Goal: Task Accomplishment & Management: Manage account settings

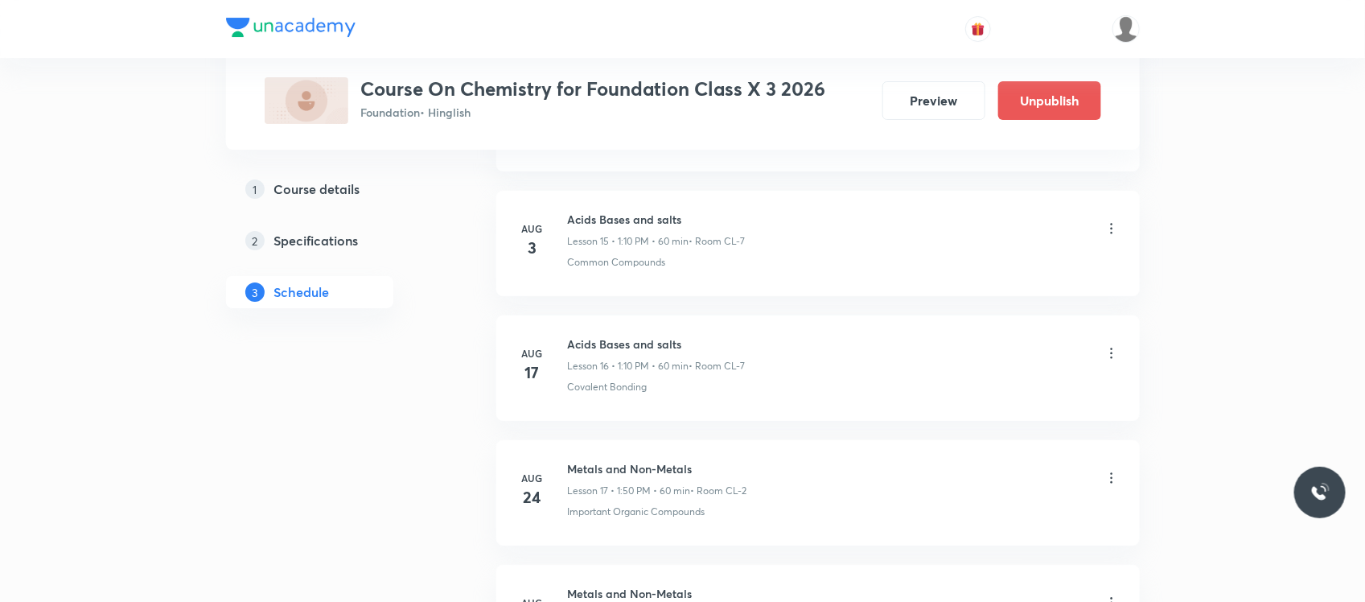
scroll to position [2938, 0]
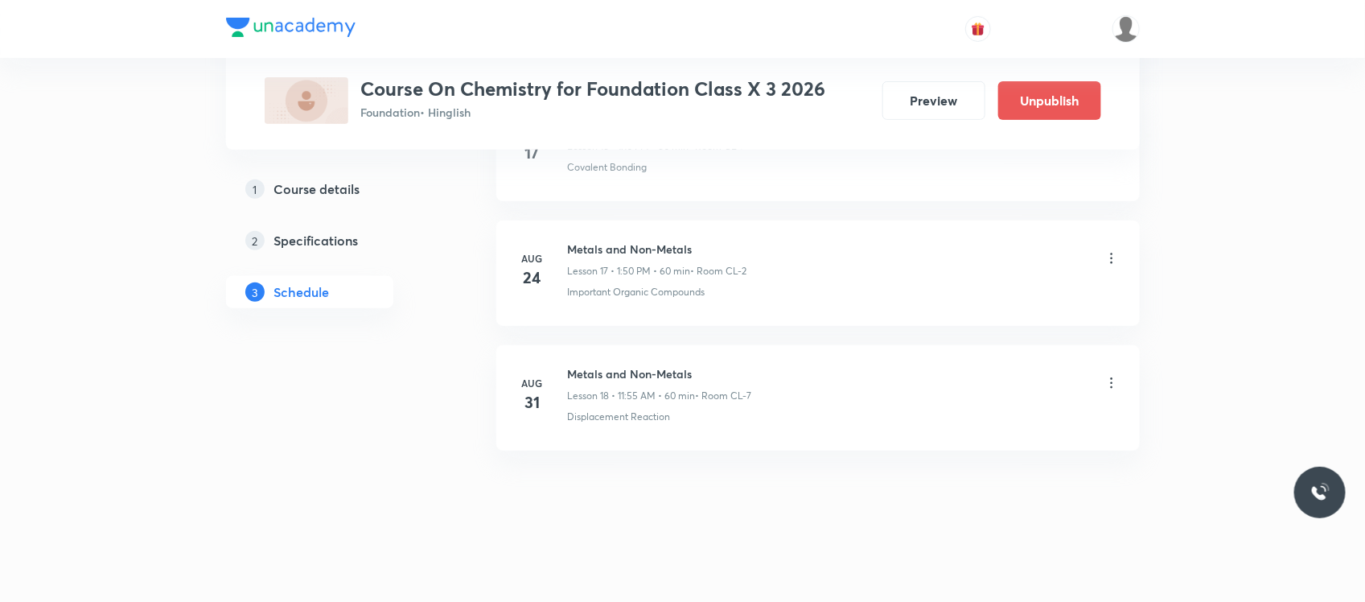
click at [1112, 379] on icon at bounding box center [1112, 383] width 16 height 16
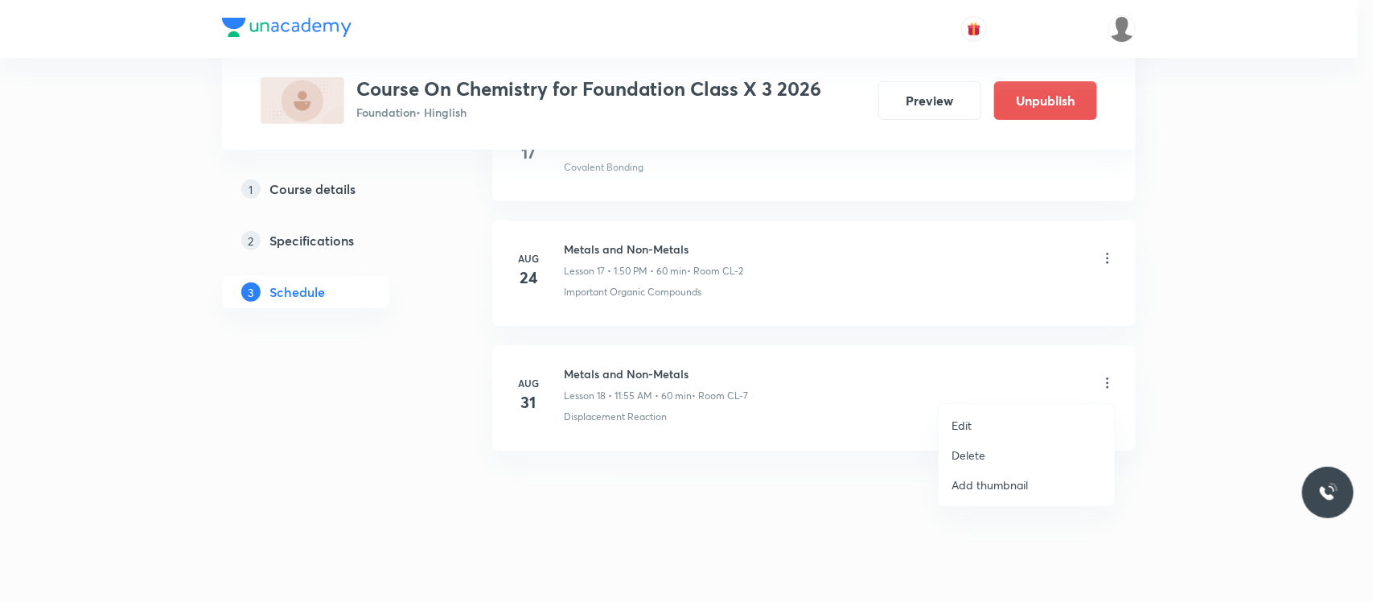
click at [982, 447] on p "Delete" at bounding box center [969, 454] width 34 height 17
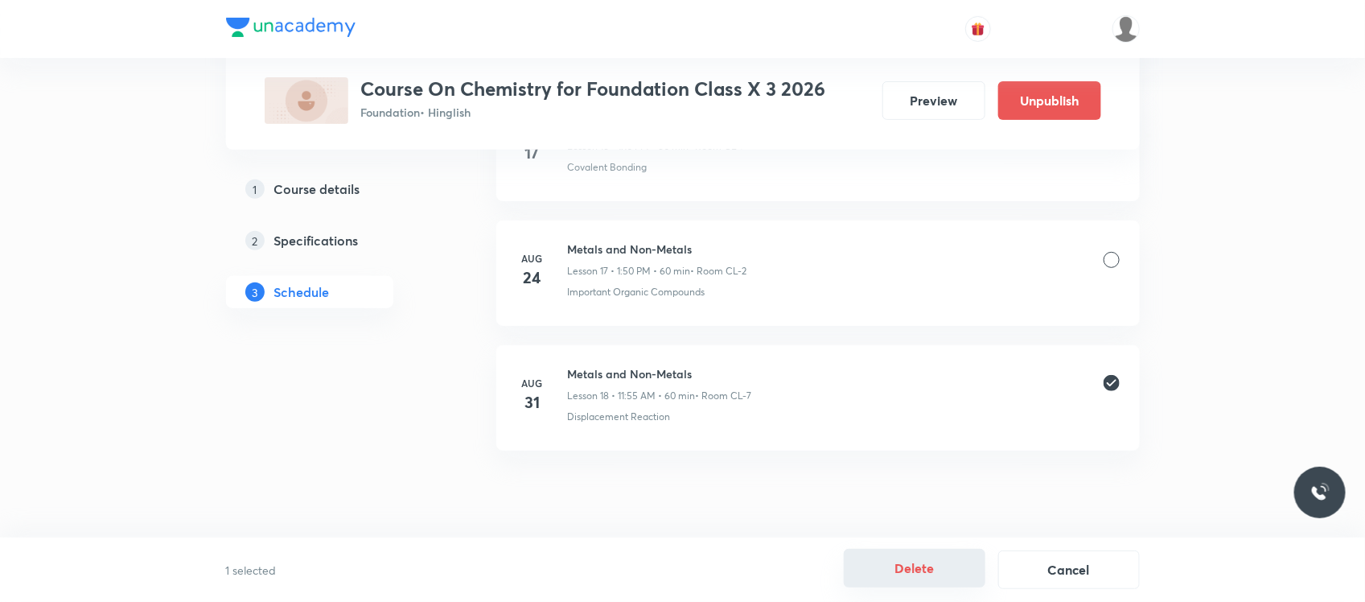
click at [886, 557] on button "Delete" at bounding box center [915, 568] width 142 height 39
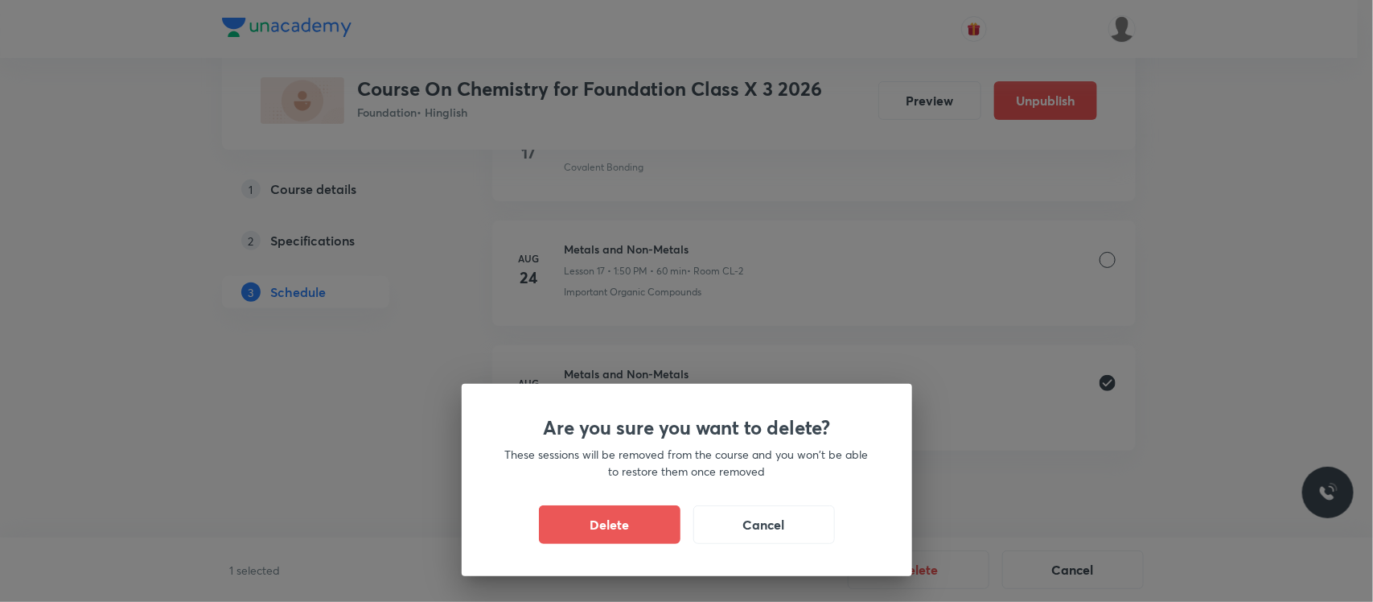
click at [621, 504] on div "Are you sure you want to delete? These sessions will be removed from the course…" at bounding box center [687, 480] width 450 height 192
click at [608, 531] on button "Delete" at bounding box center [610, 523] width 142 height 39
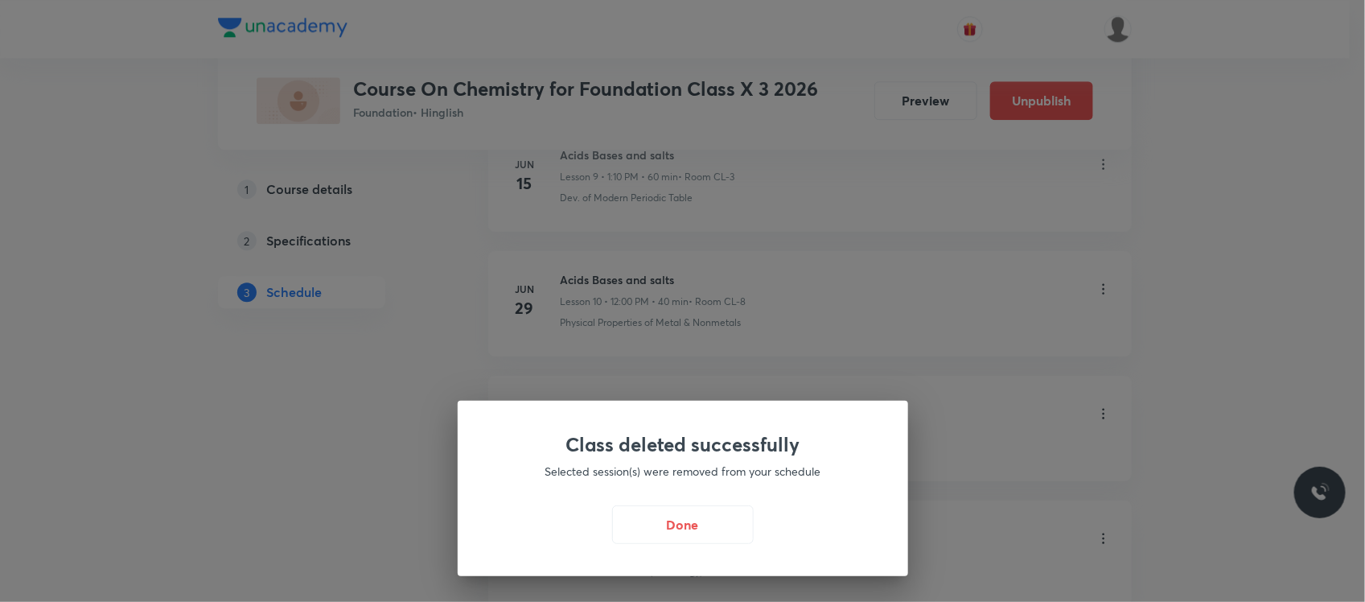
scroll to position [1504, 0]
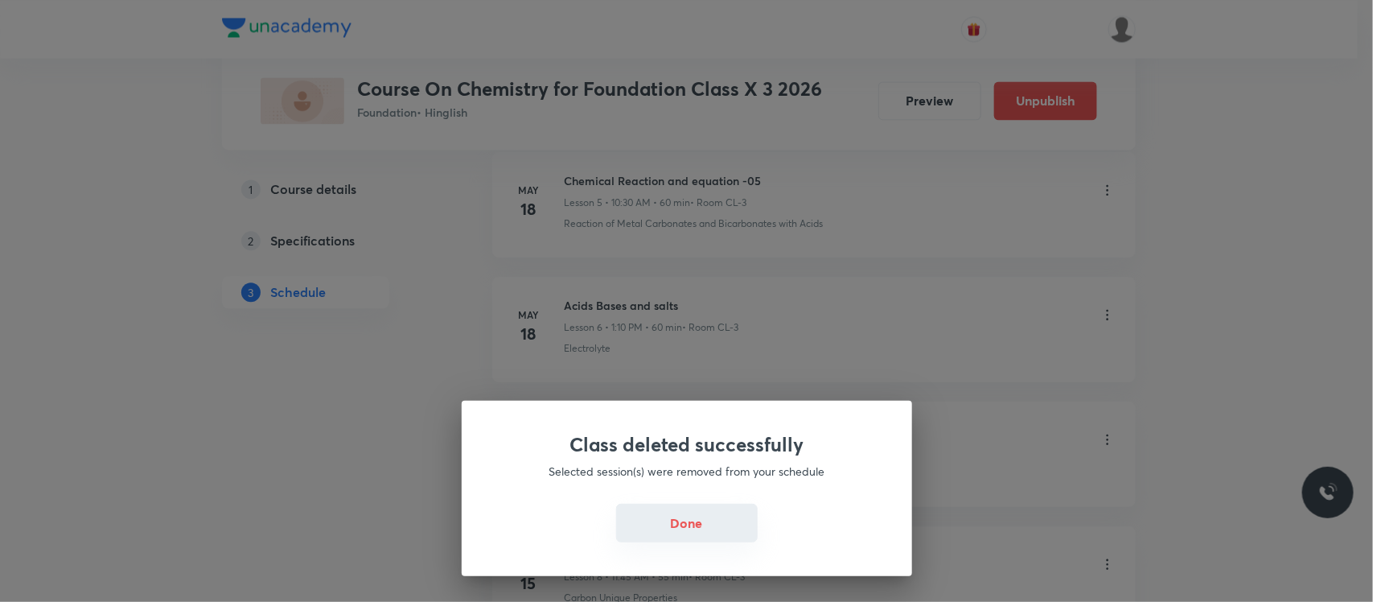
drag, startPoint x: 717, startPoint y: 500, endPoint x: 705, endPoint y: 520, distance: 23.0
click at [705, 520] on div "Class deleted successfully Selected session(s) were removed from your schedule …" at bounding box center [687, 488] width 450 height 175
click at [705, 520] on button "Done" at bounding box center [687, 523] width 142 height 39
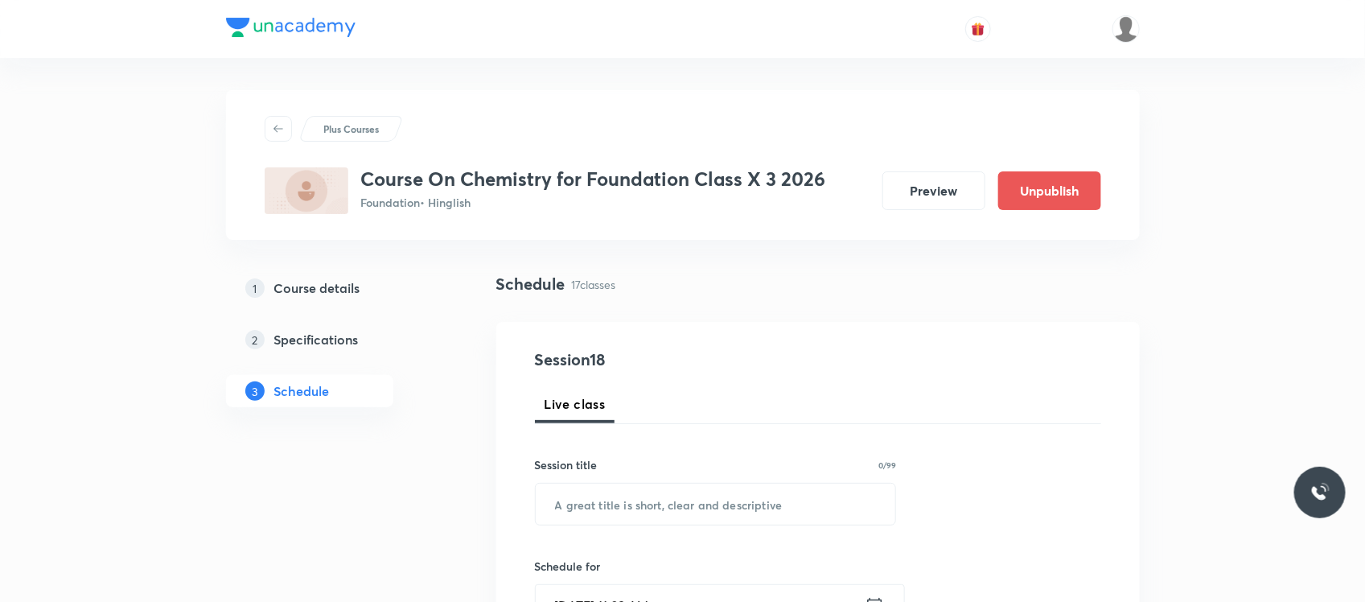
scroll to position [1137, 0]
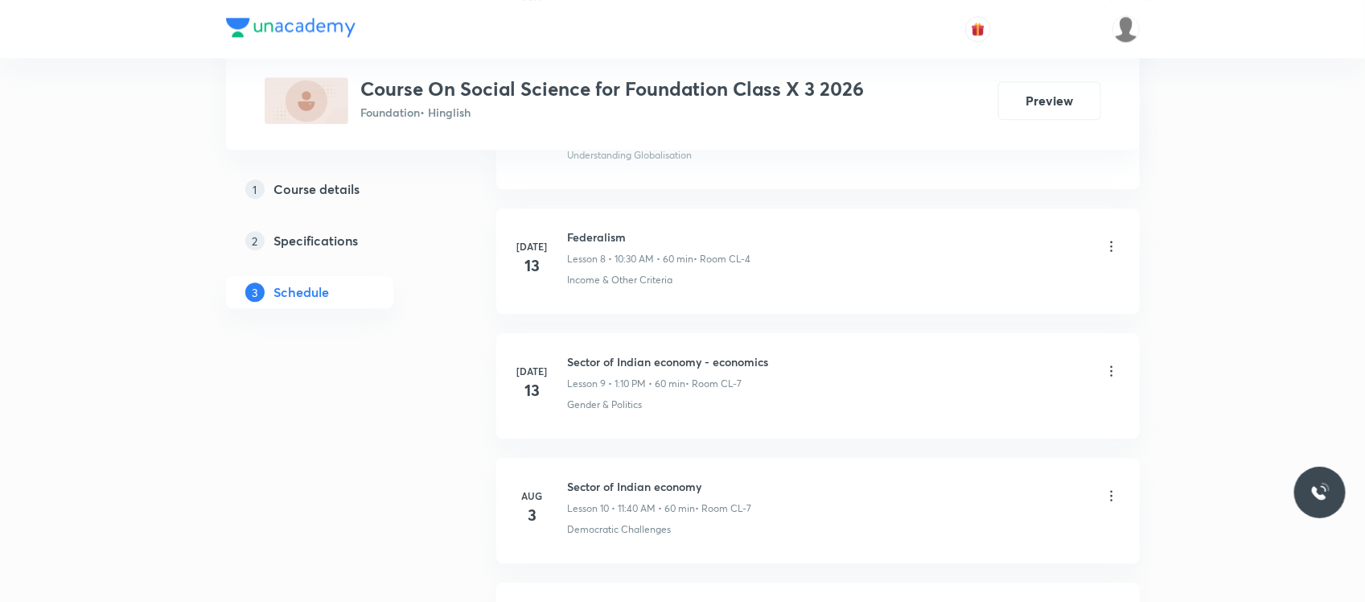
scroll to position [2064, 0]
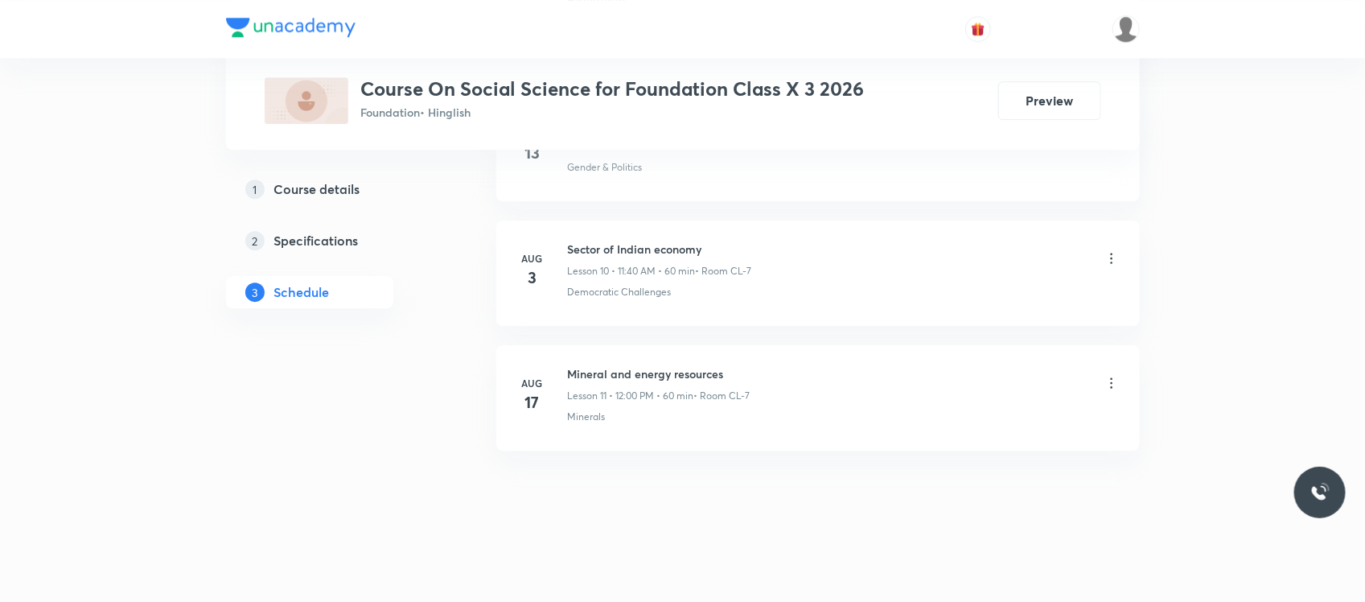
click at [586, 362] on li "[DATE] Mineral and energy resources Lesson 11 • 12:00 PM • 60 min • Room CL-7 M…" at bounding box center [817, 397] width 643 height 105
click at [586, 362] on li "Aug 17 Mineral and energy resources Lesson 11 • 12:00 PM • 60 min • Room CL-7 M…" at bounding box center [817, 397] width 643 height 105
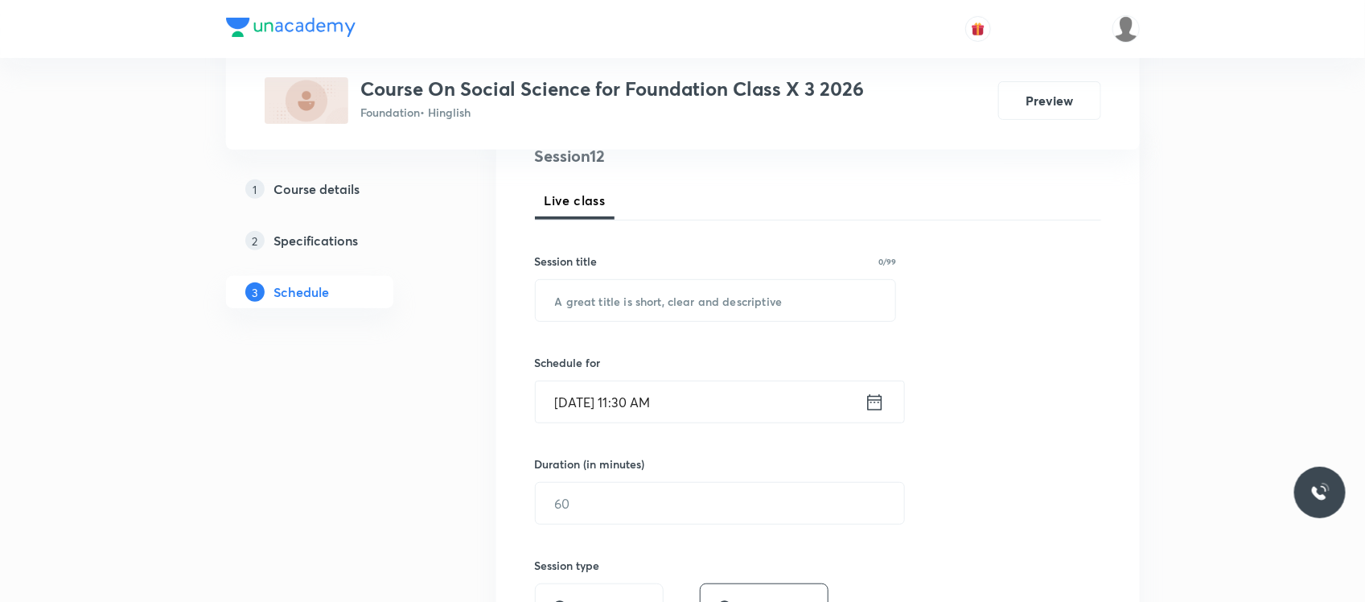
scroll to position [223, 0]
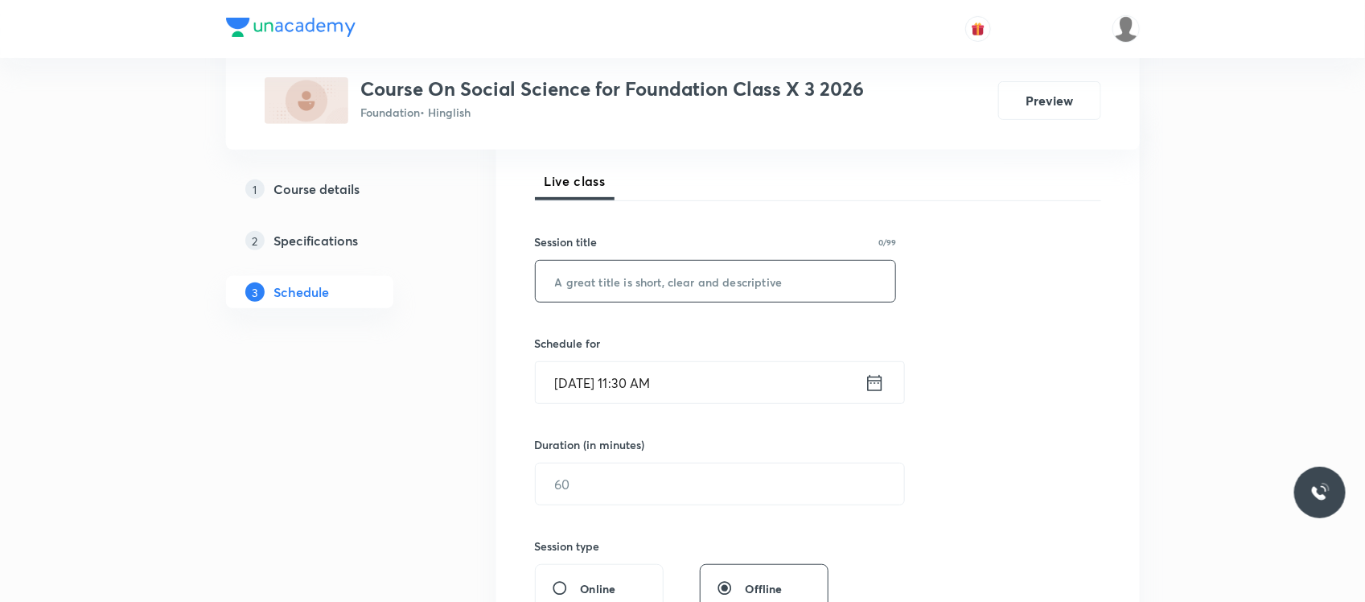
click at [614, 295] on input "text" at bounding box center [716, 281] width 360 height 41
paste input "Gender religion and caste"
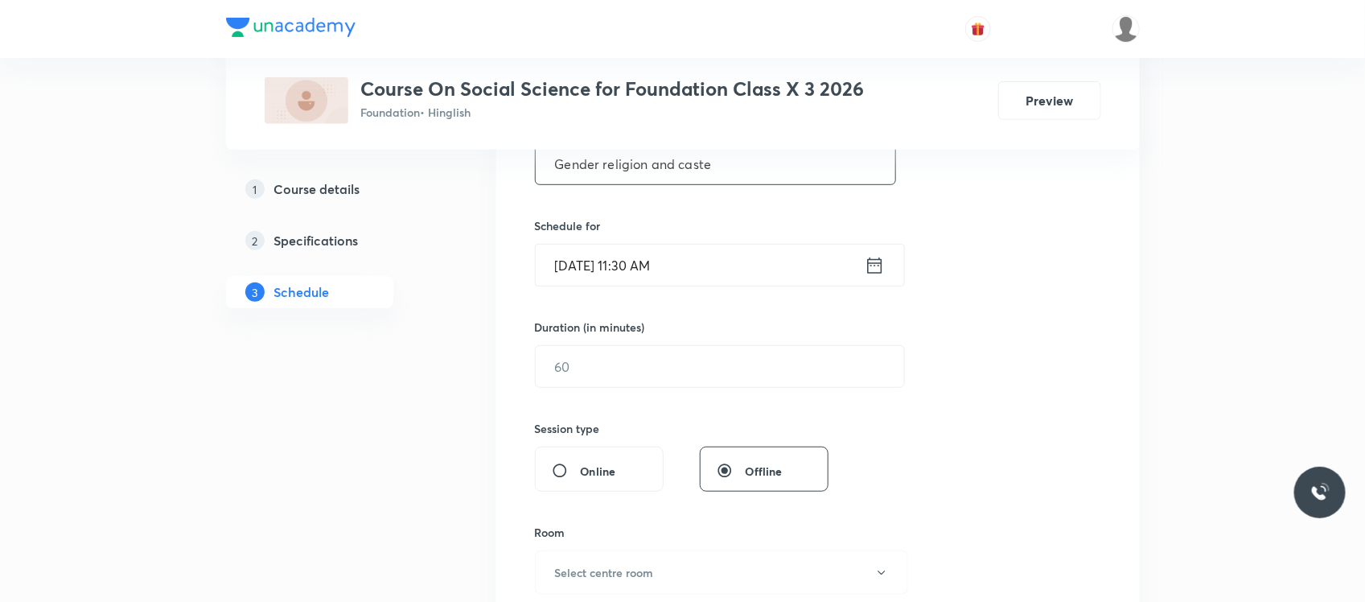
type input "Gender religion and caste"
click at [653, 278] on input "Aug 31, 2025, 11:30 AM" at bounding box center [700, 265] width 329 height 41
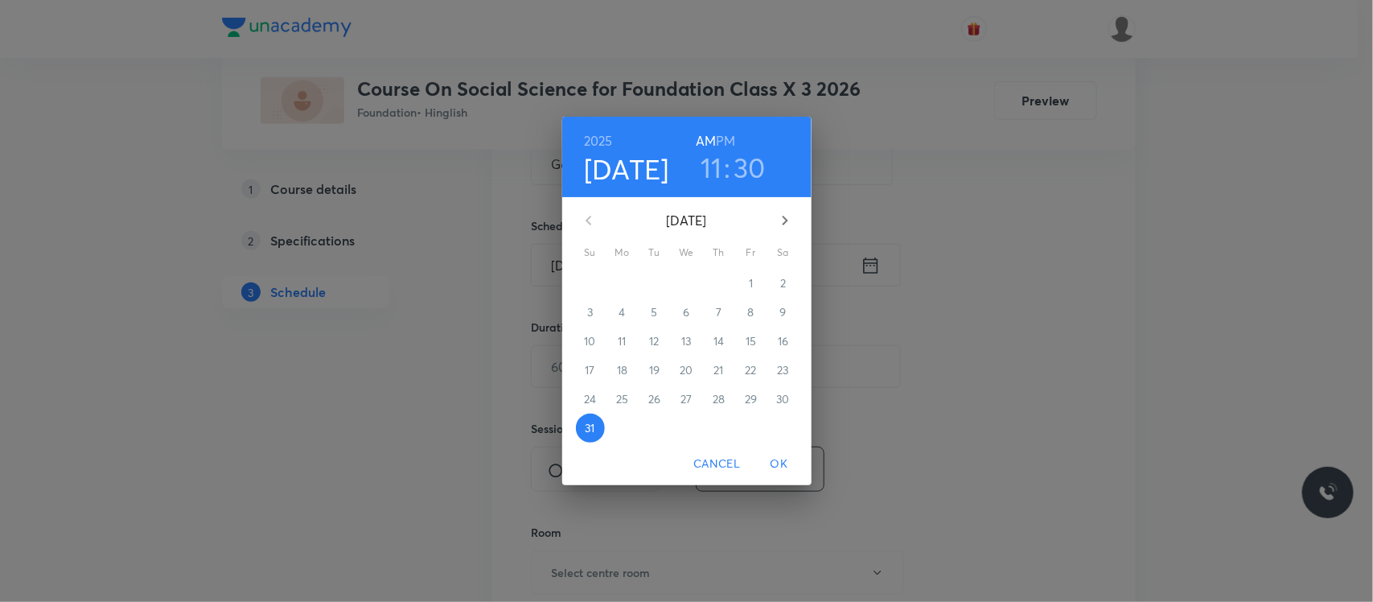
click at [746, 161] on h3 "30" at bounding box center [750, 167] width 32 height 34
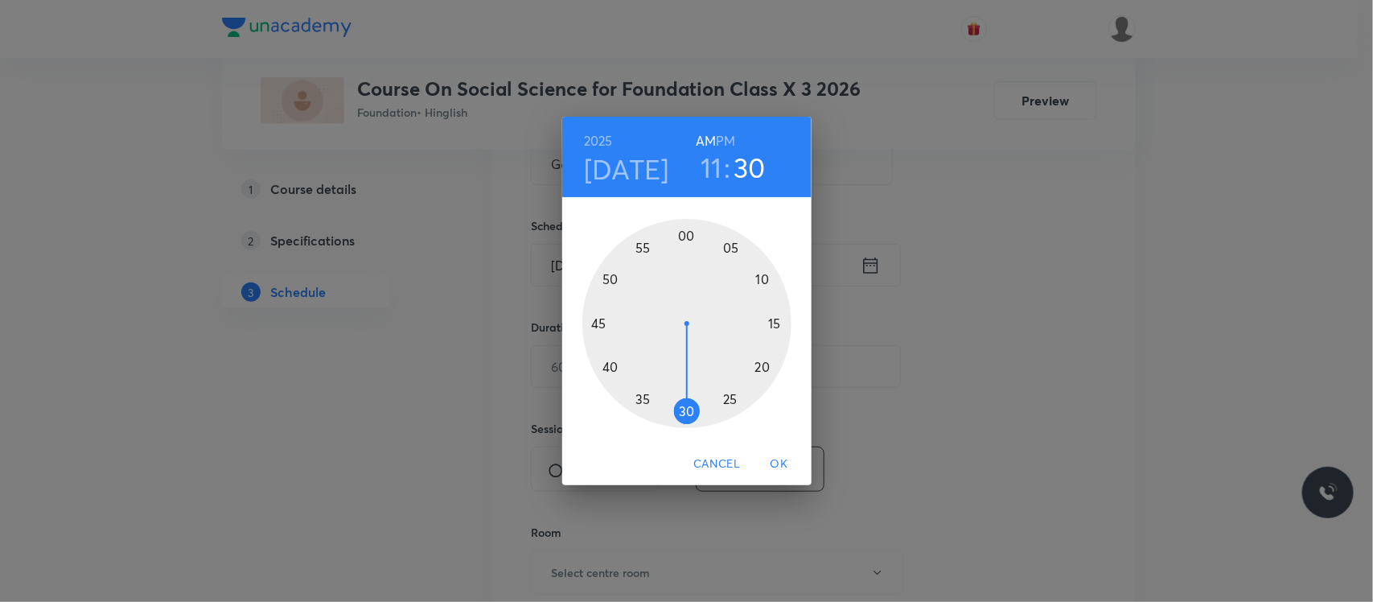
click at [611, 371] on div at bounding box center [686, 323] width 209 height 209
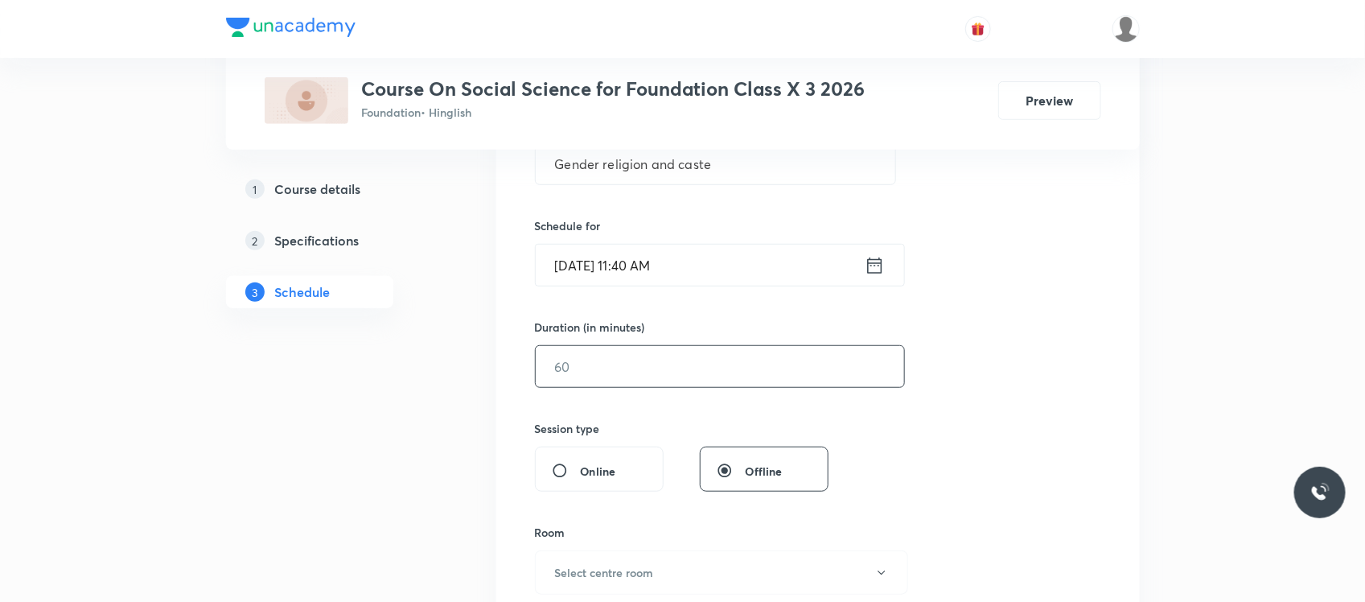
click at [598, 366] on input "text" at bounding box center [720, 366] width 368 height 41
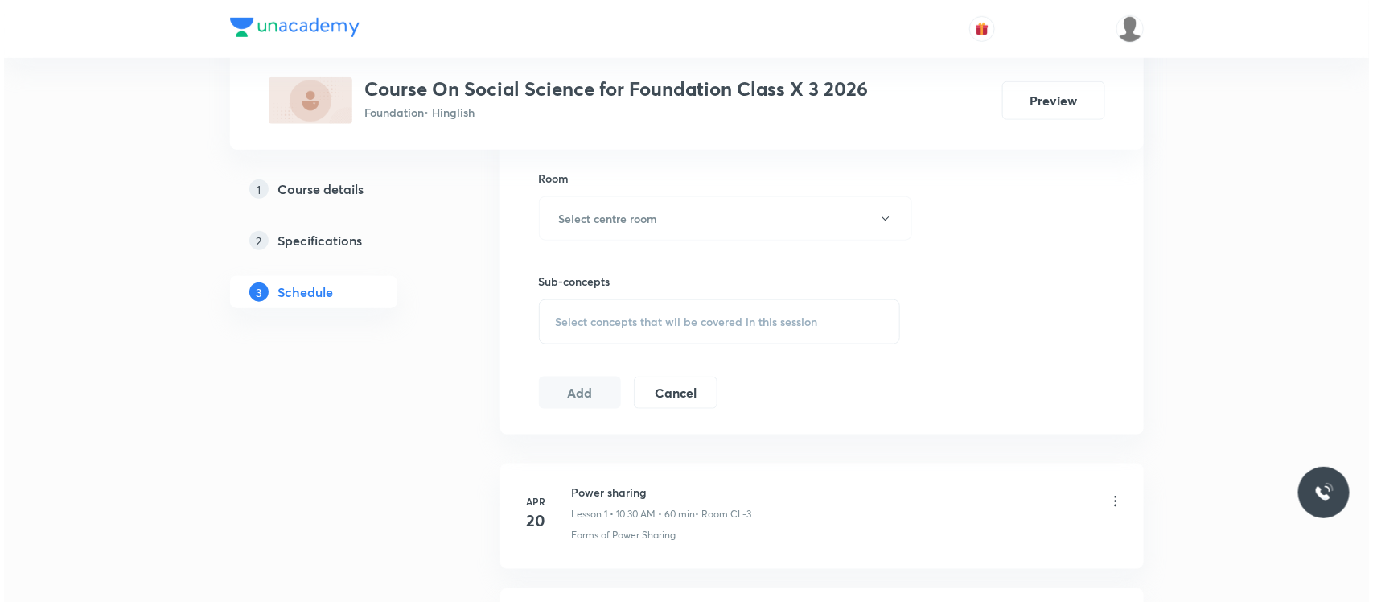
scroll to position [722, 0]
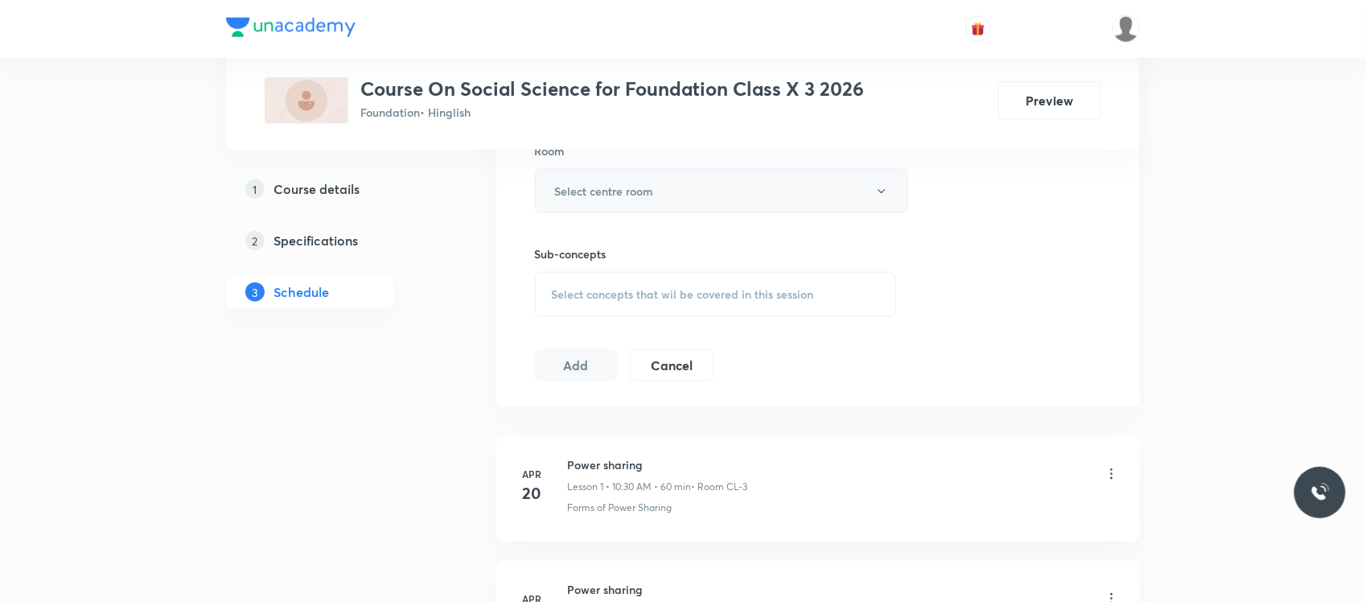
type input "60"
click at [668, 206] on button "Select centre room" at bounding box center [721, 191] width 373 height 44
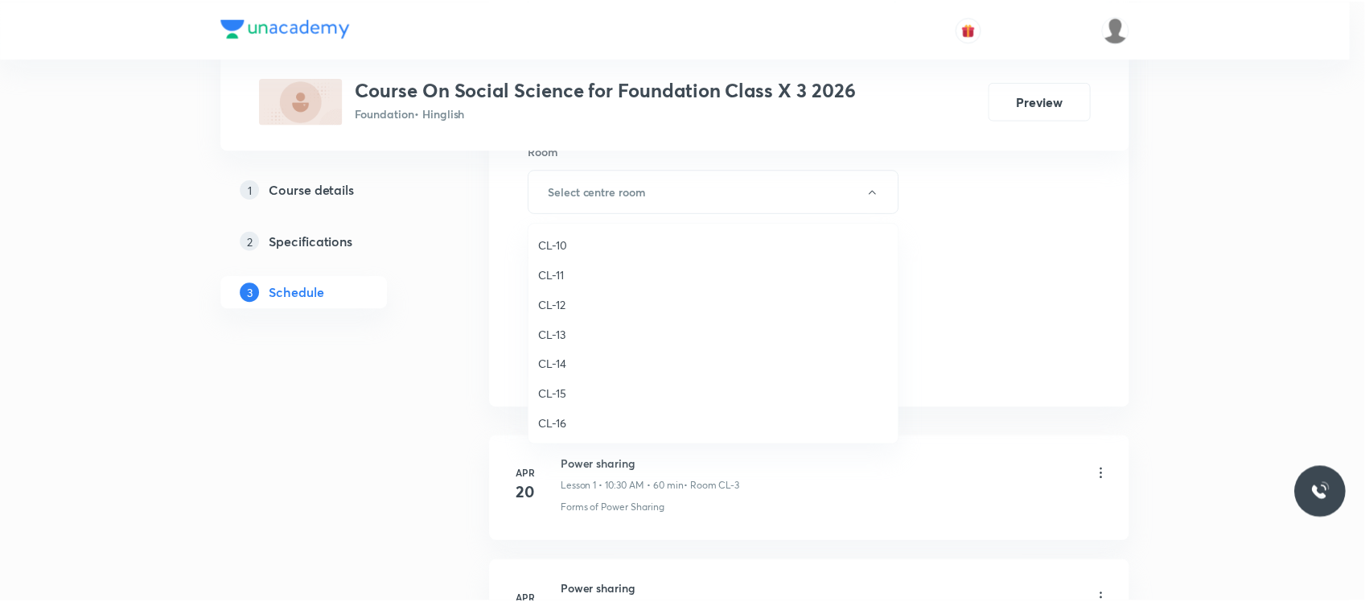
scroll to position [533, 0]
click at [569, 323] on li "CL-7" at bounding box center [718, 337] width 372 height 30
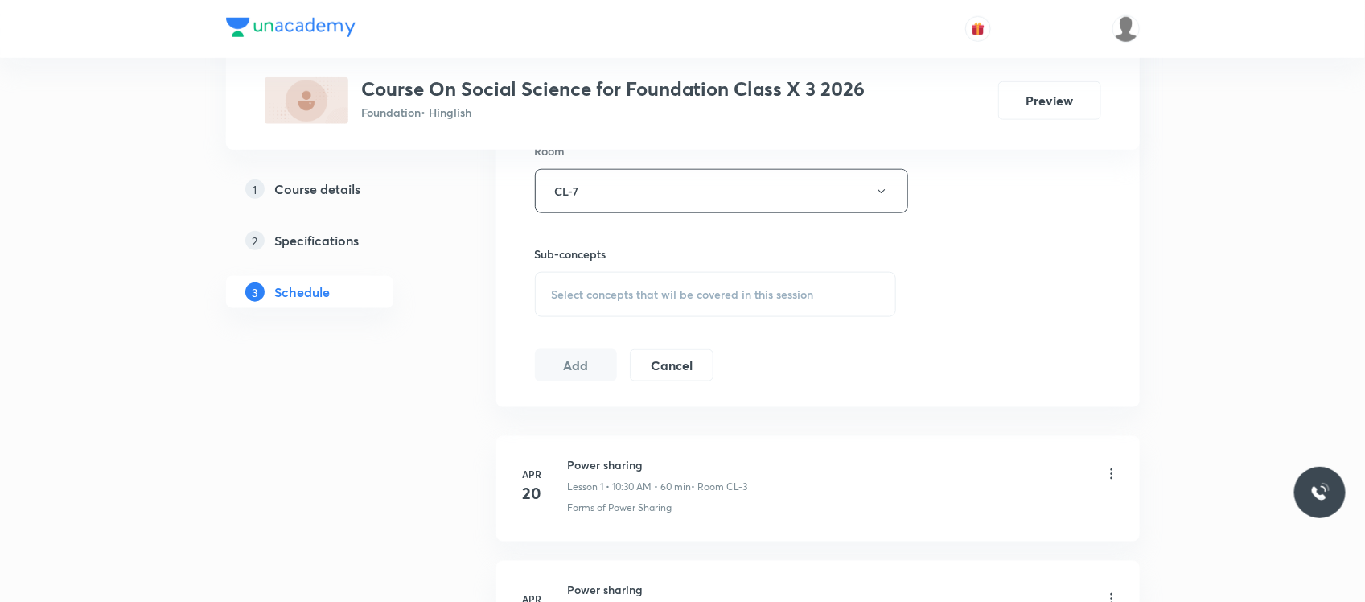
click at [599, 315] on div "Select concepts that wil be covered in this session" at bounding box center [716, 294] width 362 height 45
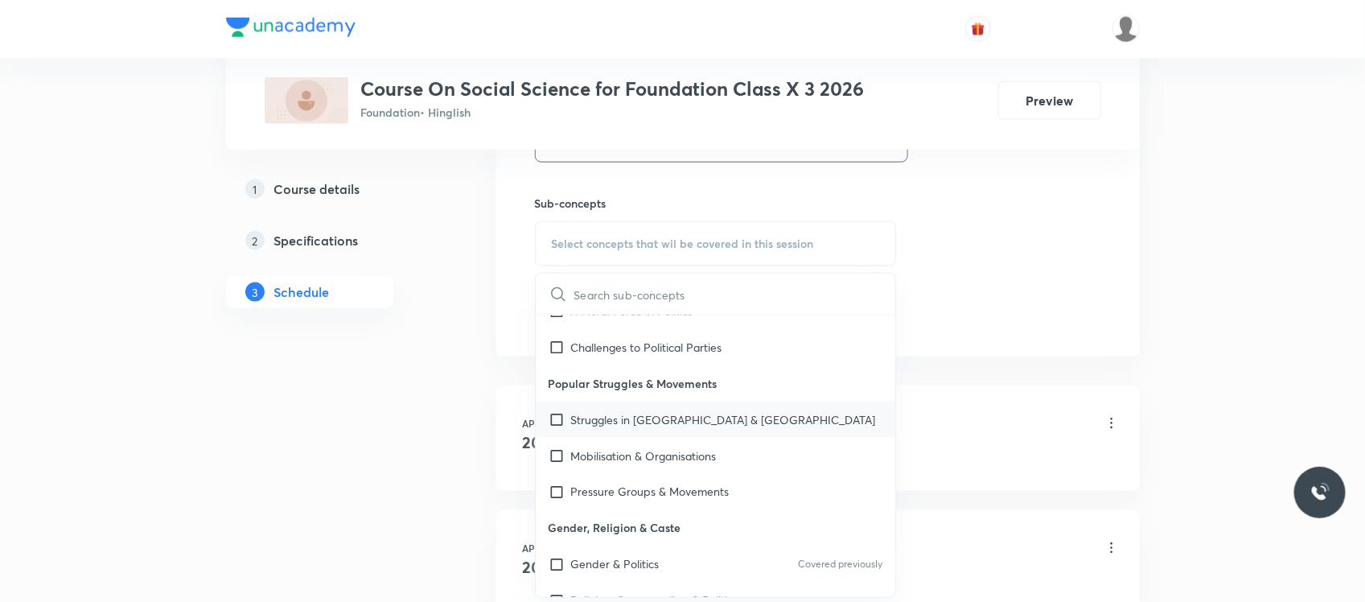
scroll to position [1216, 0]
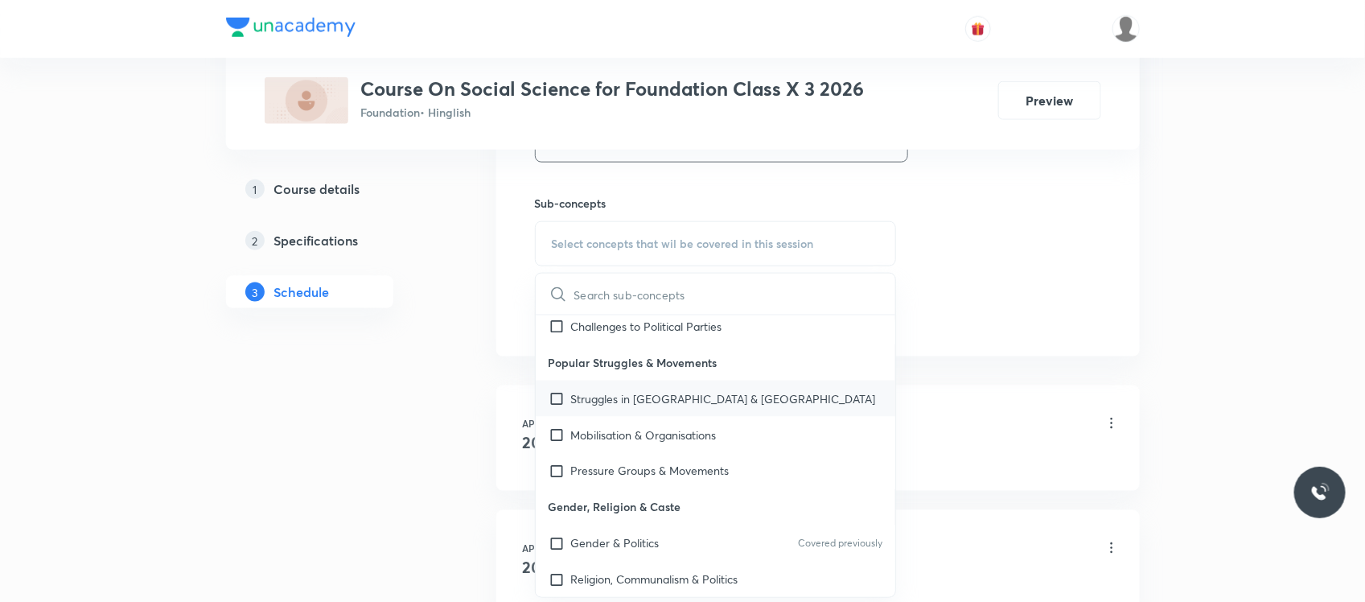
click at [631, 396] on div "Struggles in Nepal & Bolivia" at bounding box center [716, 398] width 360 height 36
checkbox input "true"
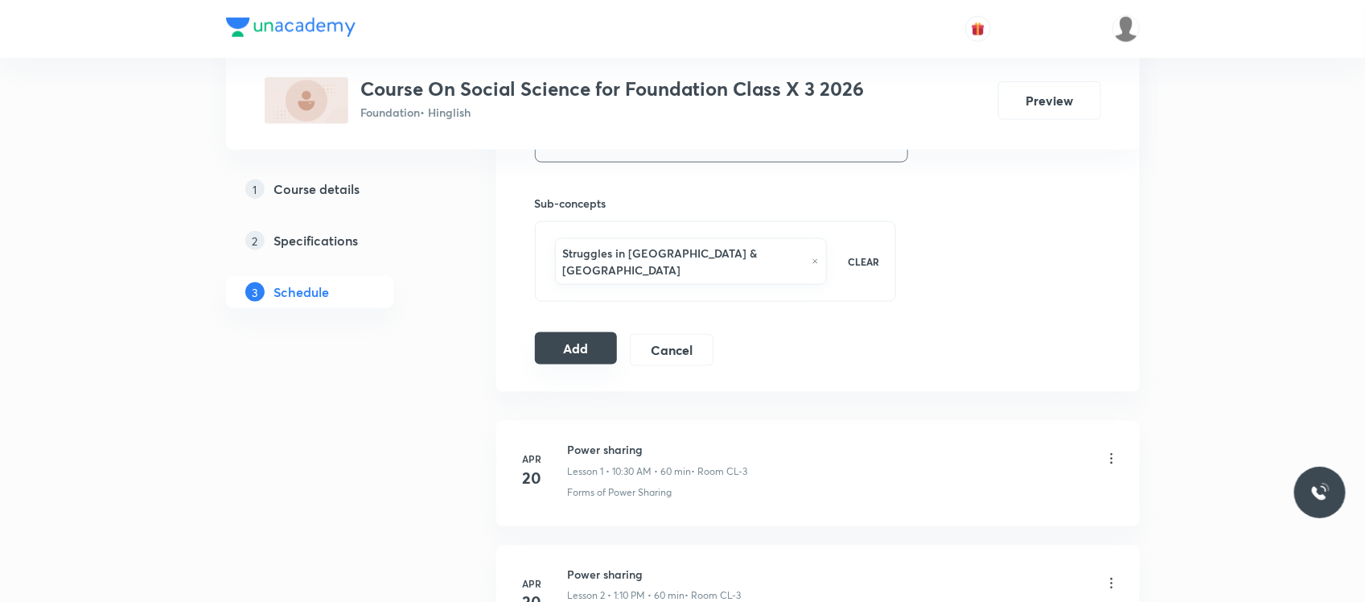
click at [573, 332] on button "Add" at bounding box center [576, 348] width 83 height 32
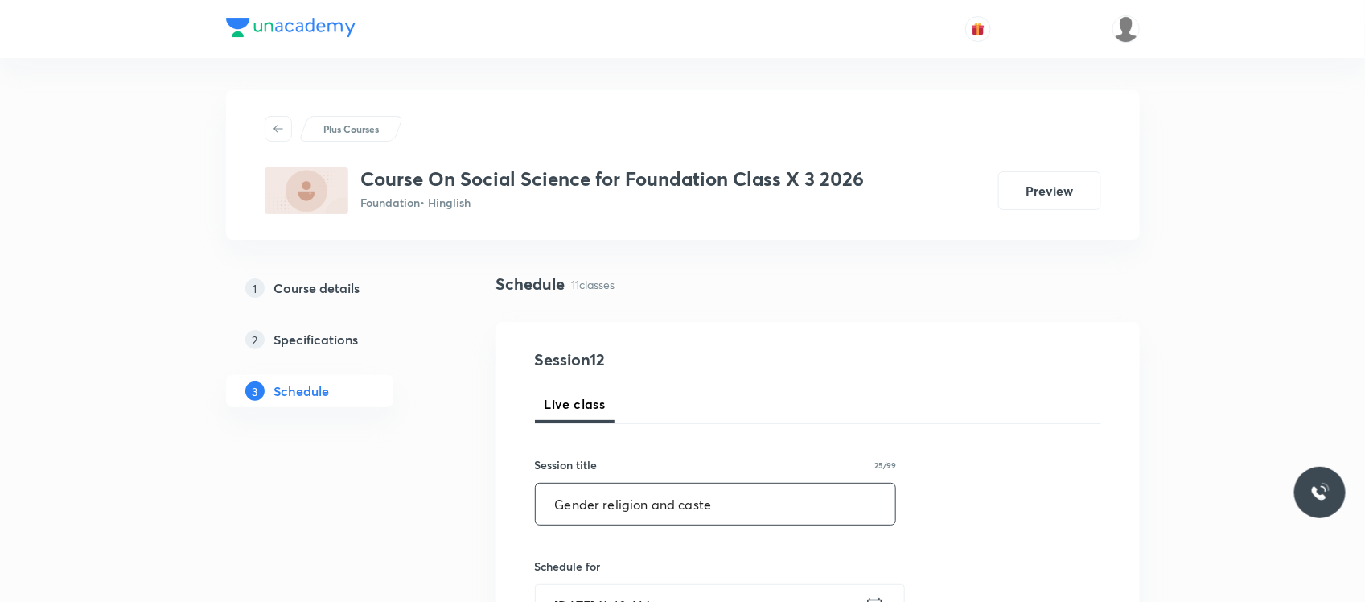
click at [603, 484] on input "Gender religion and caste" at bounding box center [716, 503] width 360 height 41
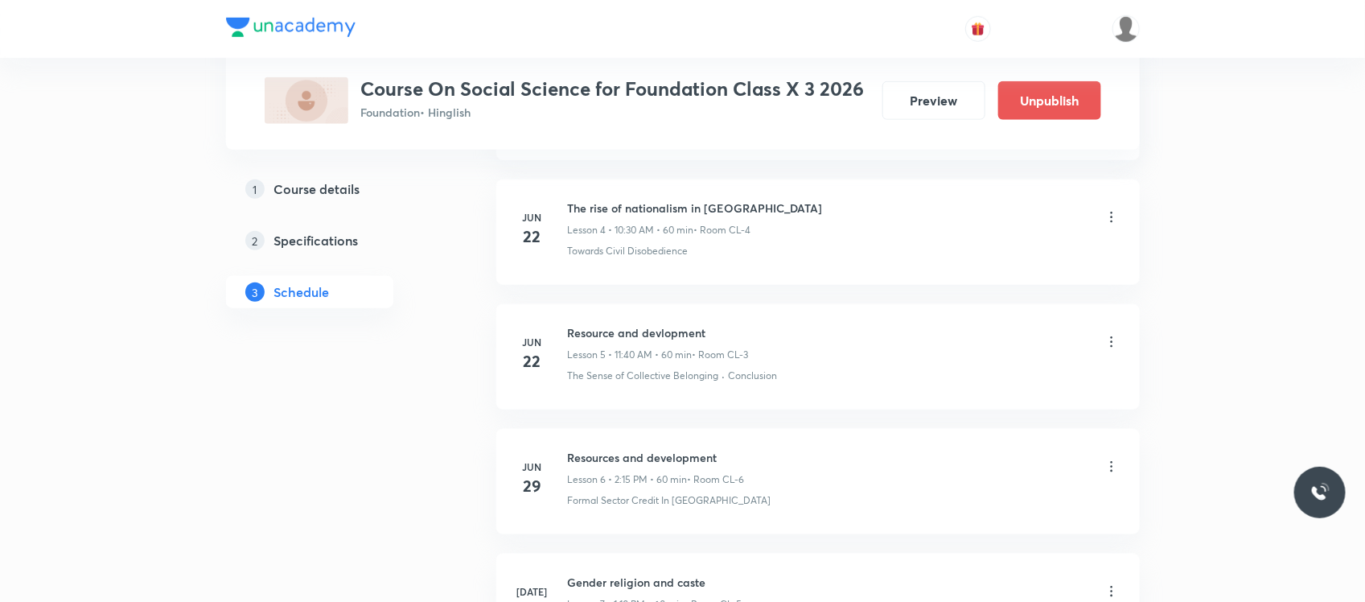
scroll to position [1449, 0]
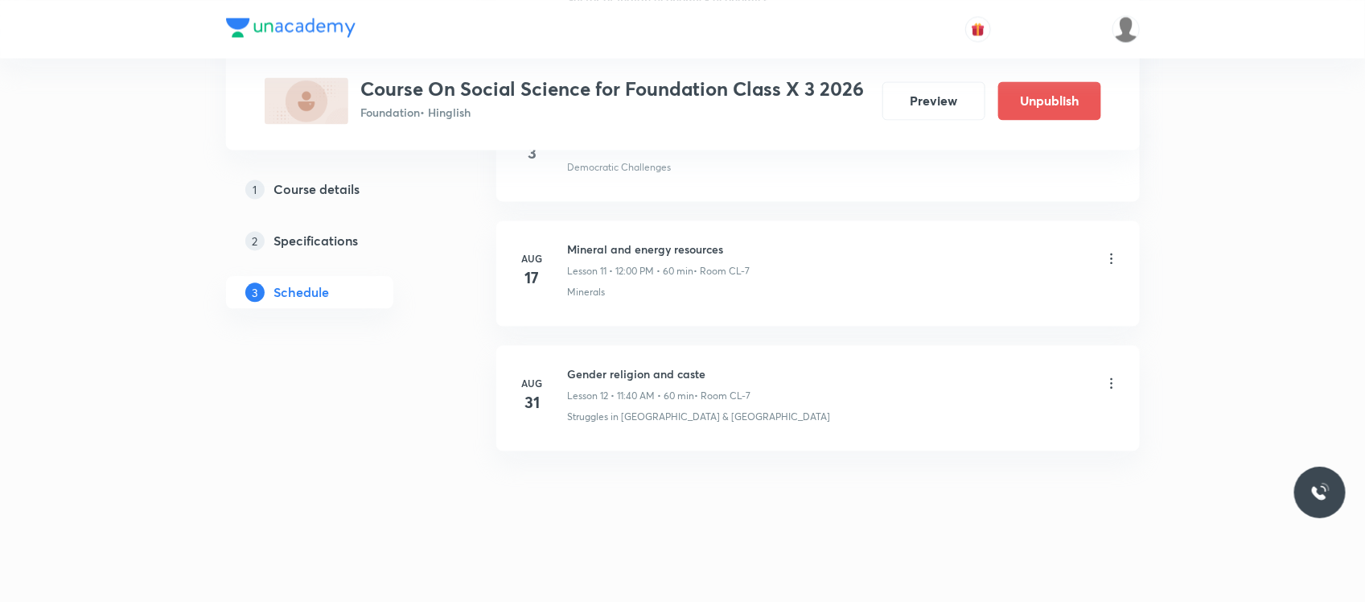
click at [593, 379] on h6 "Gender religion and caste" at bounding box center [659, 373] width 183 height 17
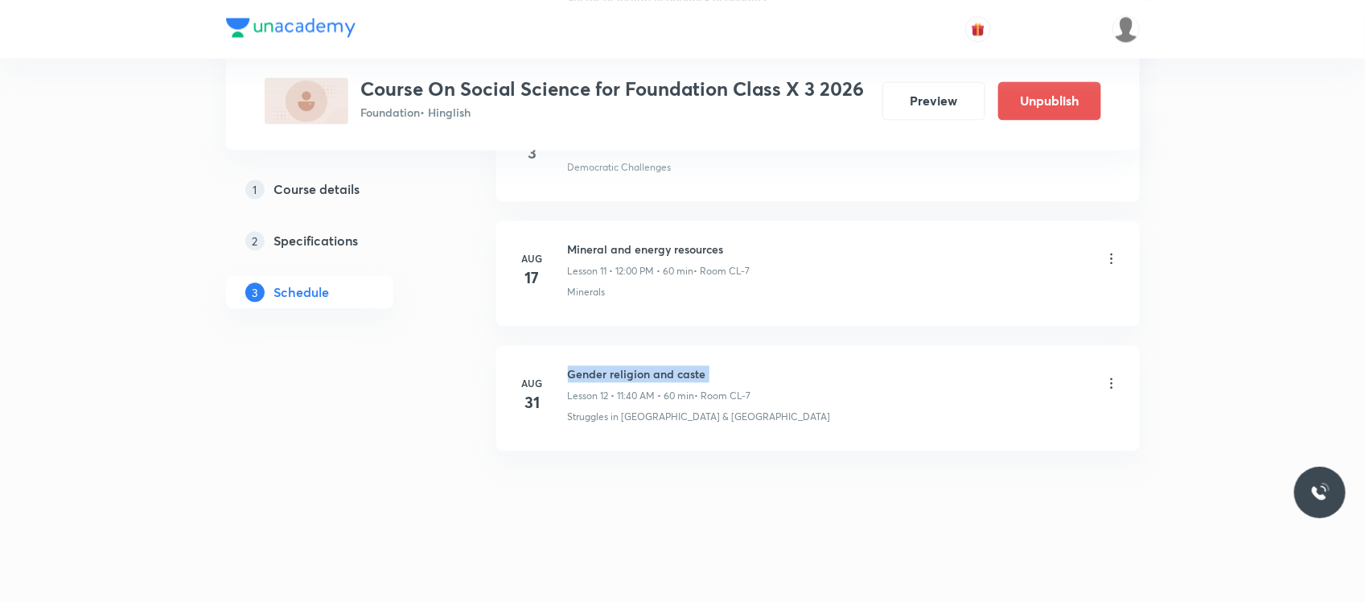
copy h6 "Gender religion and caste"
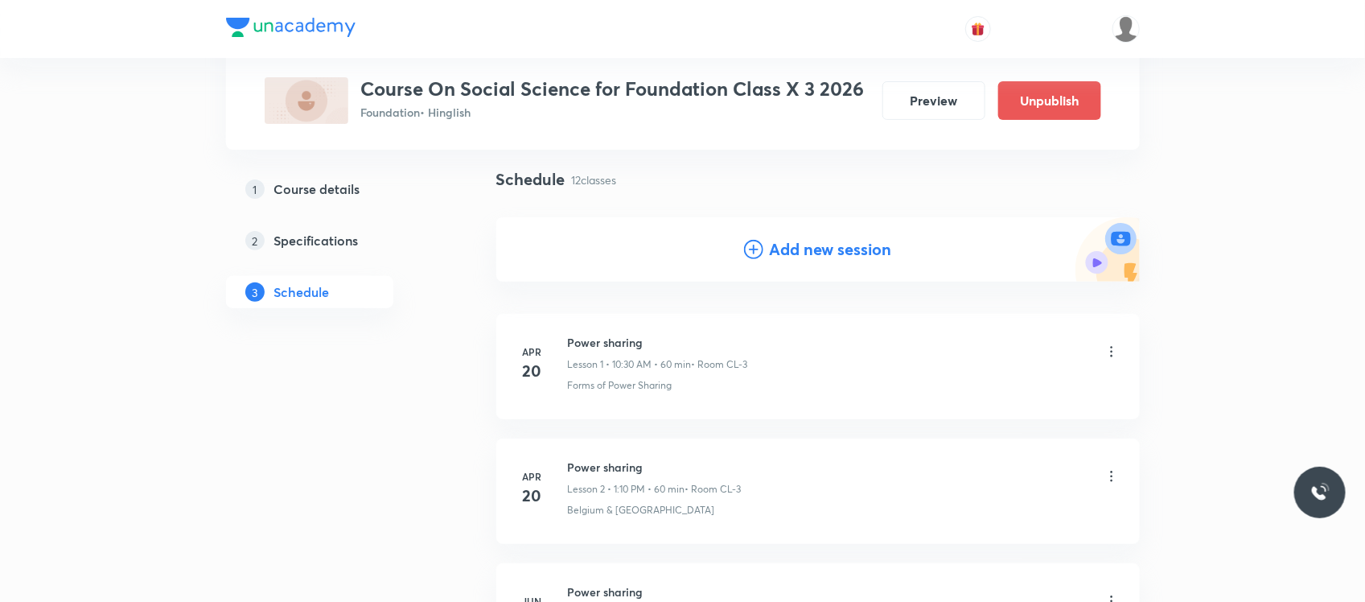
scroll to position [113, 0]
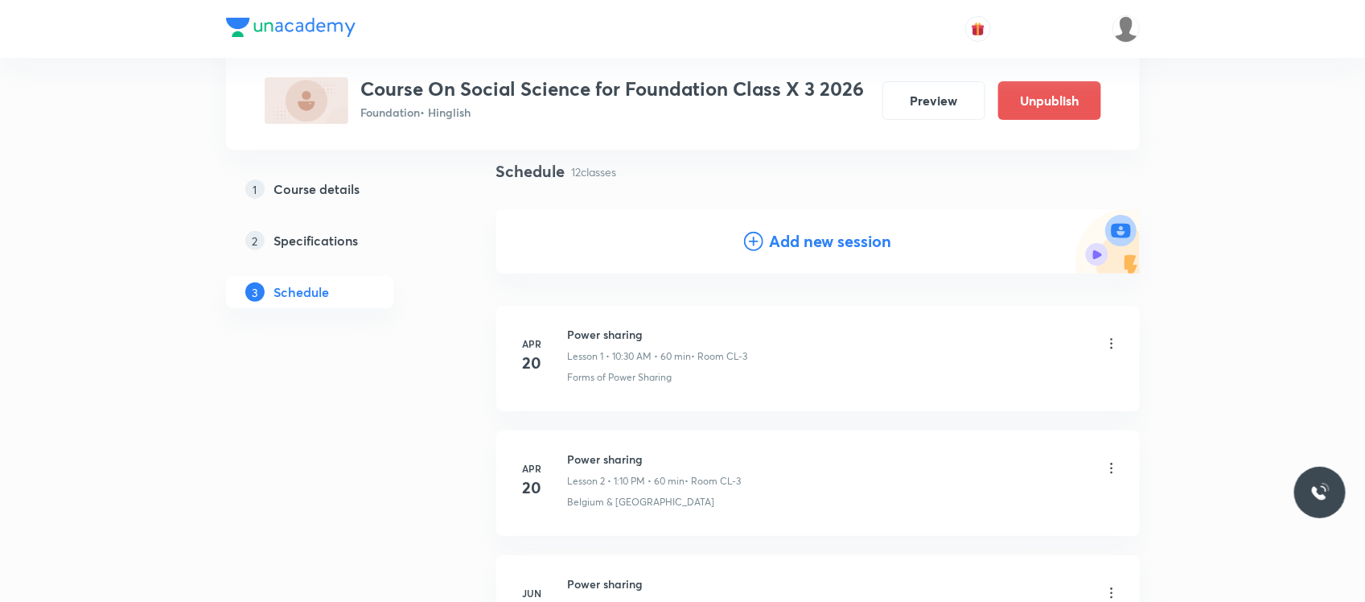
click at [793, 235] on h4 "Add new session" at bounding box center [831, 241] width 122 height 24
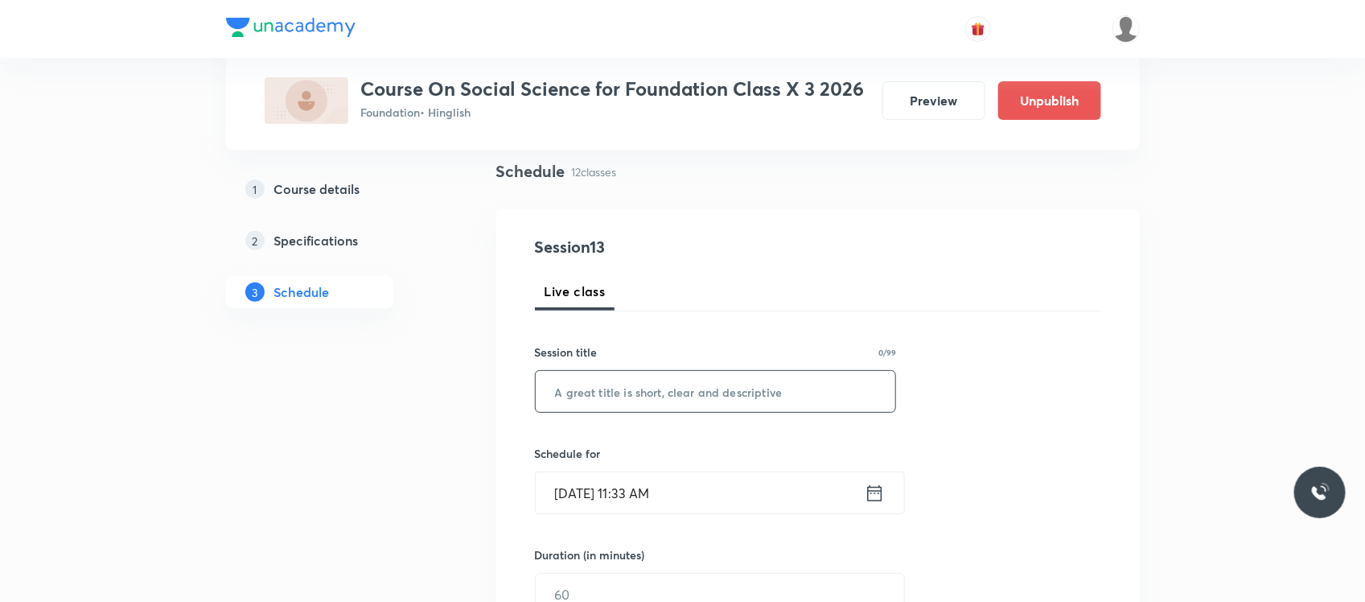
paste input "Gender religion and caste"
click at [631, 384] on input "text" at bounding box center [716, 391] width 360 height 41
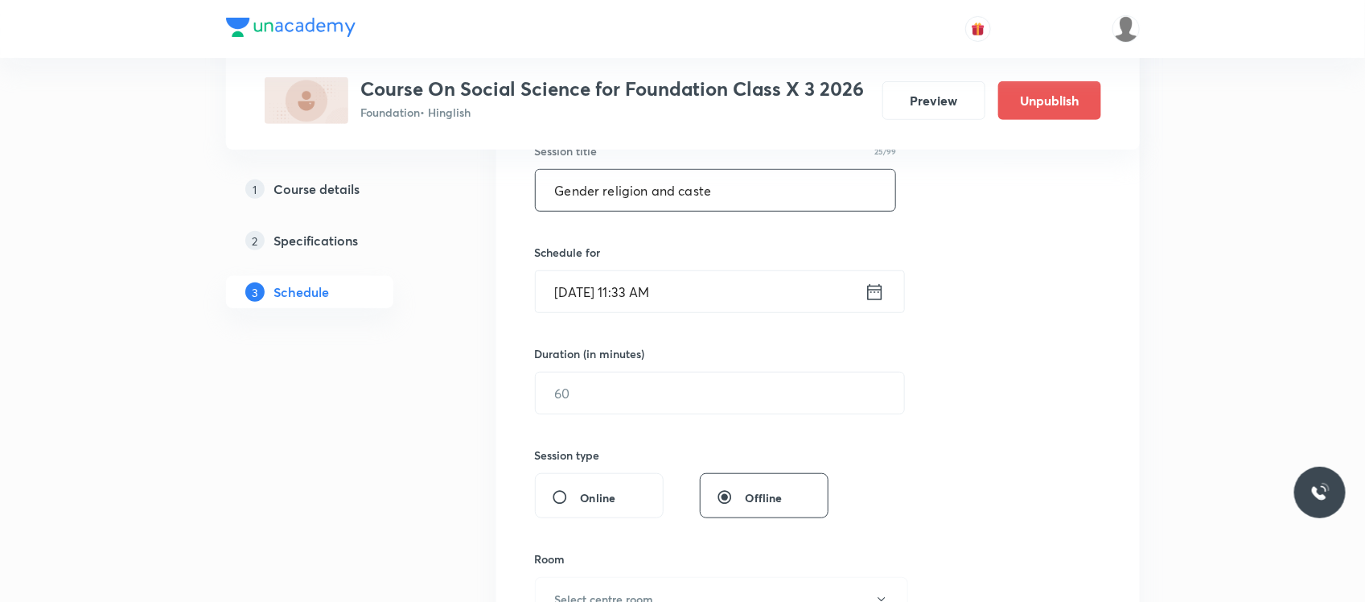
type input "Gender religion and caste"
click at [712, 291] on input "Aug 31, 2025, 11:33 AM" at bounding box center [700, 291] width 329 height 41
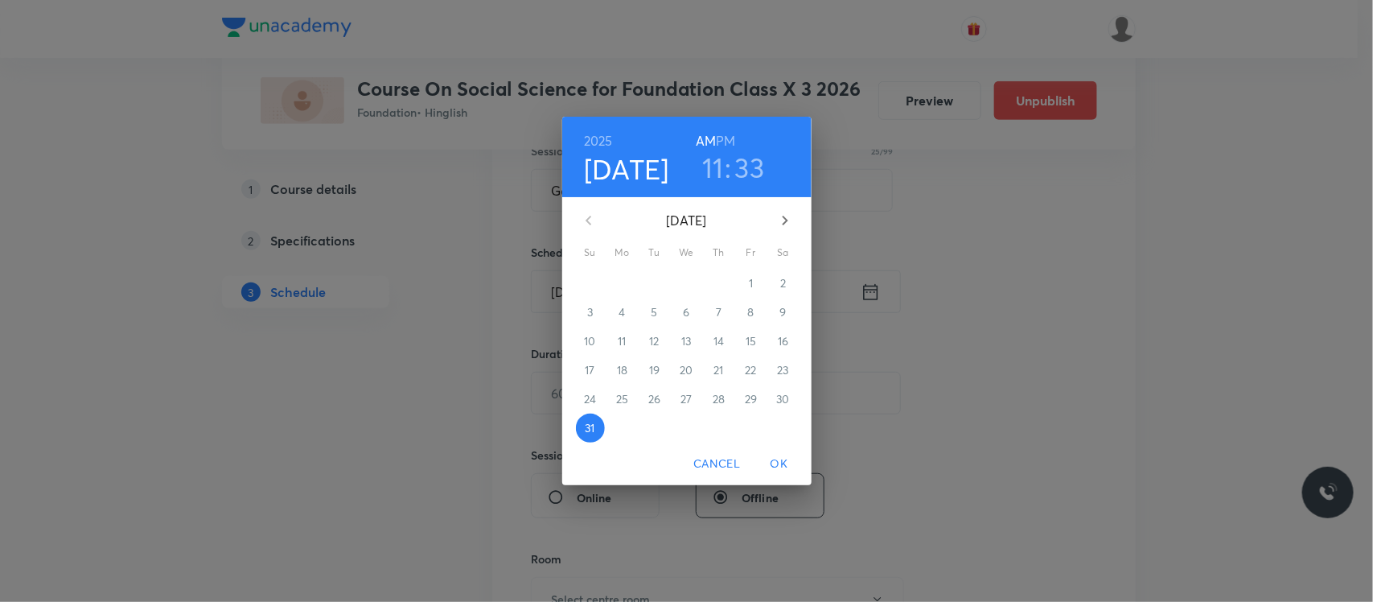
click at [725, 143] on h6 "PM" at bounding box center [725, 141] width 19 height 23
click at [709, 167] on h3 "11" at bounding box center [713, 167] width 22 height 34
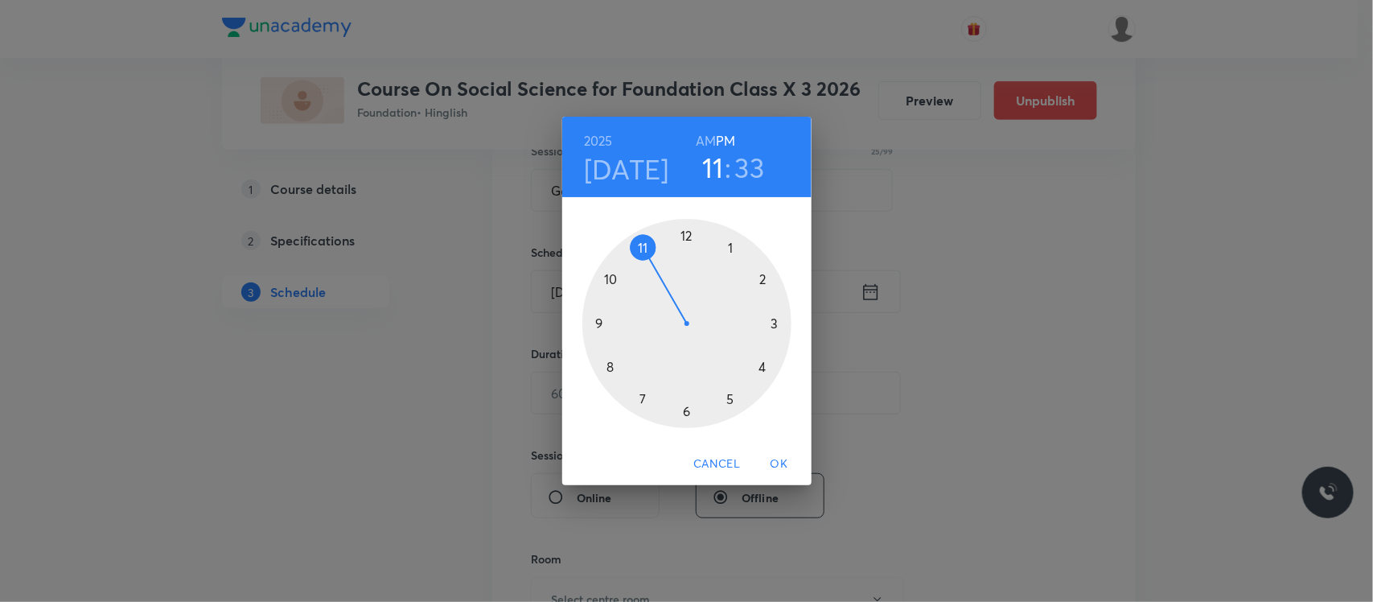
click at [730, 248] on div at bounding box center [686, 323] width 209 height 209
click at [764, 279] on div at bounding box center [686, 323] width 209 height 209
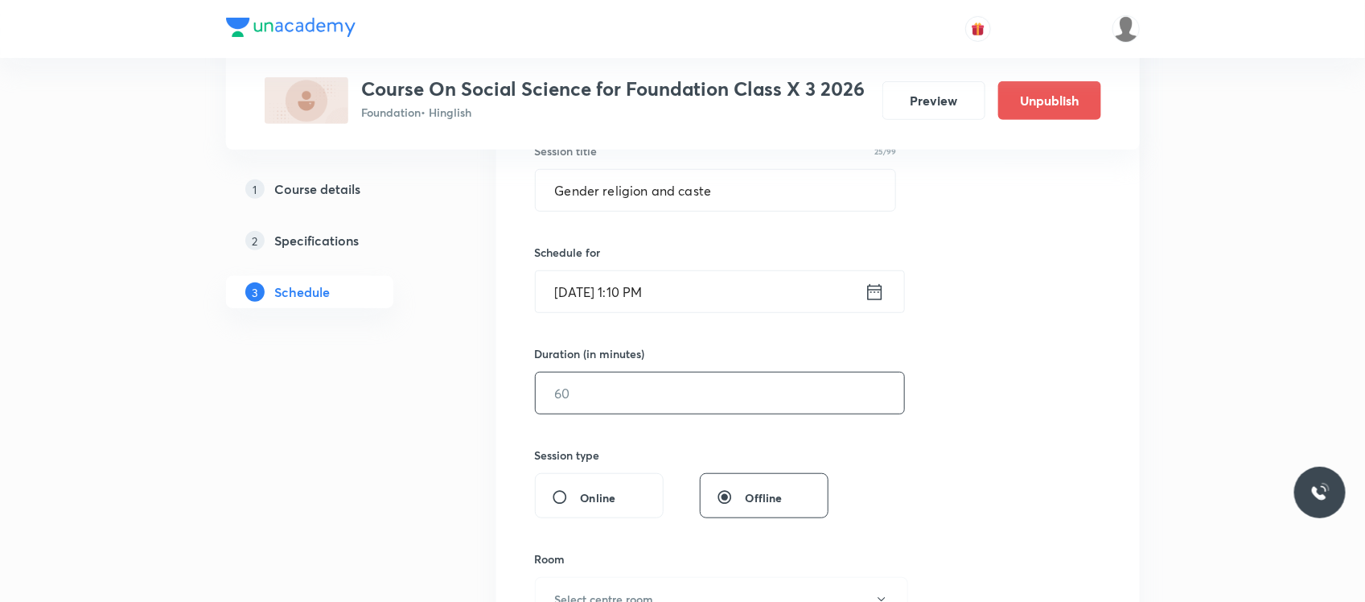
click at [621, 397] on input "text" at bounding box center [720, 392] width 368 height 41
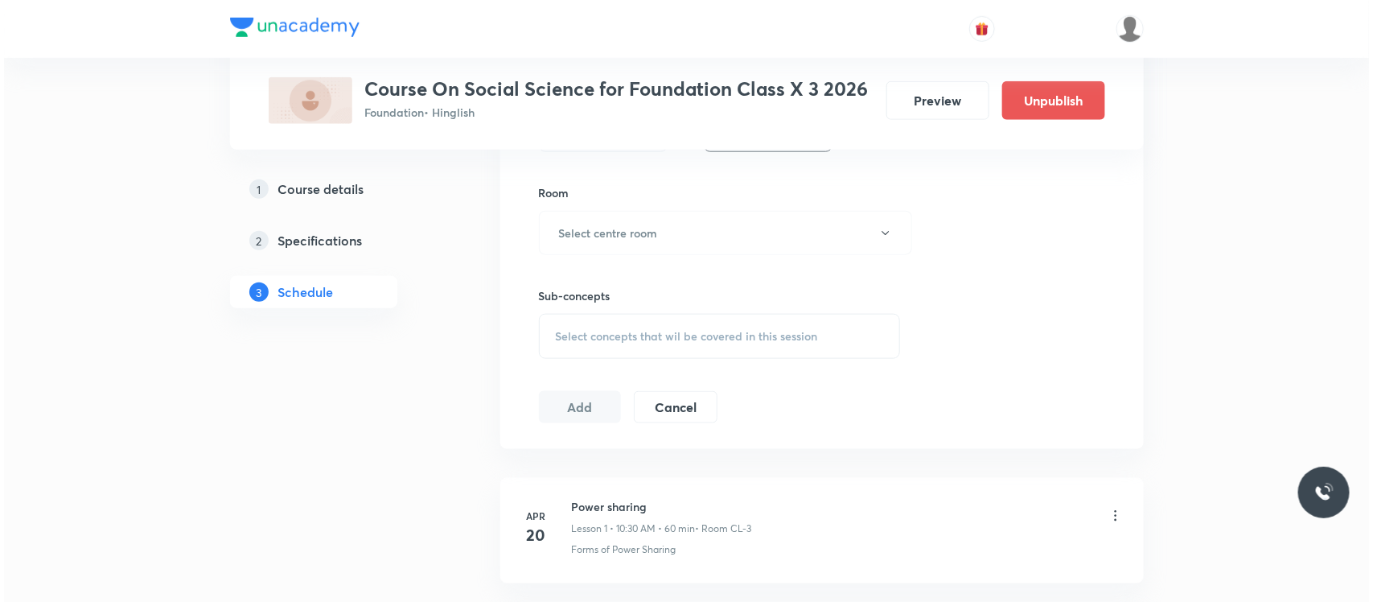
scroll to position [713, 0]
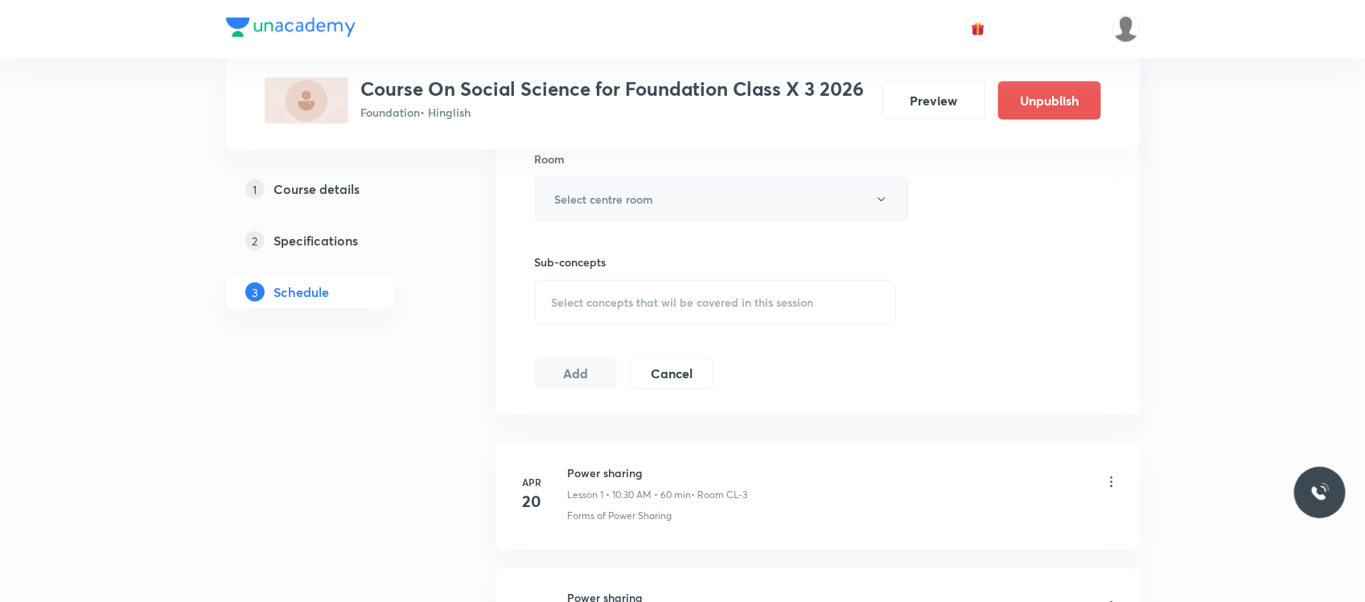
type input "60"
click at [676, 203] on button "Select centre room" at bounding box center [721, 199] width 373 height 44
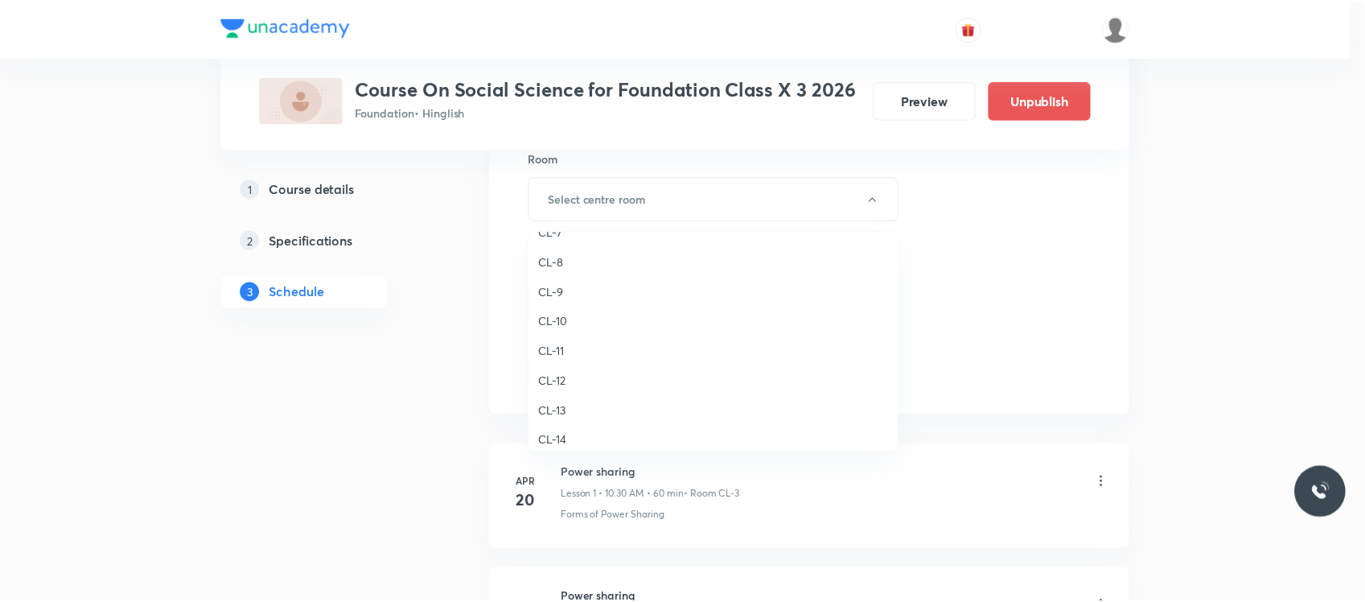
scroll to position [634, 0]
click at [561, 241] on span "CL-7" at bounding box center [717, 244] width 352 height 17
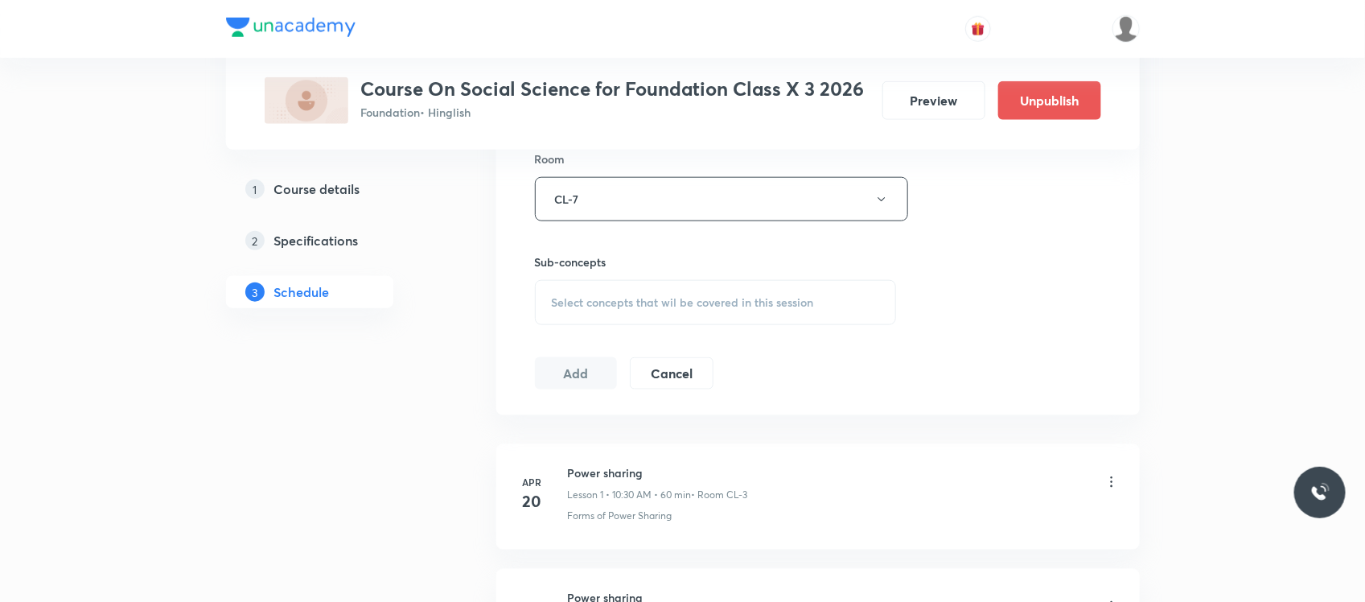
click at [593, 299] on span "Select concepts that wil be covered in this session" at bounding box center [683, 302] width 262 height 13
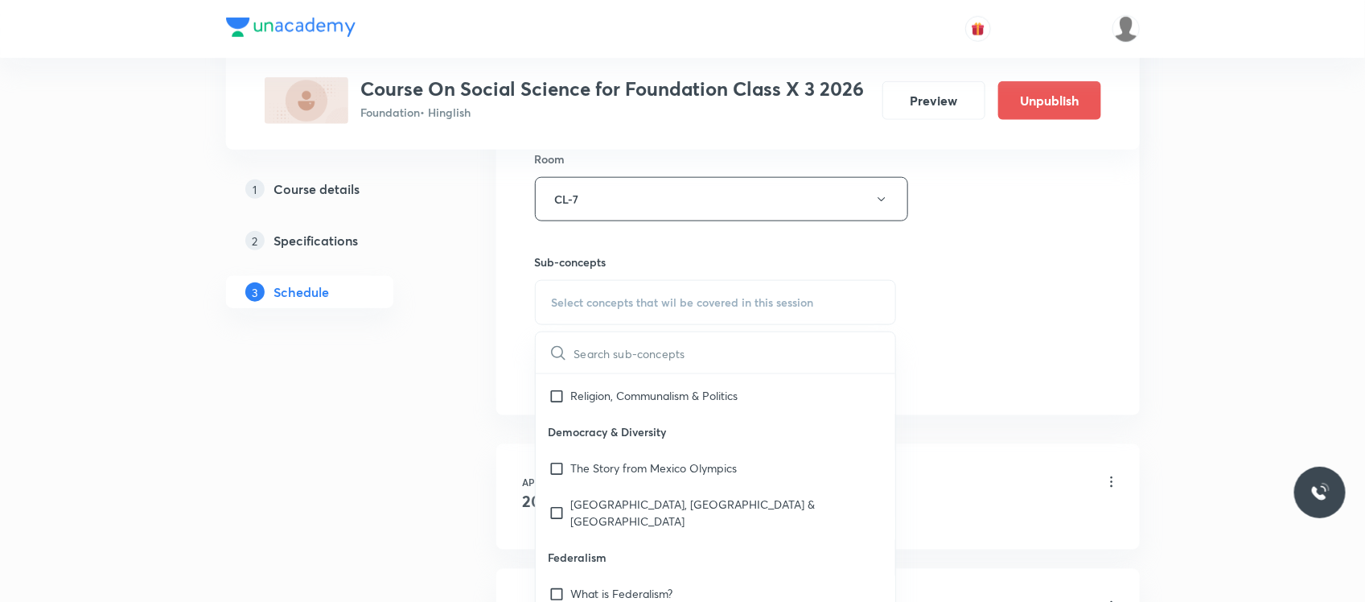
scroll to position [1494, 0]
click at [580, 494] on p "Bulgaria, Romania & India" at bounding box center [727, 511] width 312 height 34
checkbox input "true"
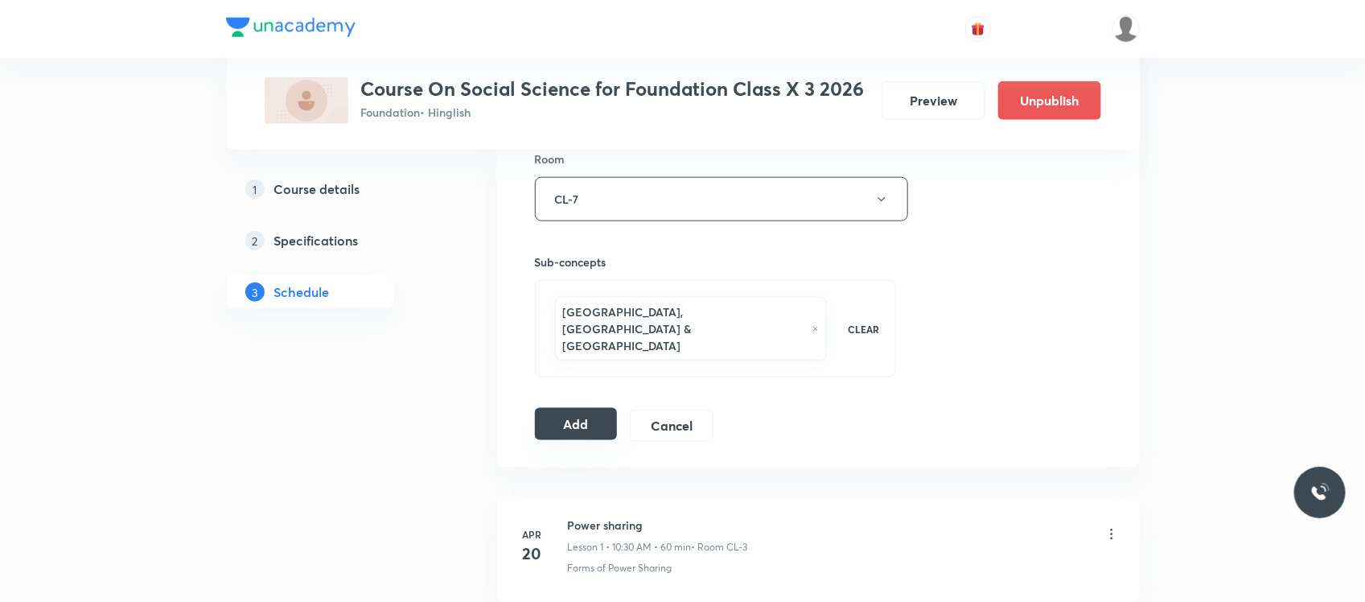
click at [581, 408] on button "Add" at bounding box center [576, 424] width 83 height 32
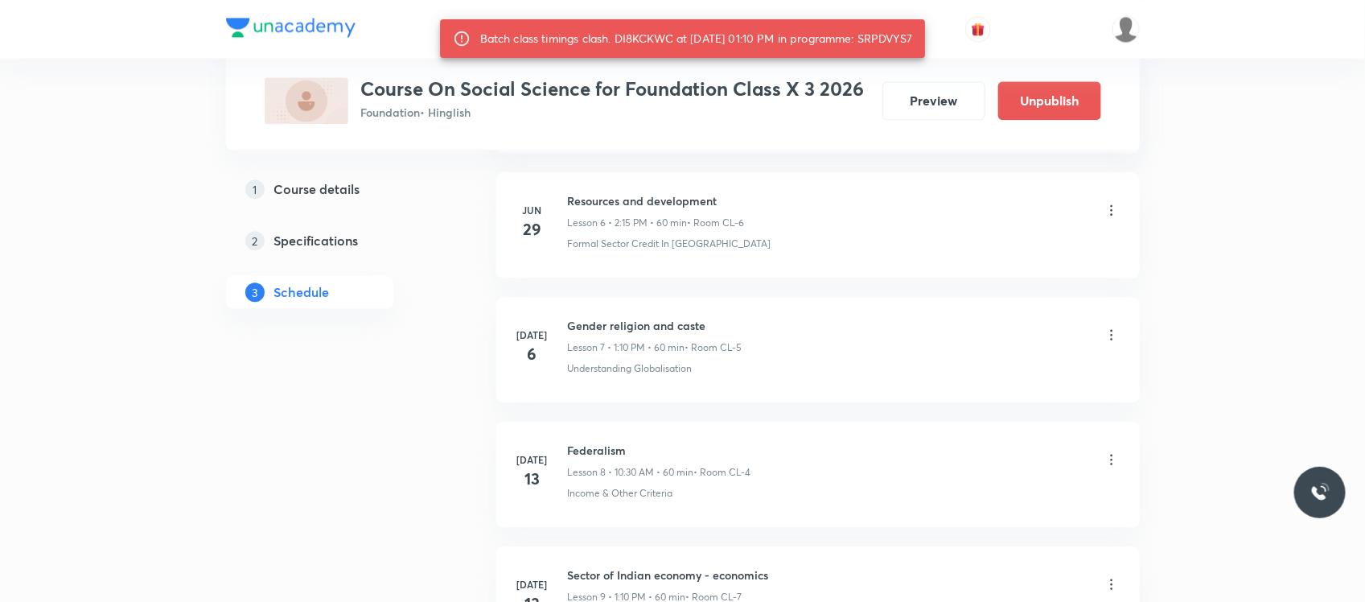
scroll to position [2209, 0]
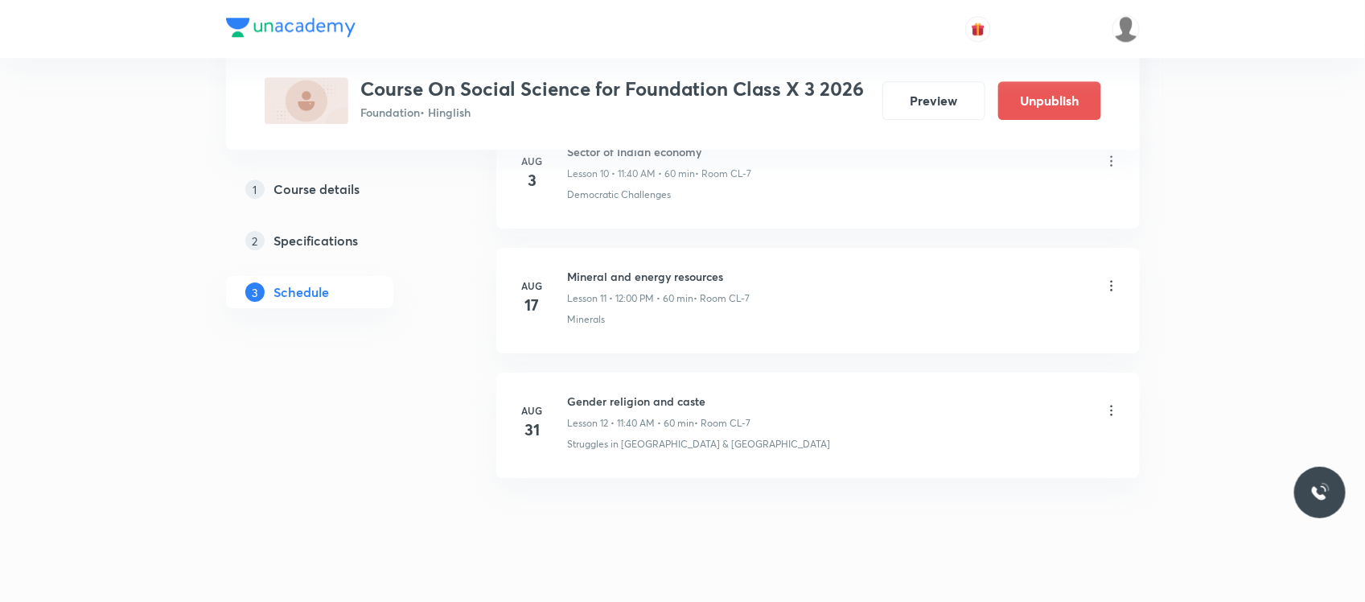
click at [865, 393] on div "Gender religion and caste Lesson 12 • 11:40 AM • 60 min • Room CL-7" at bounding box center [844, 412] width 552 height 38
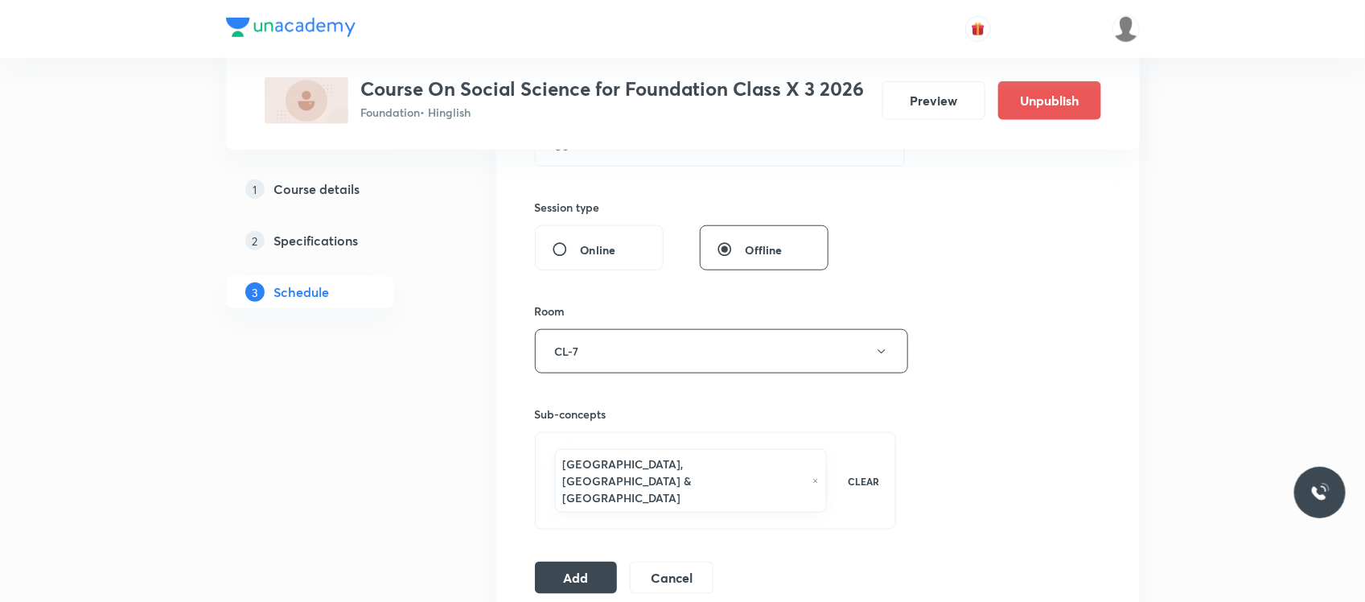
scroll to position [563, 0]
click at [589, 558] on button "Add" at bounding box center [576, 574] width 83 height 32
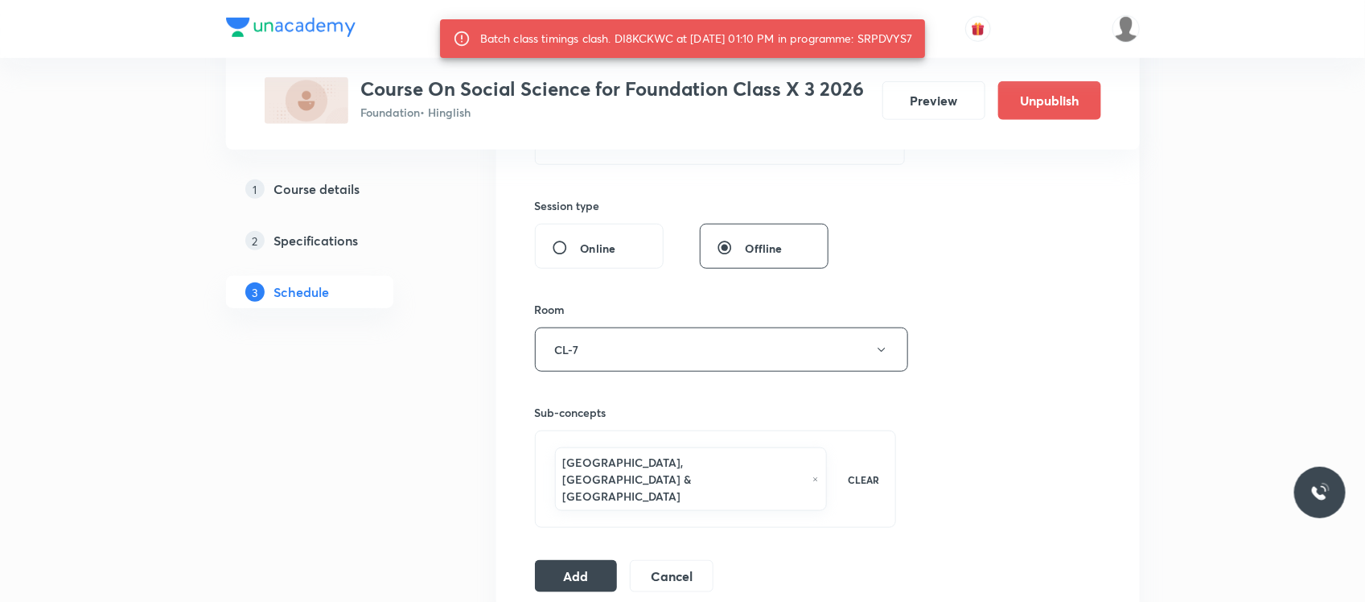
click at [907, 27] on div "Batch class timings clash. DI8KCKWC at 31 Aug 2025 01:10 PM in programme: SRPDV…" at bounding box center [696, 38] width 433 height 29
copy div "SRPDVYS7"
click at [559, 558] on button "Add" at bounding box center [576, 574] width 83 height 32
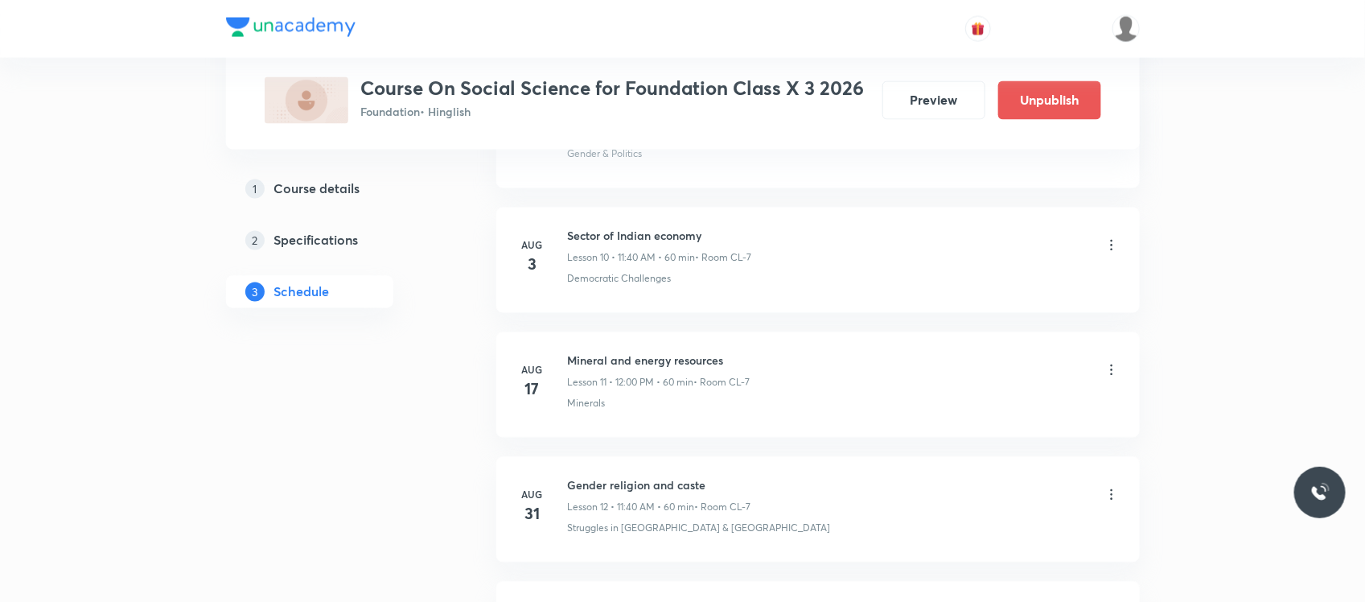
scroll to position [1573, 0]
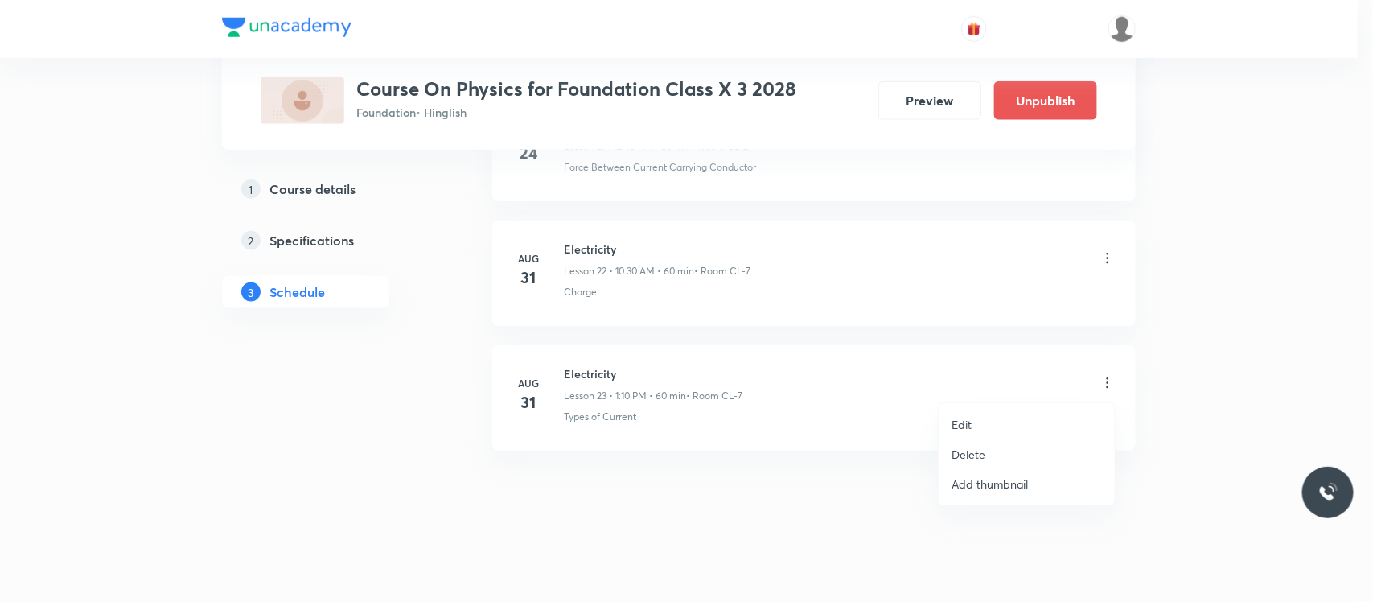
click at [985, 445] on li "Delete" at bounding box center [1027, 454] width 176 height 30
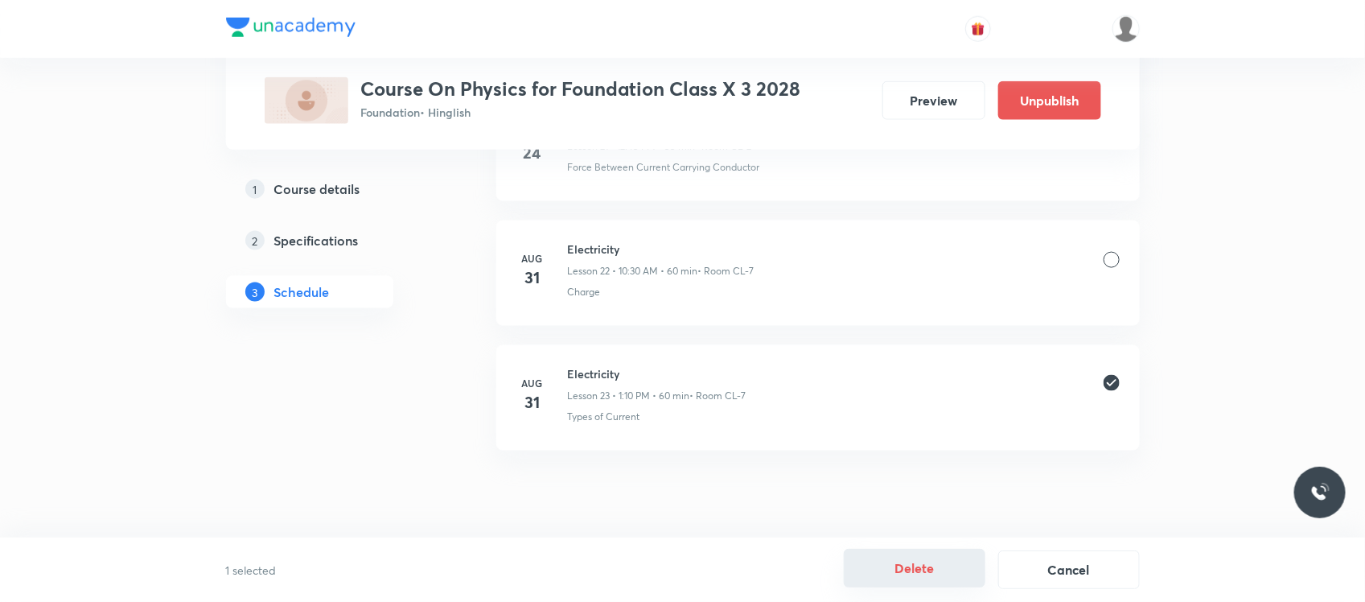
click at [911, 565] on button "Delete" at bounding box center [915, 568] width 142 height 39
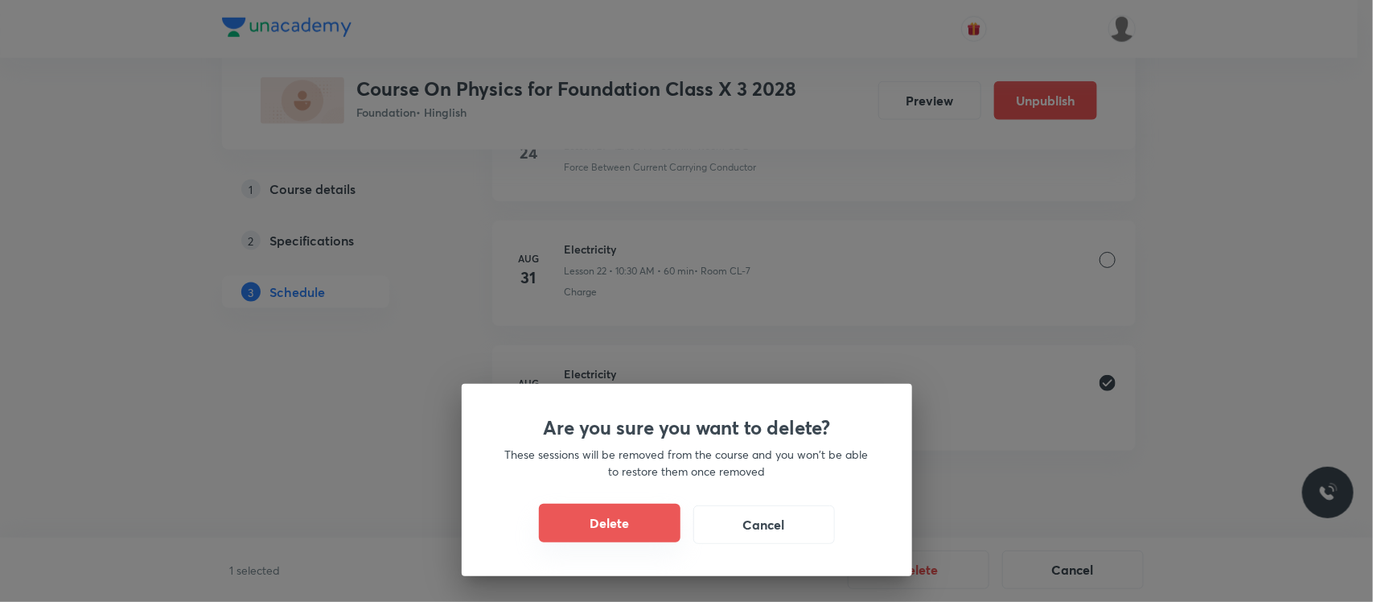
click at [607, 528] on button "Delete" at bounding box center [610, 523] width 142 height 39
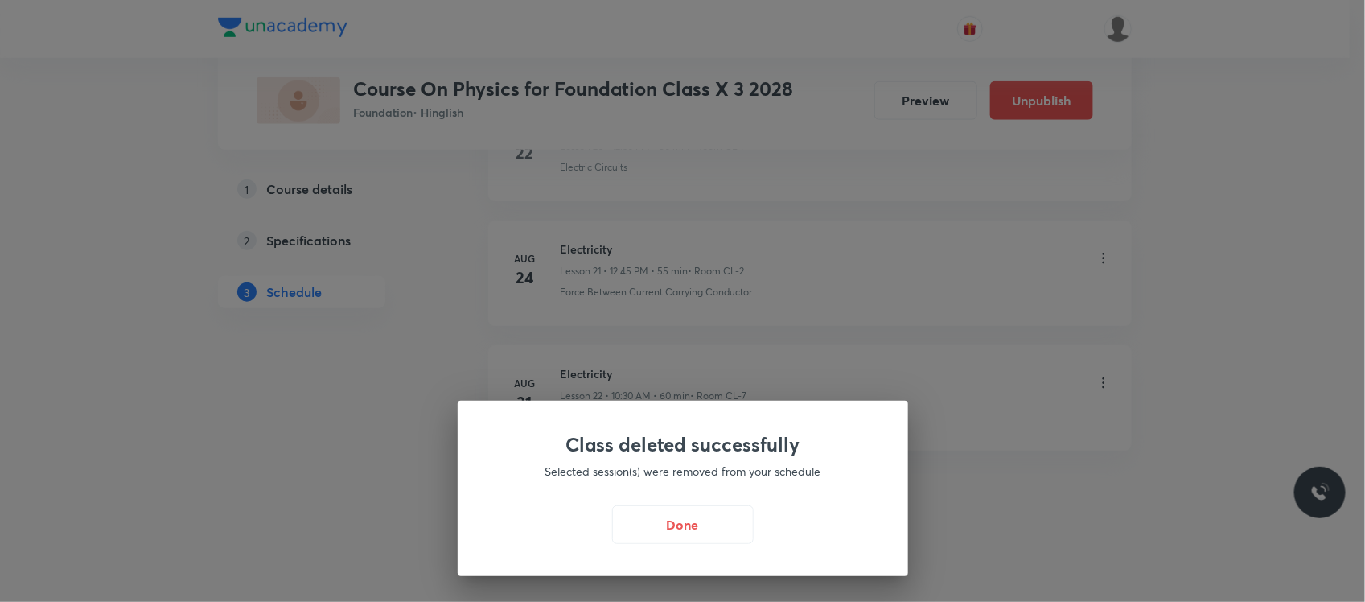
scroll to position [3439, 0]
click at [541, 146] on div "Class deleted successfully Selected session(s) were removed from your schedule …" at bounding box center [686, 301] width 1373 height 602
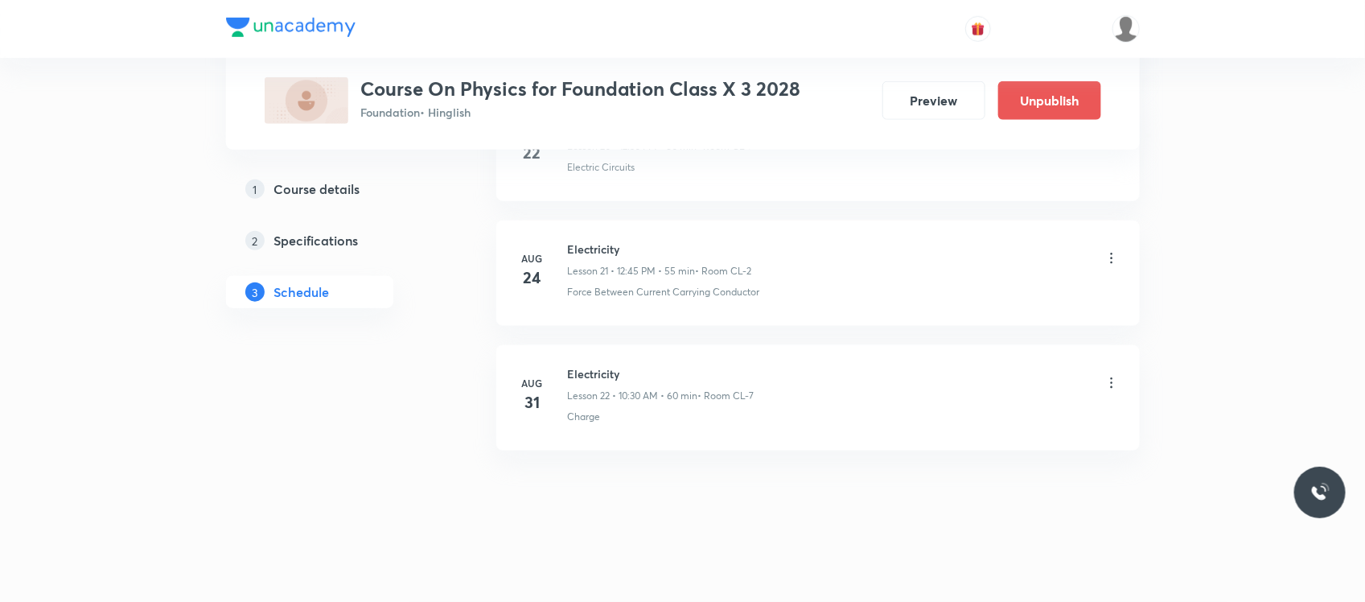
scroll to position [2027, 0]
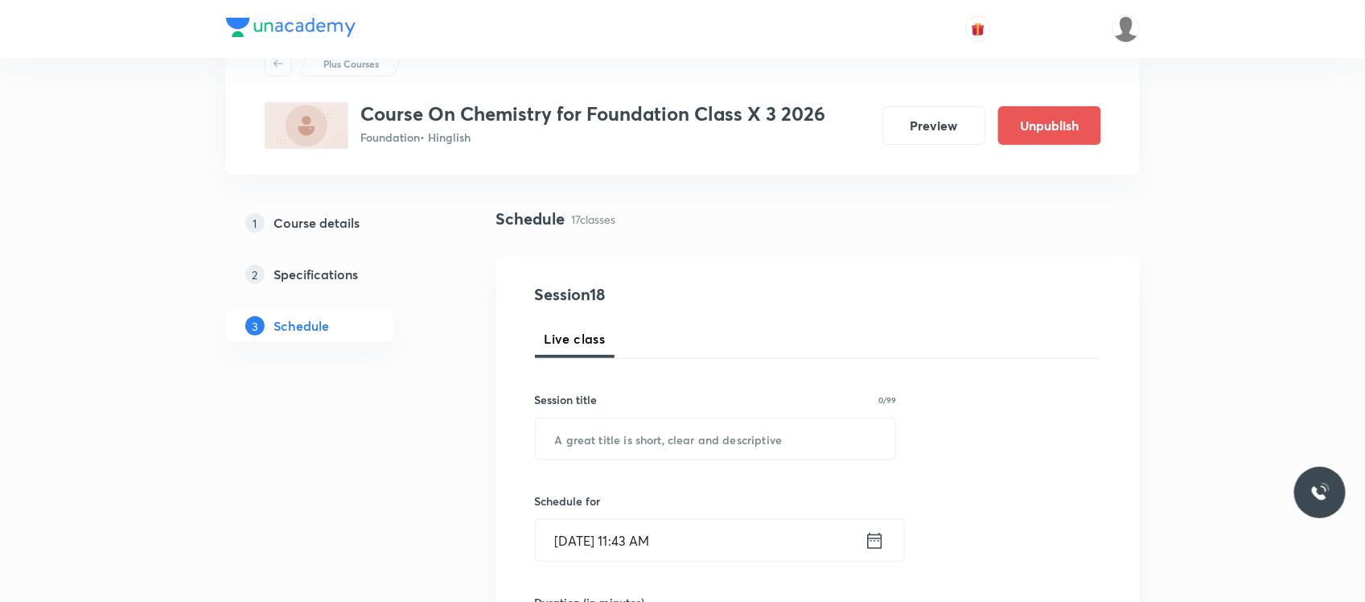
scroll to position [138, 0]
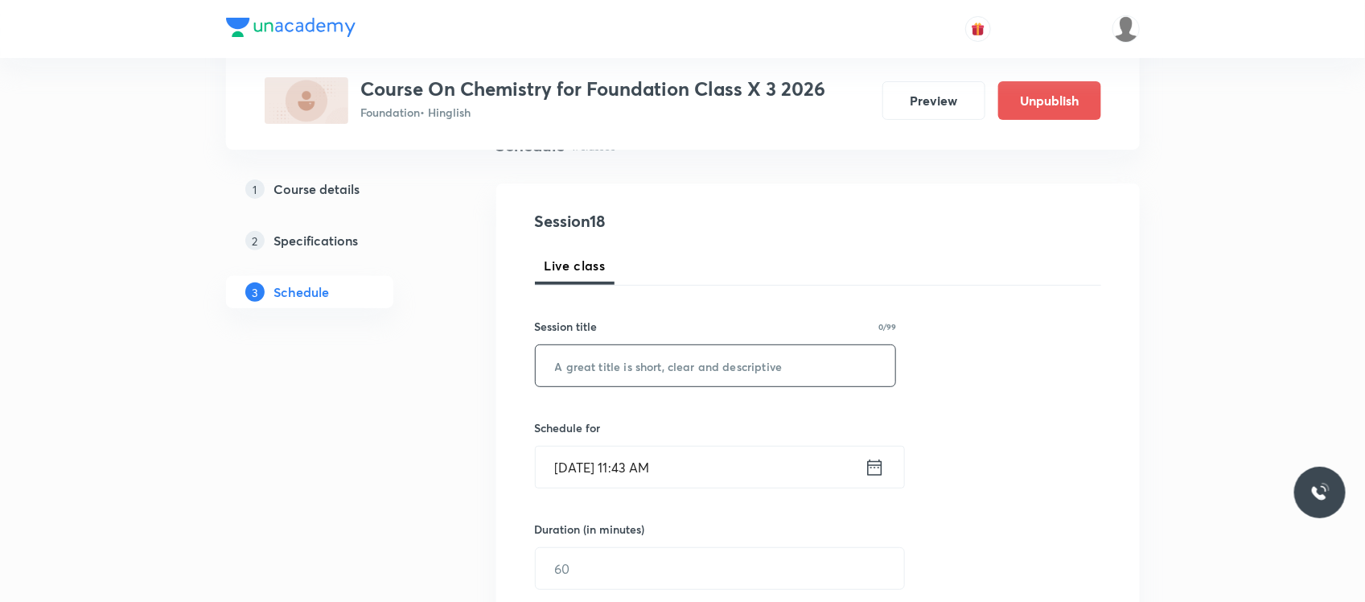
paste input "EAP1QUYZ"
click at [646, 359] on input "text" at bounding box center [716, 365] width 360 height 41
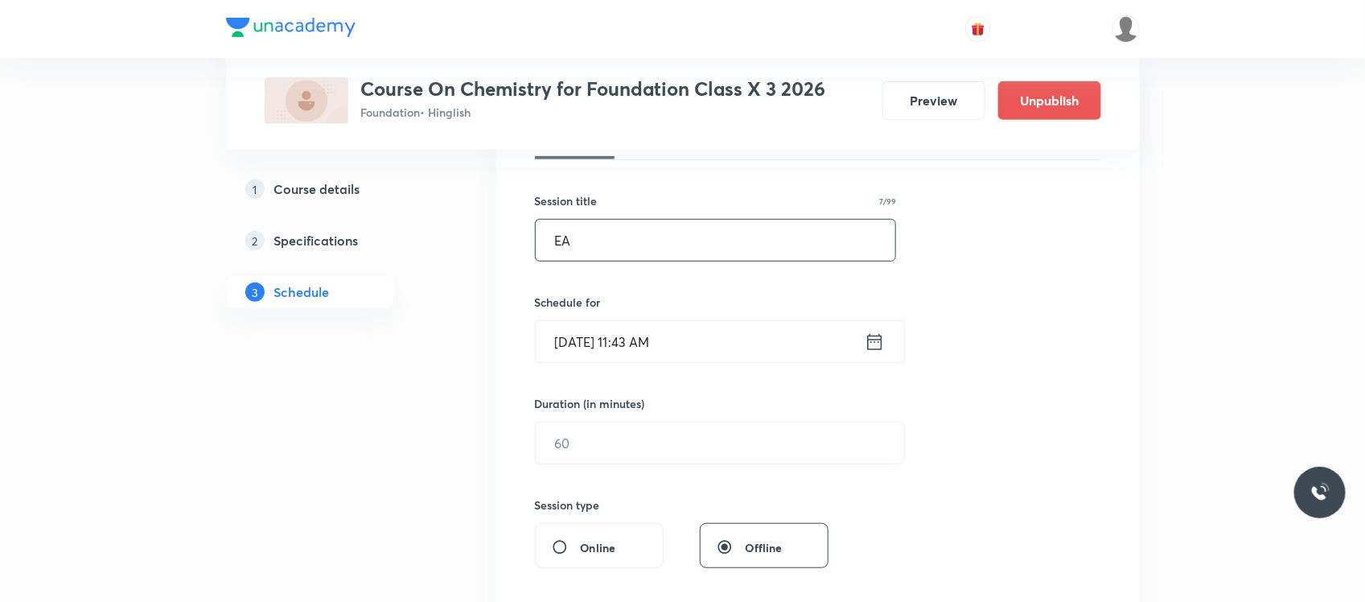
type input "E"
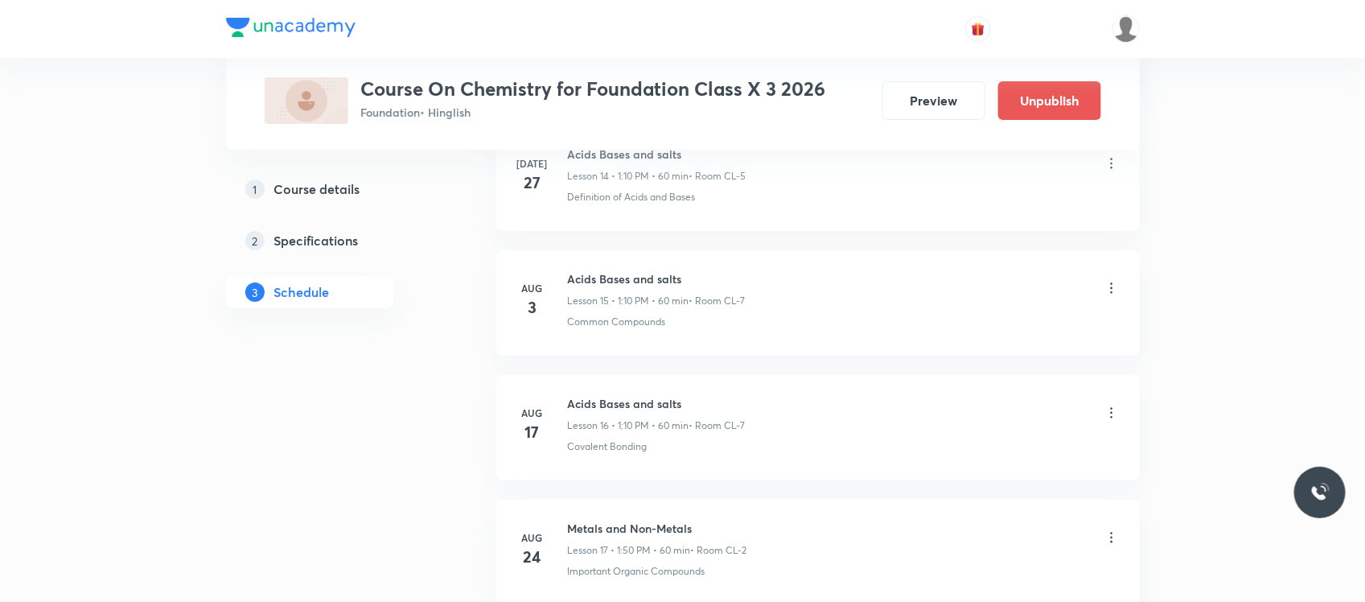
scroll to position [2814, 0]
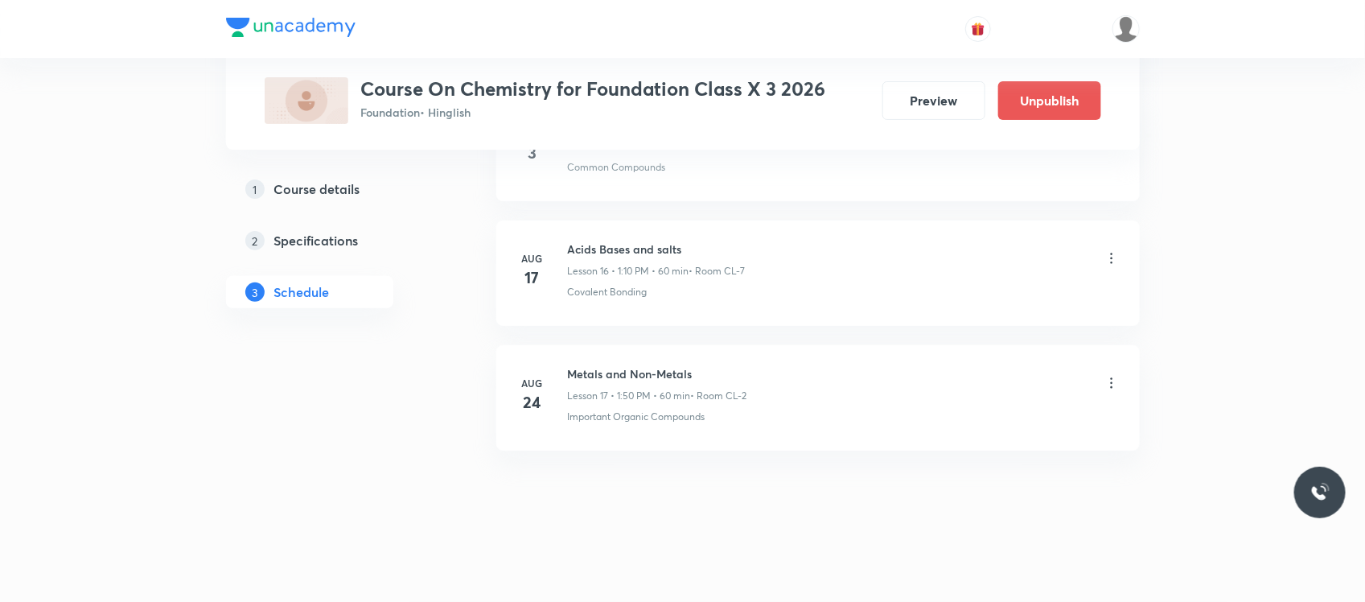
click at [646, 359] on li "[DATE] Metals and Non-Metals Lesson 17 • 1:50 PM • 60 min • Room CL-2 Important…" at bounding box center [817, 397] width 643 height 105
copy h6 "Metals and Non-Metals"
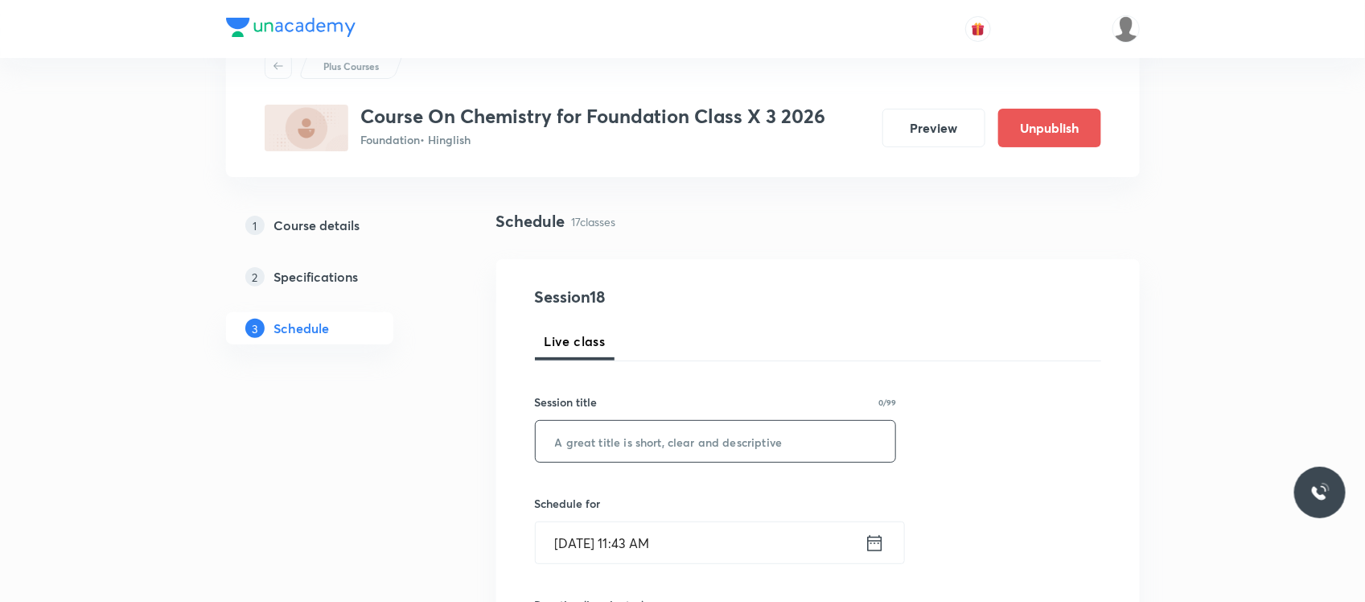
scroll to position [67, 0]
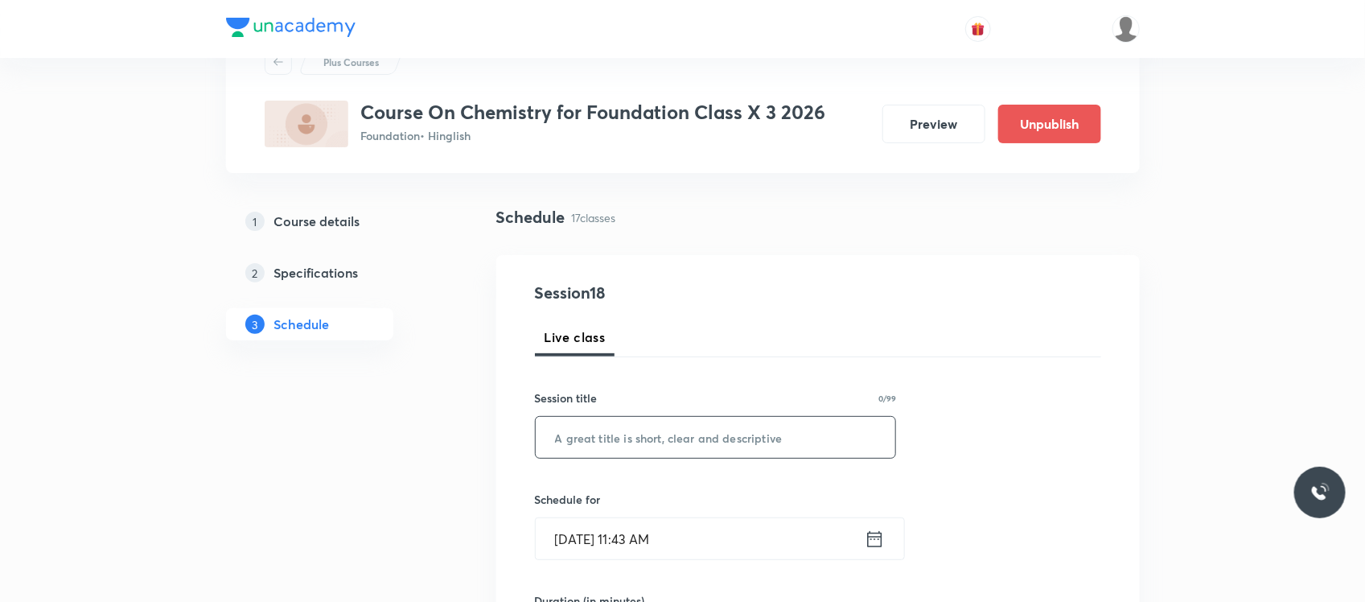
click at [613, 446] on input "text" at bounding box center [716, 437] width 360 height 41
paste input "Metals and Non-Metals"
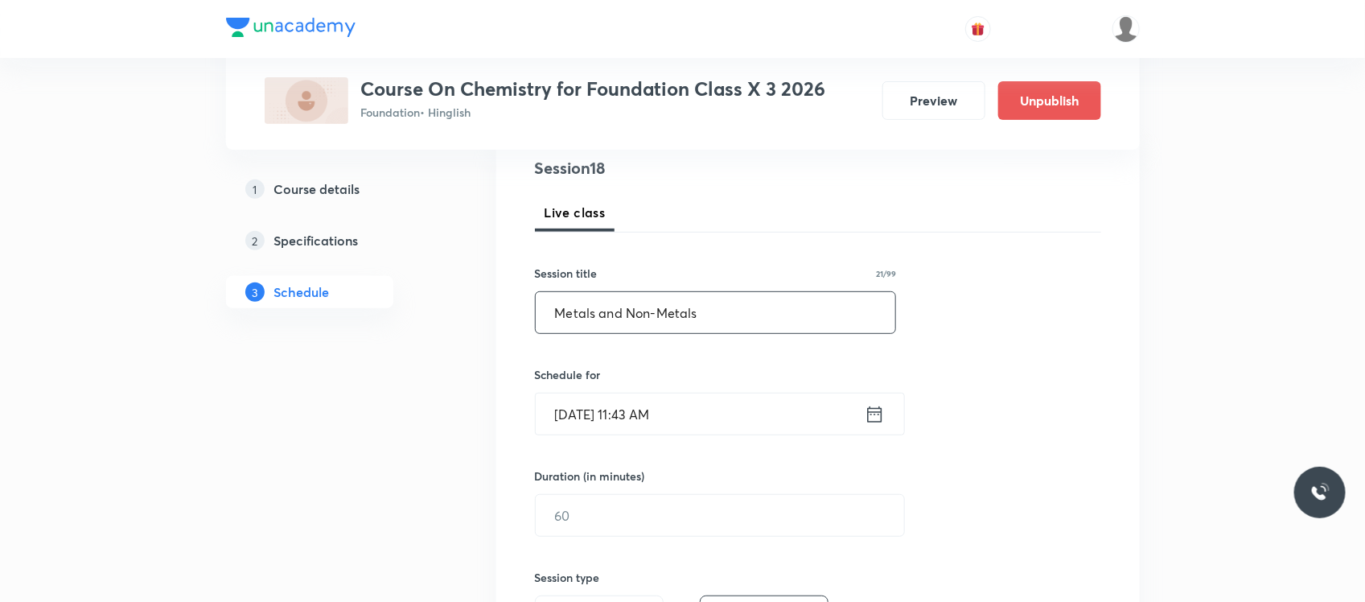
scroll to position [226, 0]
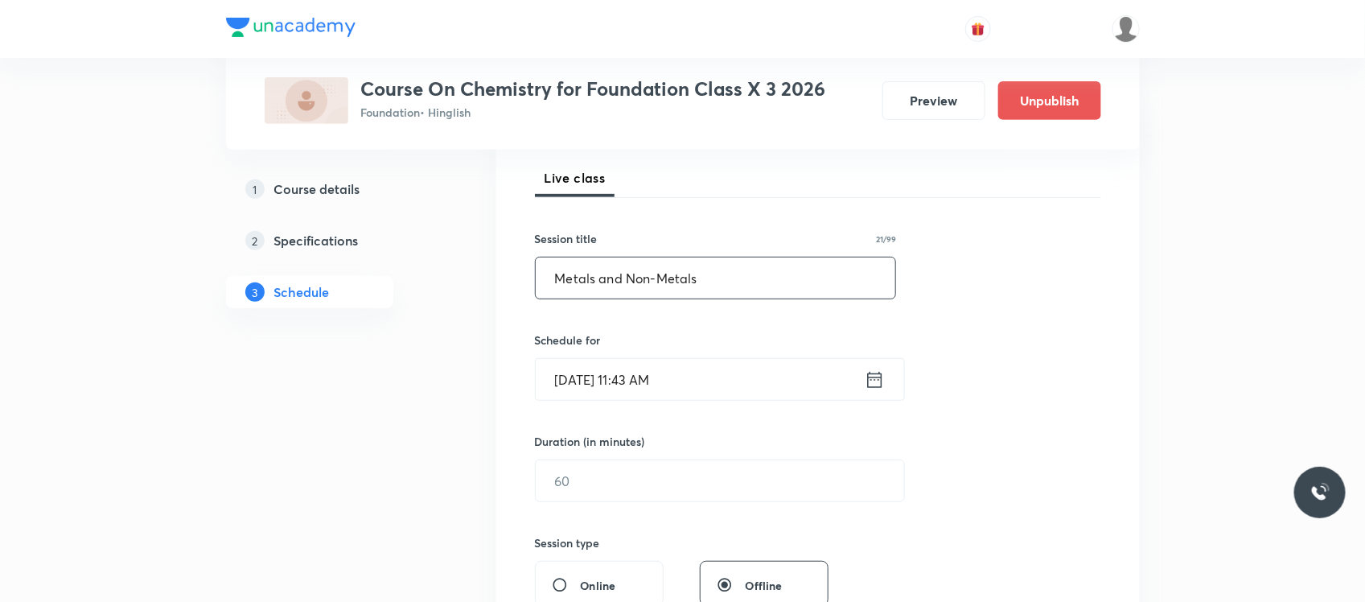
type input "Metals and Non-Metals"
click at [698, 392] on input "[DATE] 11:43 AM" at bounding box center [700, 379] width 329 height 41
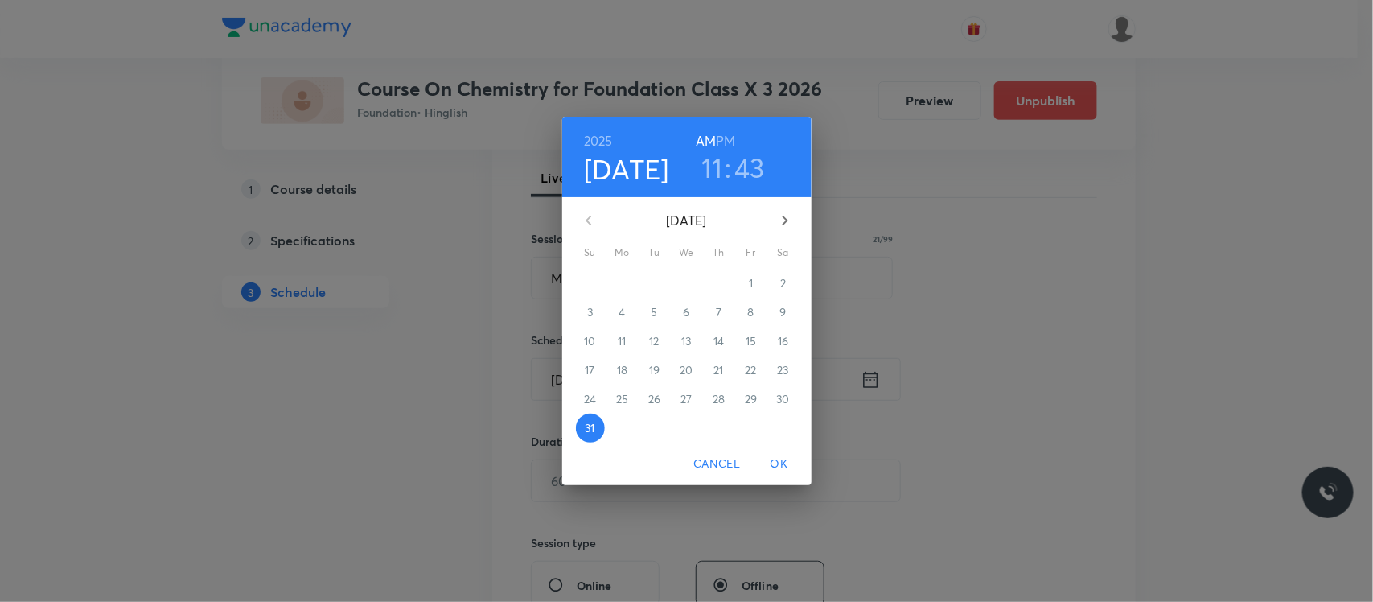
click at [709, 167] on h3 "11" at bounding box center [712, 167] width 22 height 34
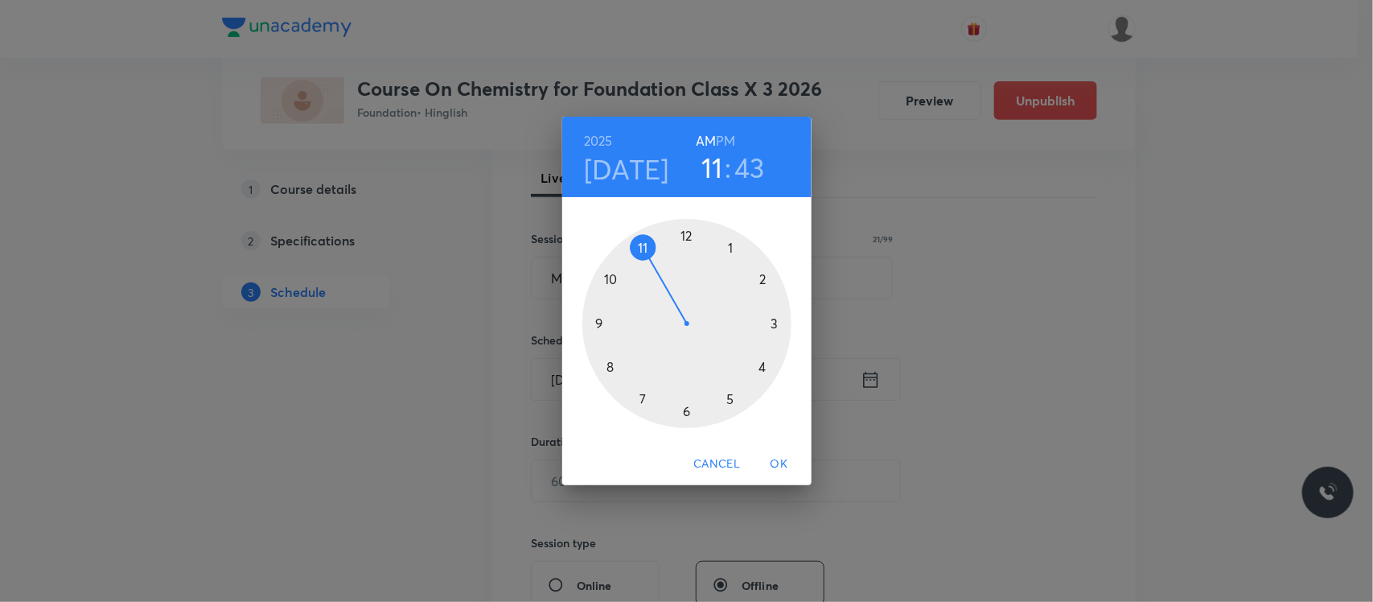
click at [761, 283] on div at bounding box center [686, 323] width 209 height 209
click at [778, 323] on div at bounding box center [686, 323] width 209 height 209
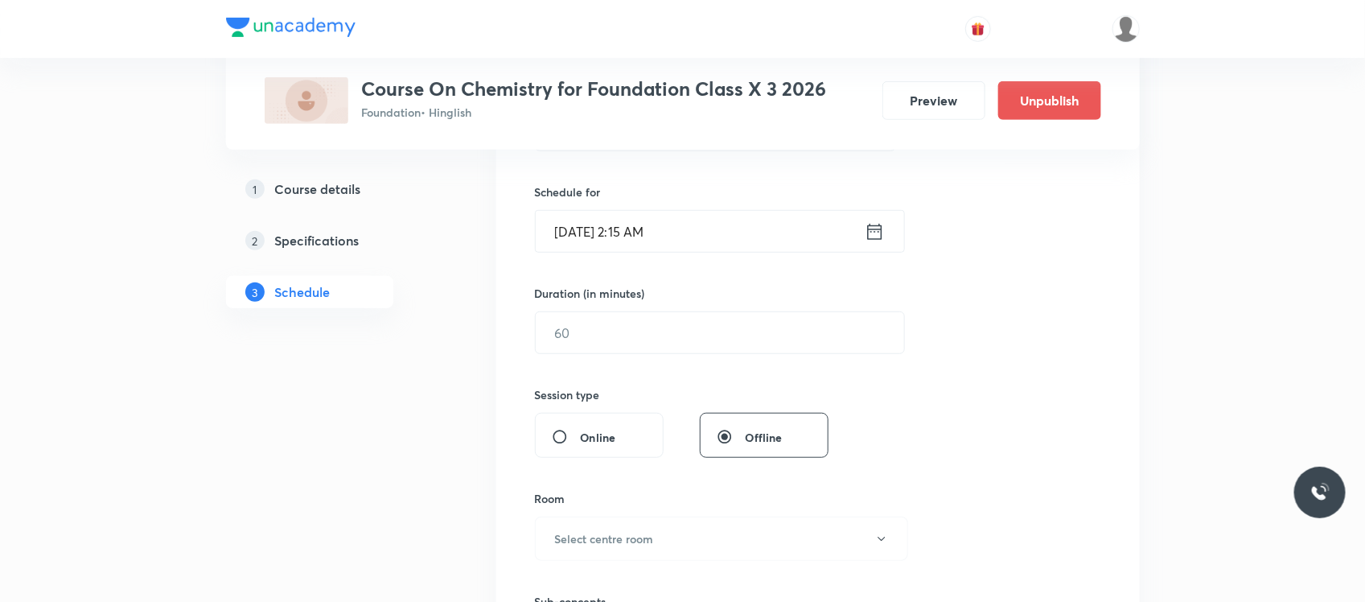
scroll to position [394, 0]
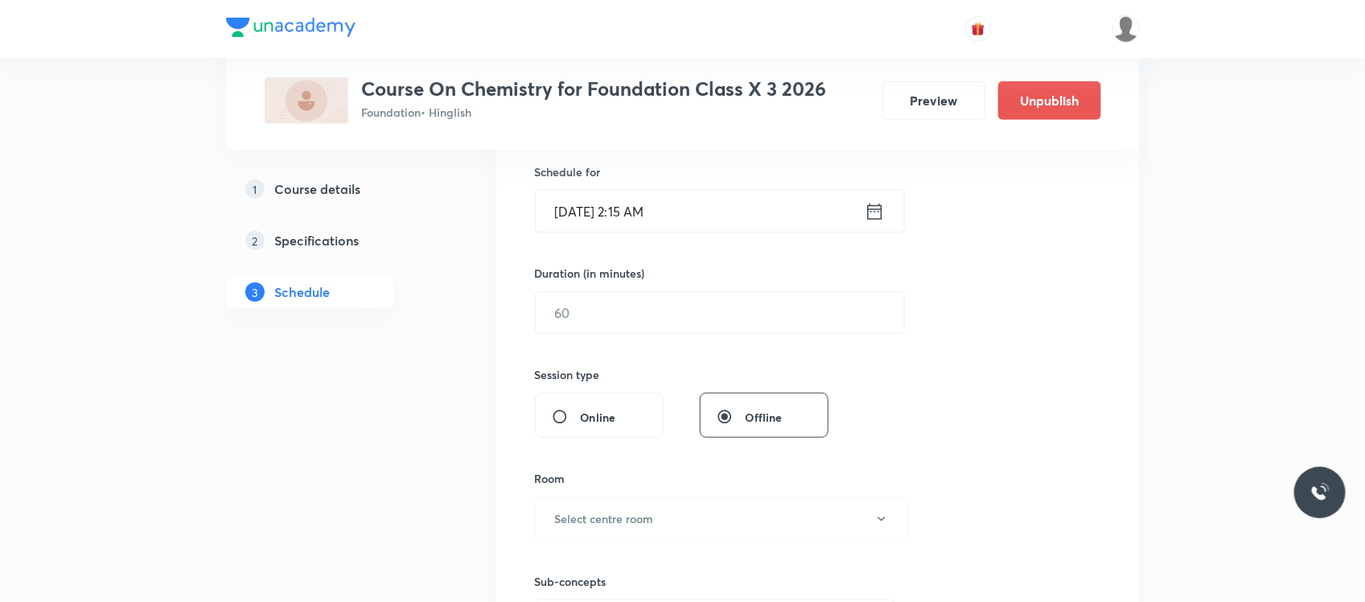
click at [750, 216] on input "Aug 31, 2025, 2:15 AM" at bounding box center [700, 211] width 329 height 41
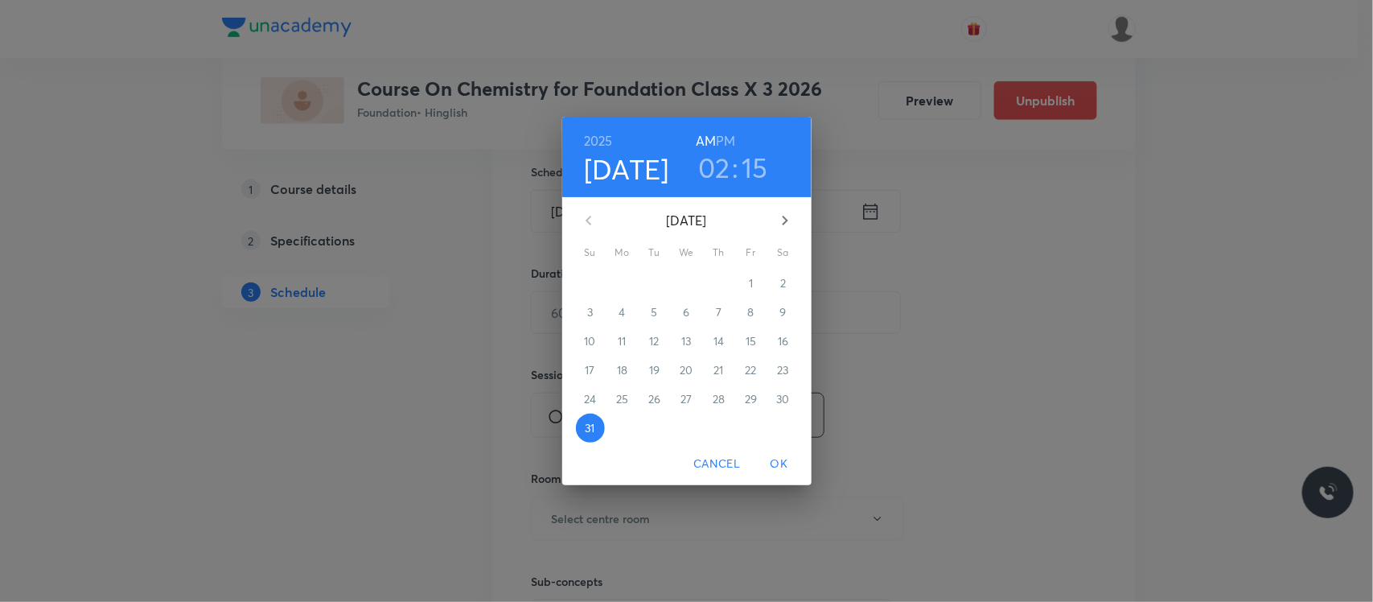
click at [728, 138] on h6 "PM" at bounding box center [725, 141] width 19 height 23
click at [787, 468] on span "OK" at bounding box center [779, 464] width 39 height 20
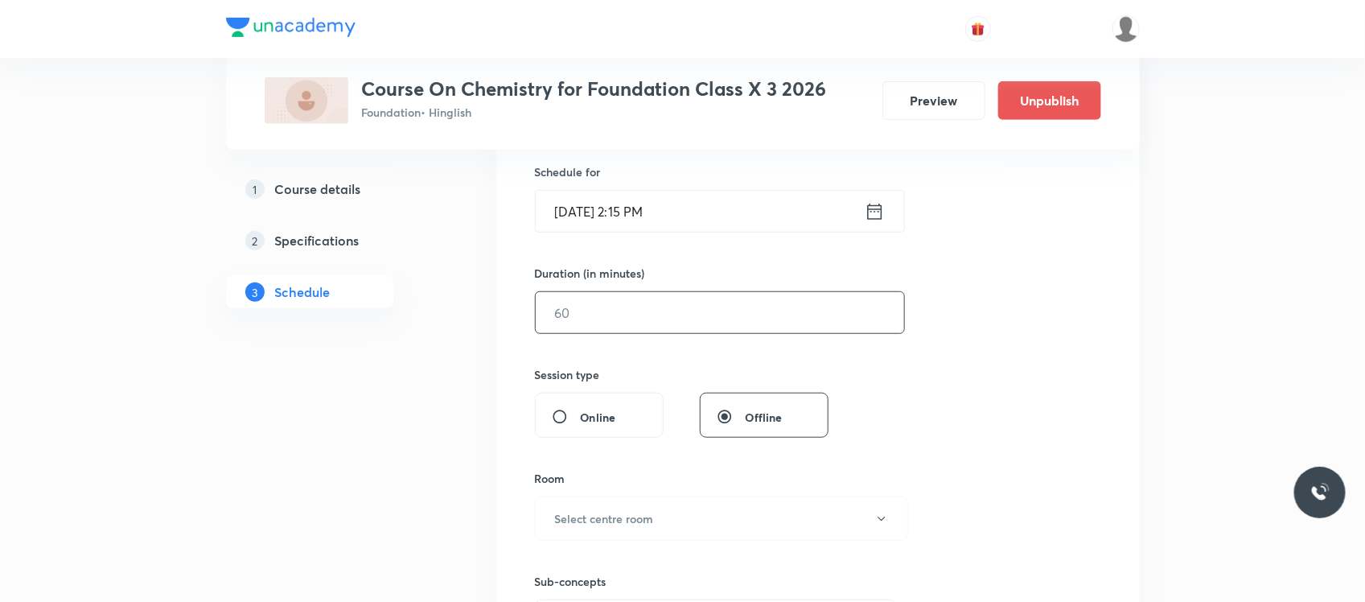
click at [676, 310] on input "text" at bounding box center [720, 312] width 368 height 41
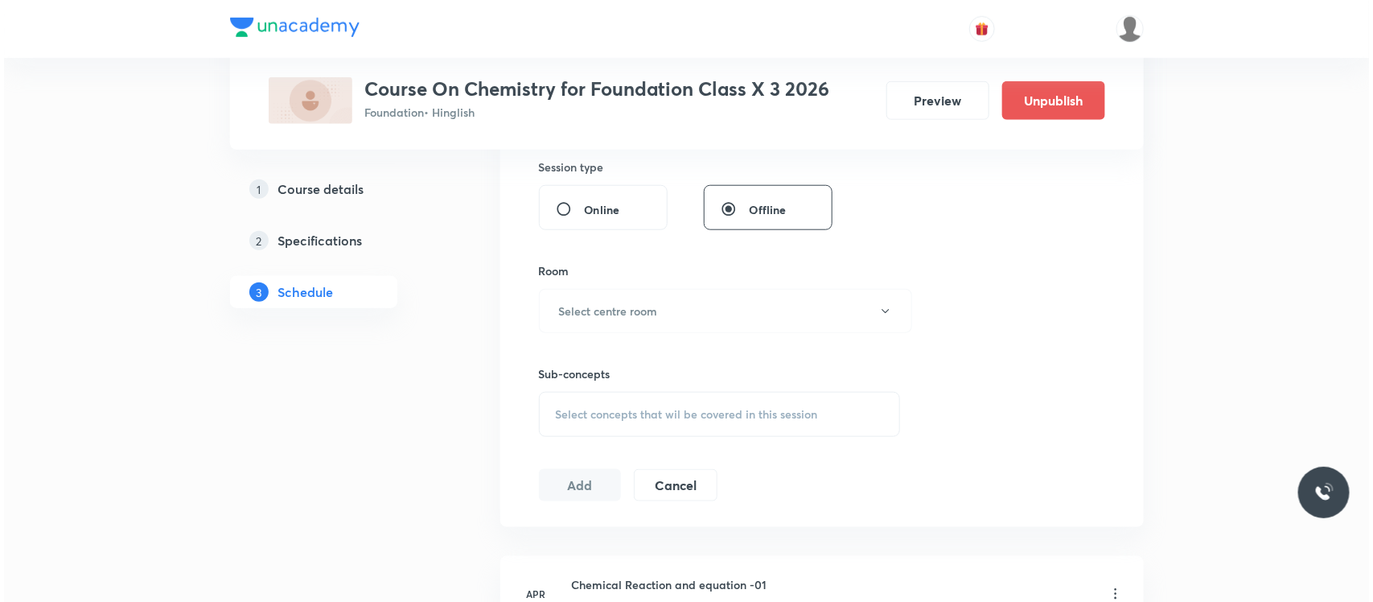
scroll to position [648, 0]
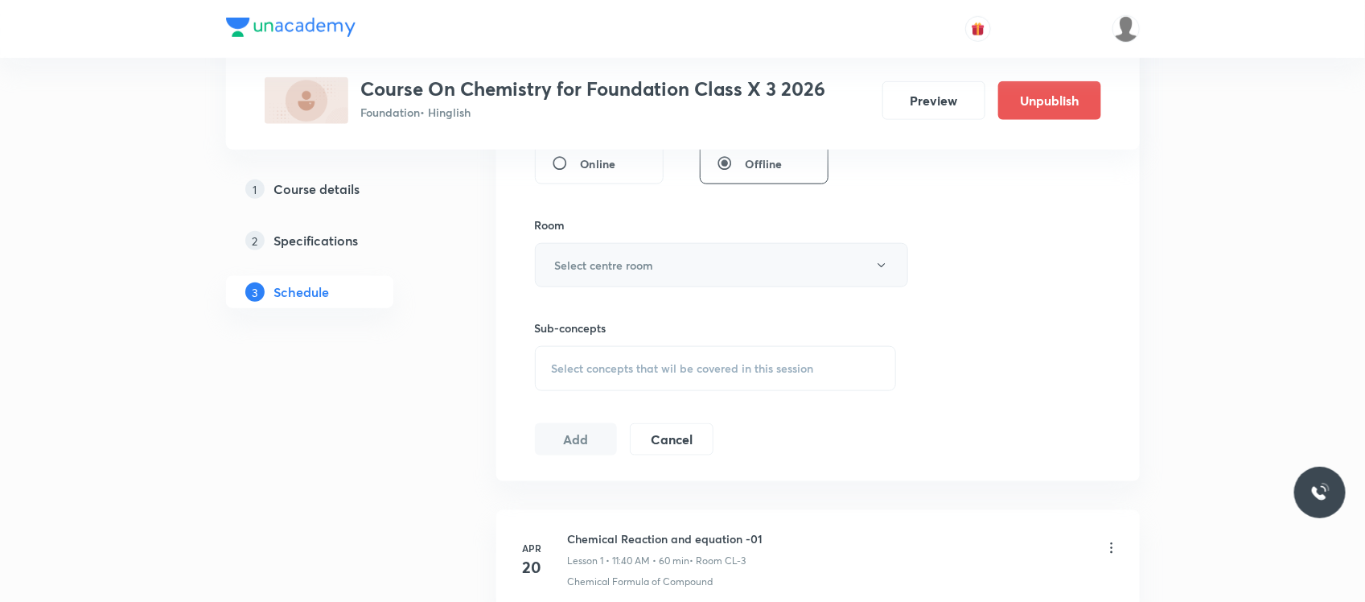
type input "60"
click at [664, 278] on button "Select centre room" at bounding box center [721, 265] width 373 height 44
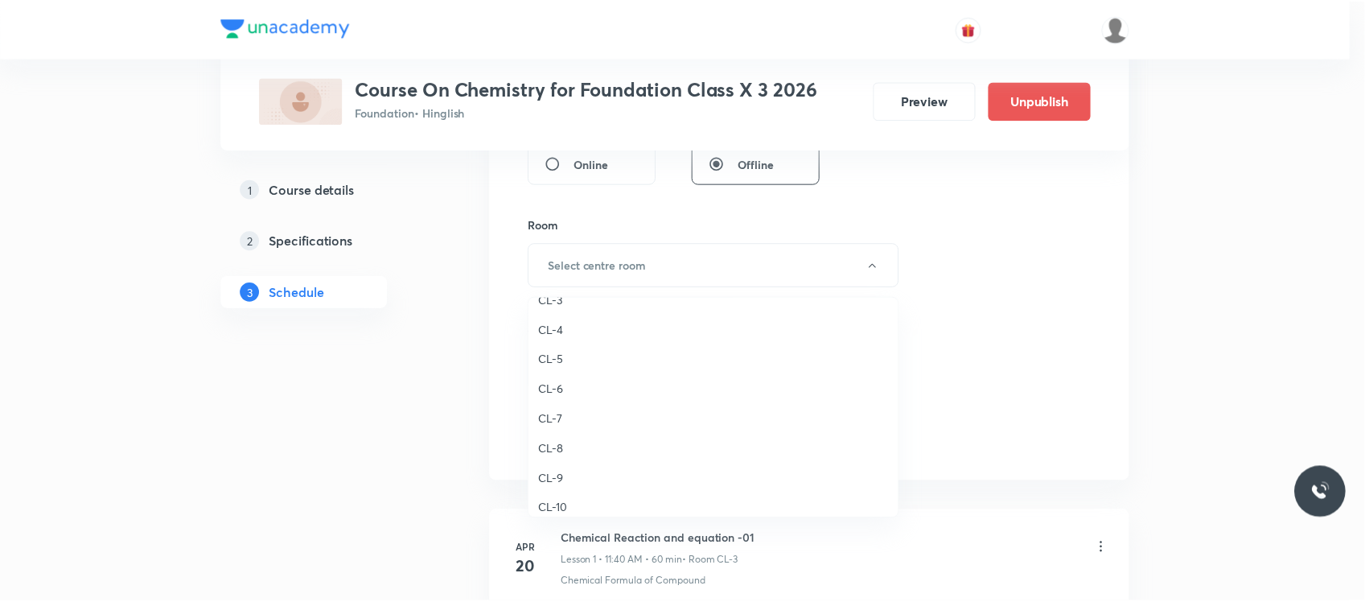
scroll to position [528, 0]
click at [557, 417] on span "CL-7" at bounding box center [717, 416] width 352 height 17
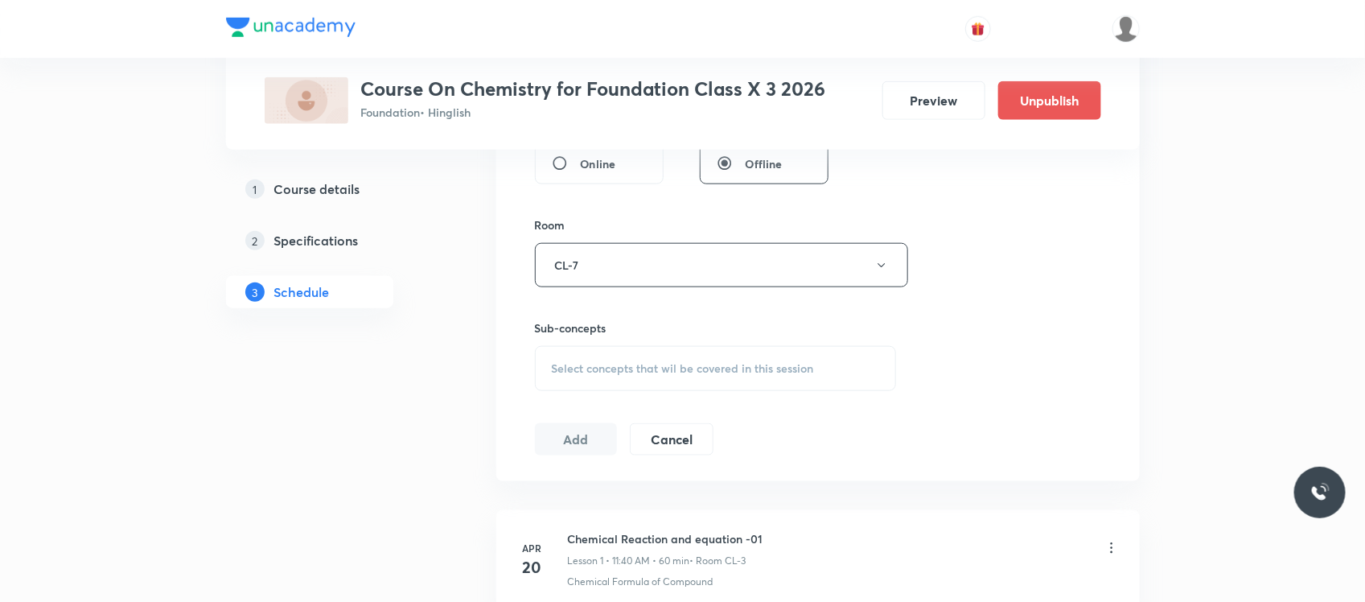
click at [609, 374] on span "Select concepts that wil be covered in this session" at bounding box center [683, 368] width 262 height 13
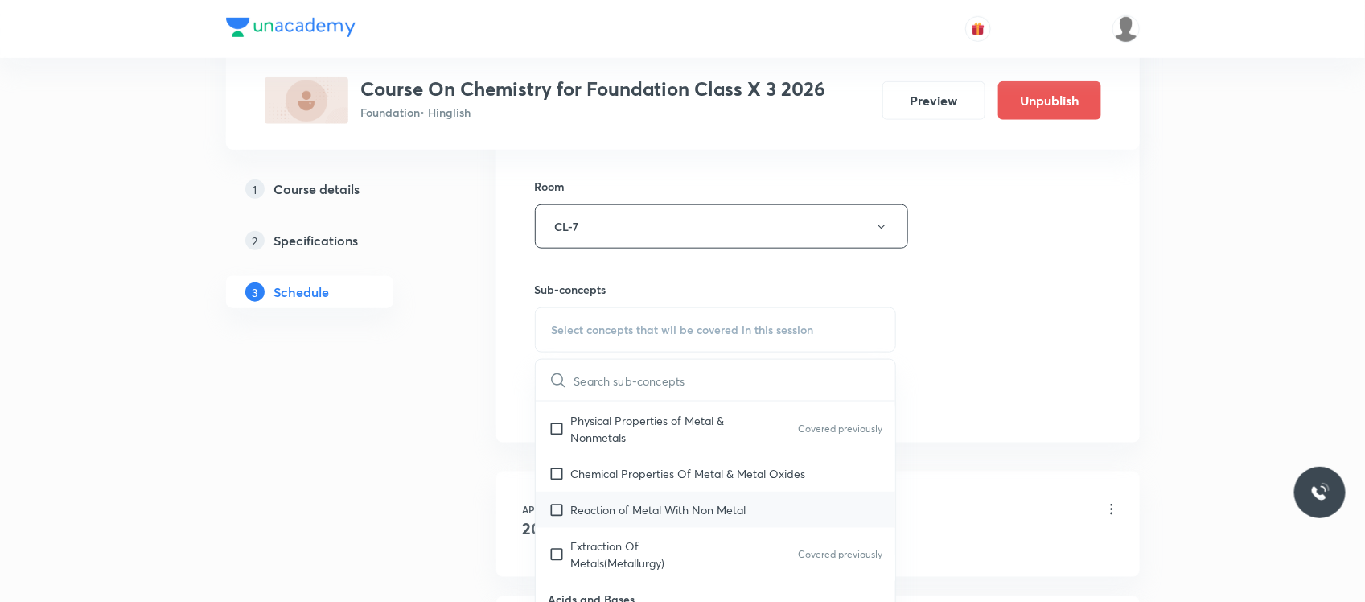
scroll to position [686, 0]
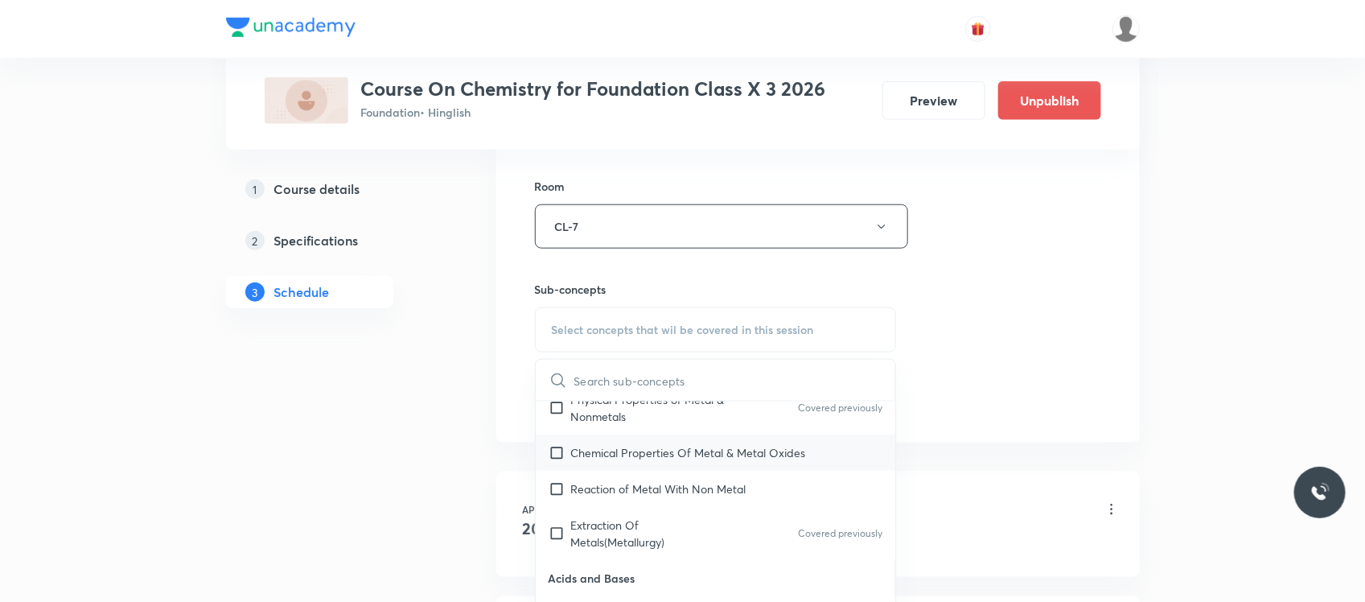
click at [660, 471] on div "Chemical Properties Of Metal & Metal Oxides" at bounding box center [716, 452] width 360 height 36
checkbox input "true"
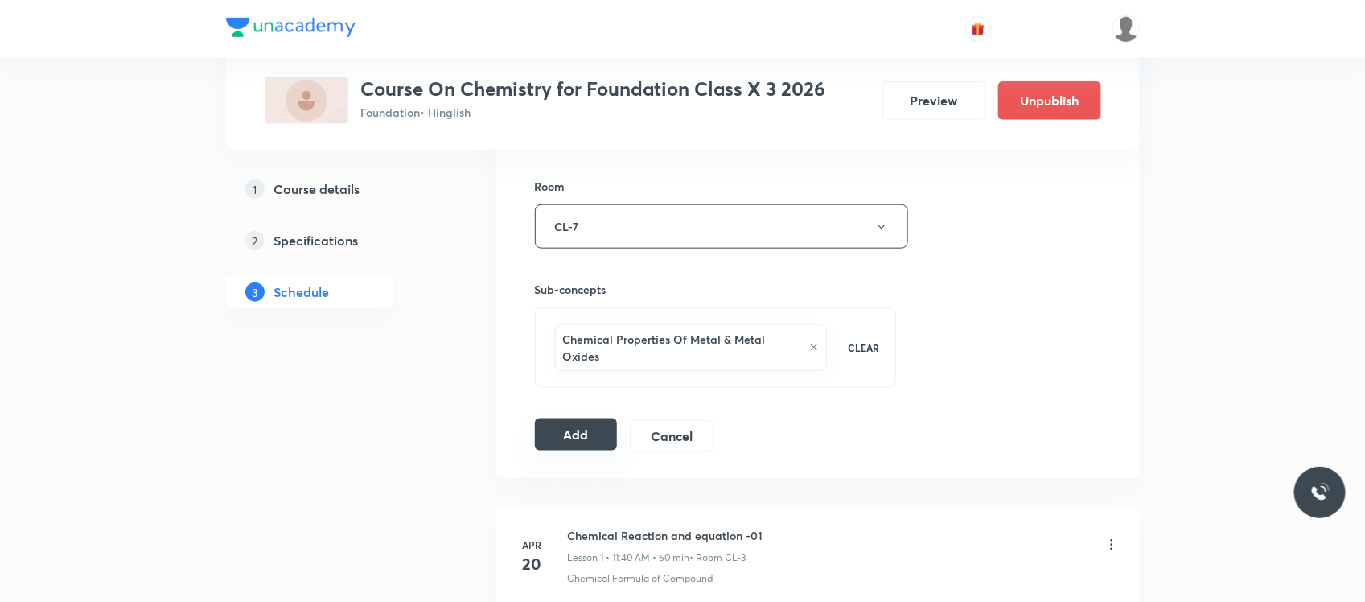
click at [569, 429] on button "Add" at bounding box center [576, 434] width 83 height 32
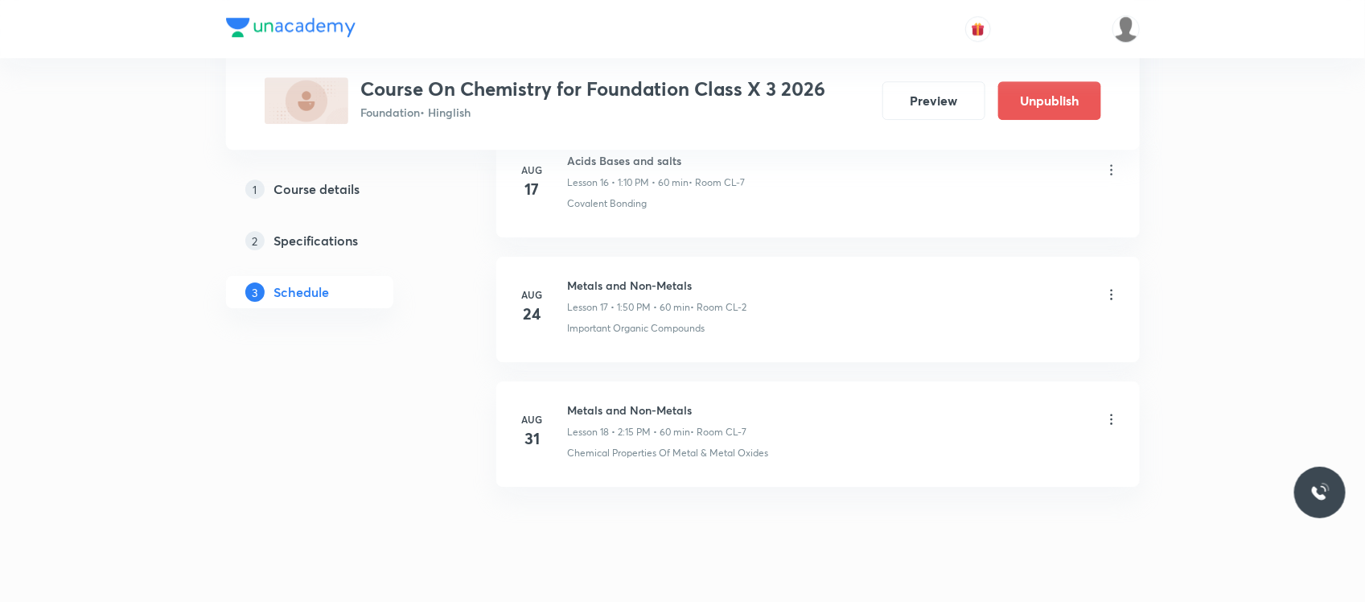
scroll to position [2198, 0]
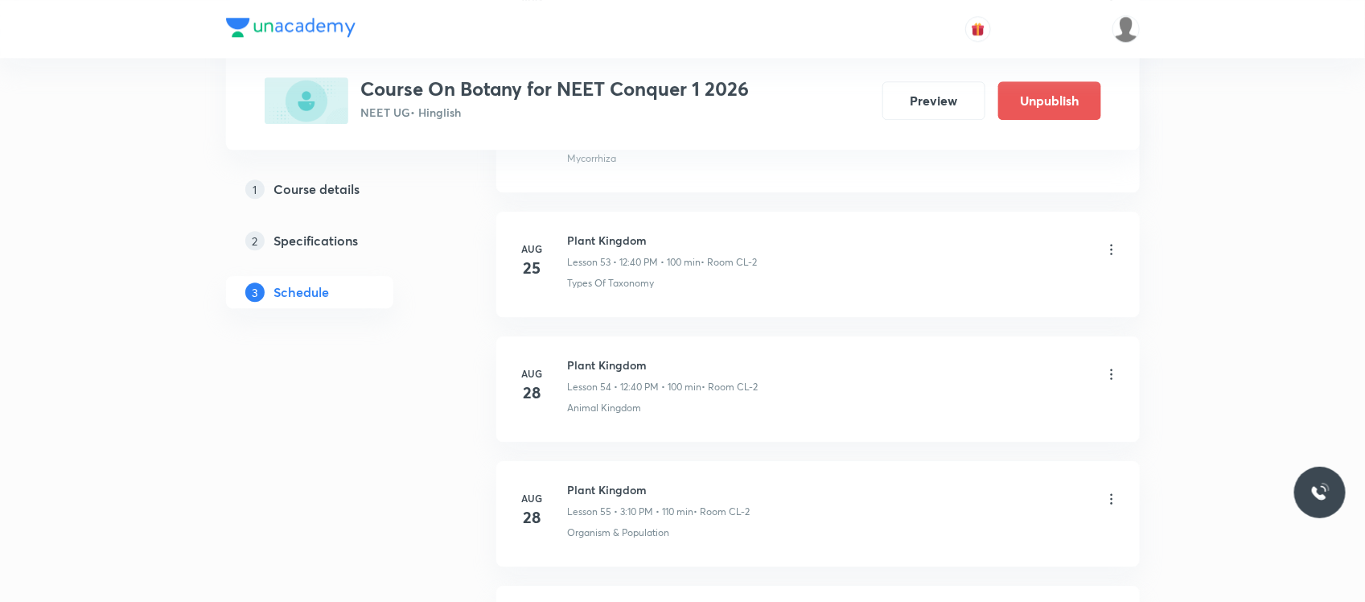
scroll to position [7691, 0]
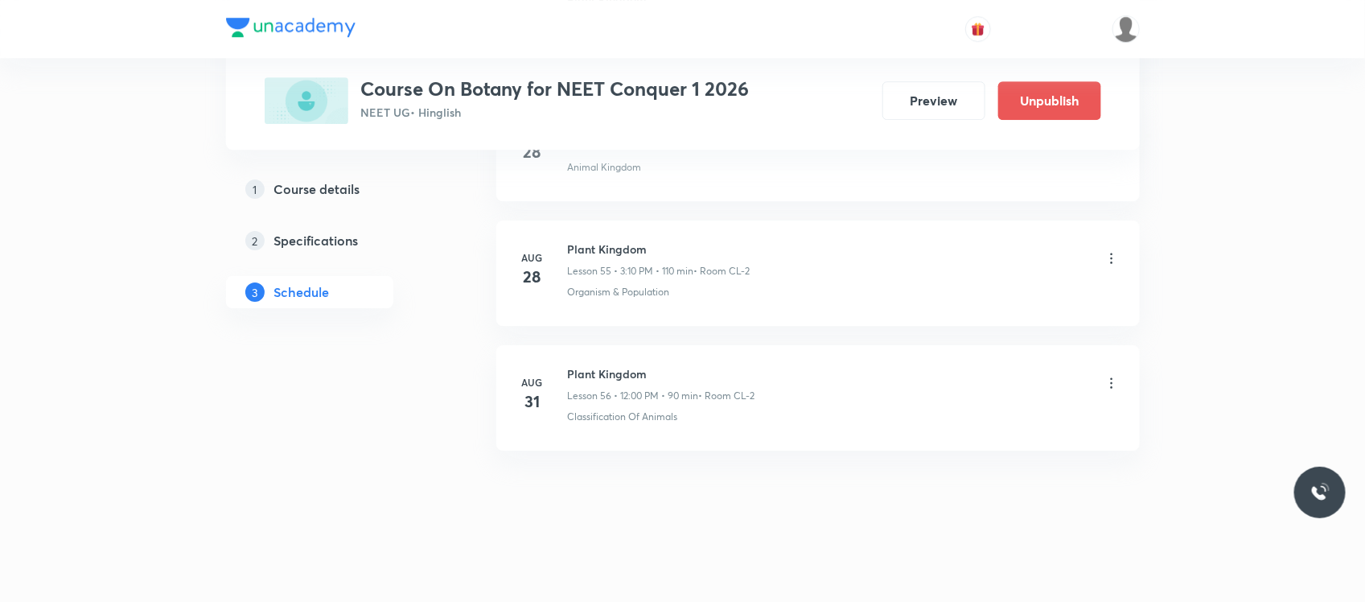
click at [593, 379] on h6 "Plant Kingdom" at bounding box center [661, 373] width 187 height 17
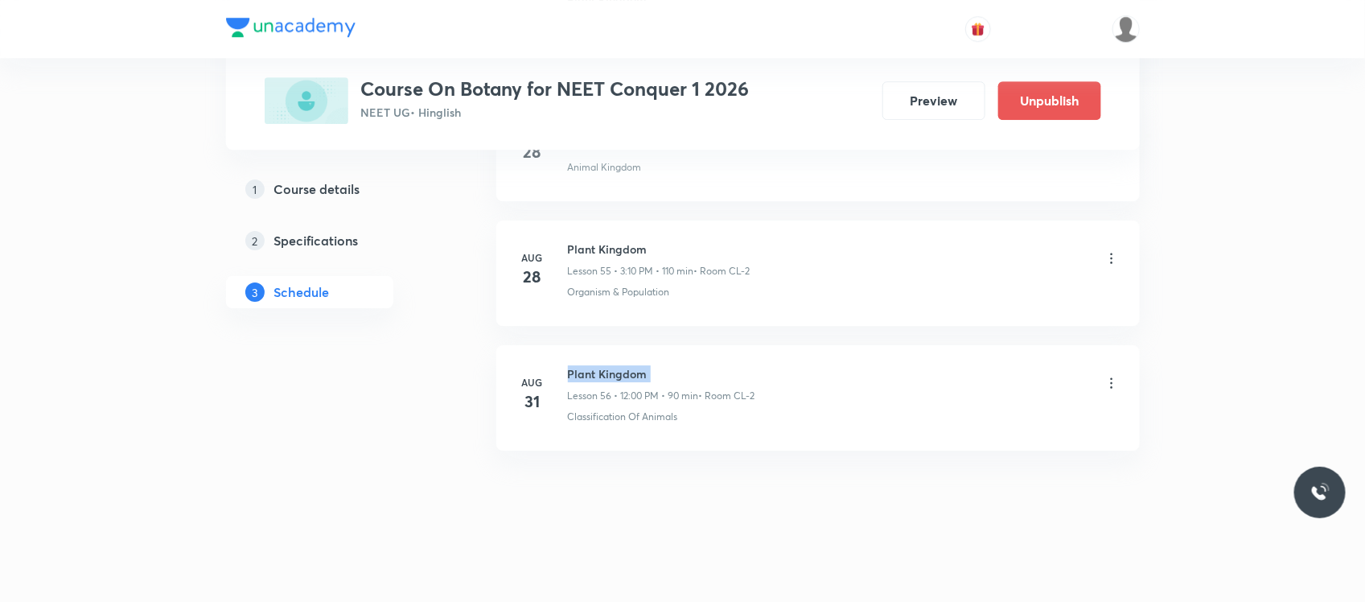
copy h6 "Plant Kingdom"
click at [717, 384] on div "Plant Kingdom Lesson 56 • 12:00 PM • 90 min • Room CL-2" at bounding box center [661, 384] width 187 height 38
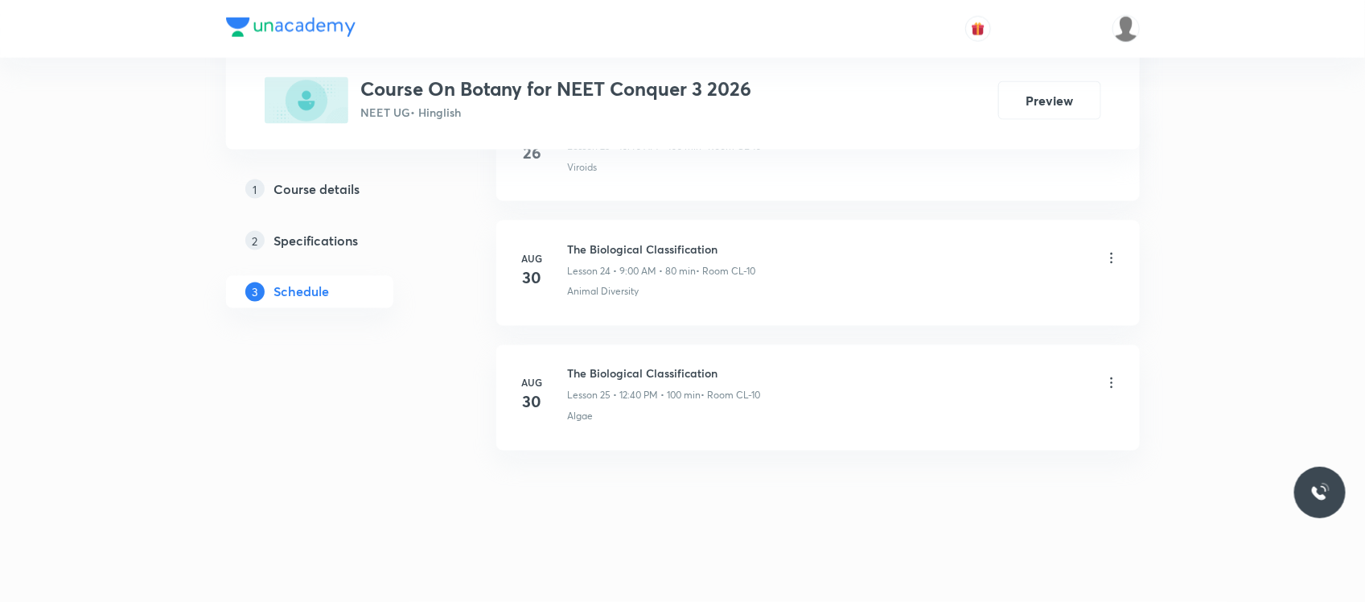
click at [629, 374] on h6 "The Biological Classification" at bounding box center [664, 373] width 193 height 17
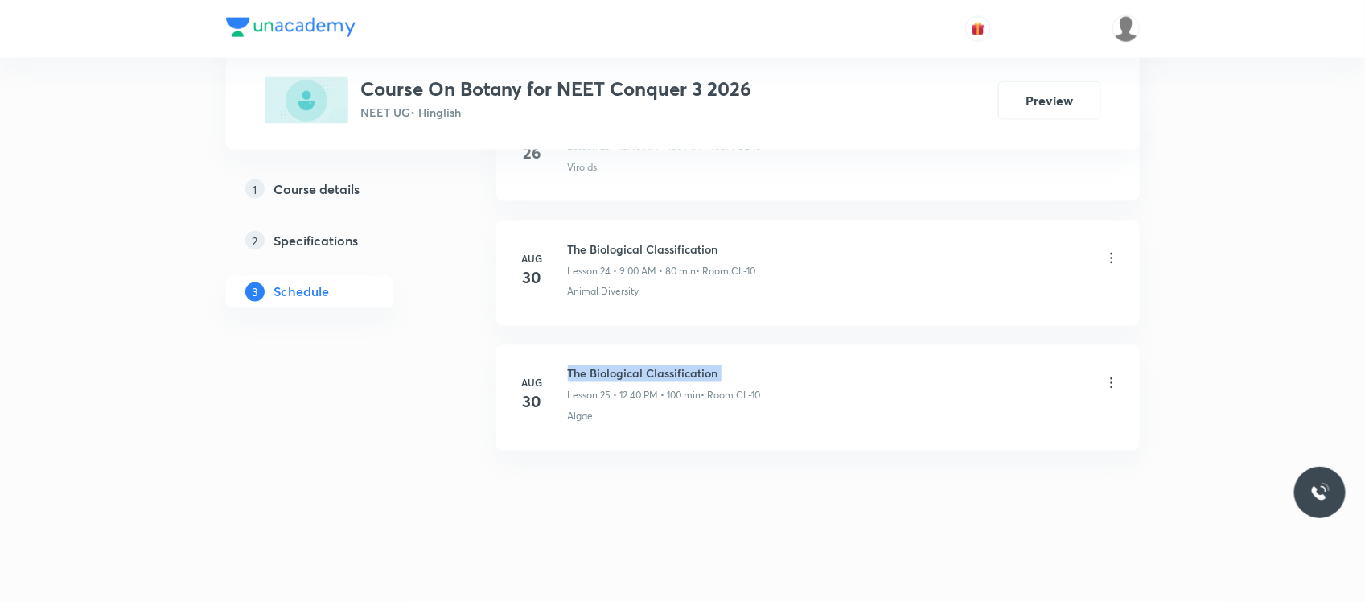
copy h6 "The Biological Classification"
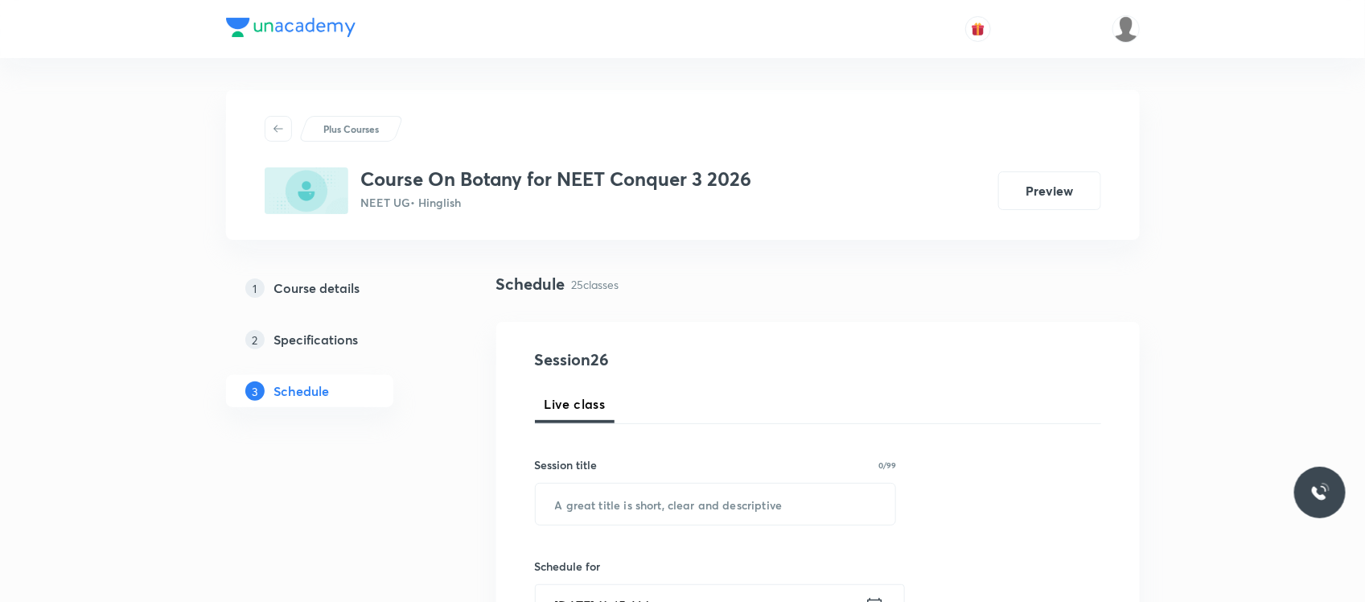
scroll to position [85, 0]
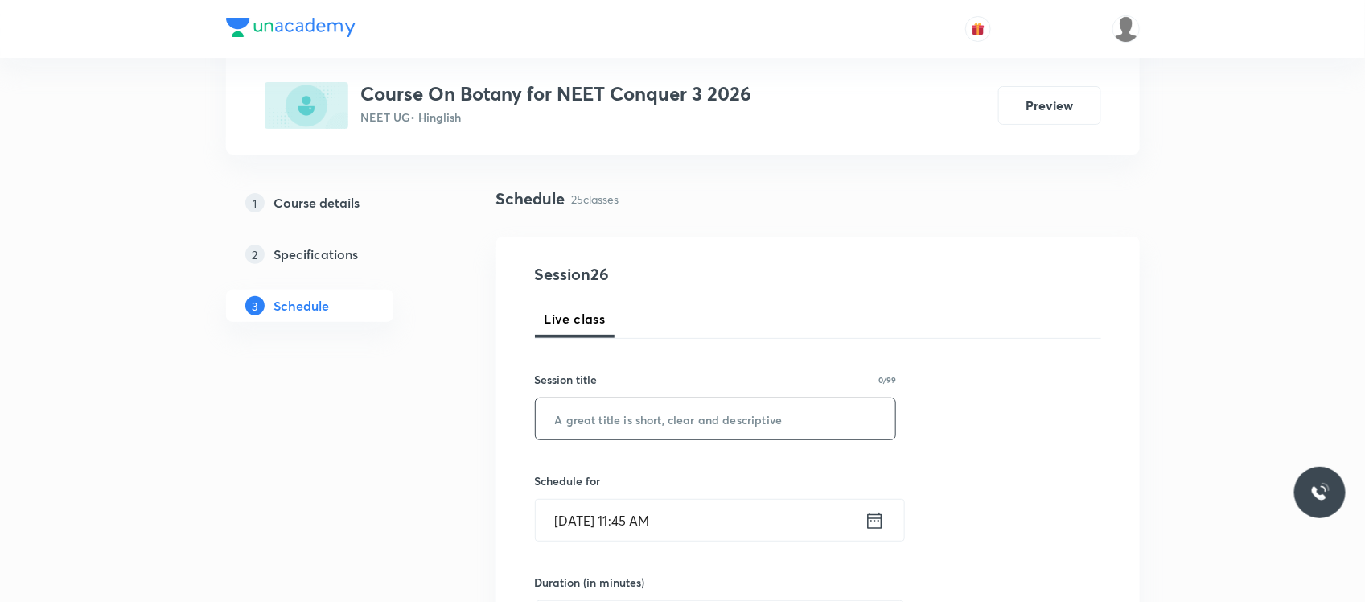
click at [621, 428] on input "text" at bounding box center [716, 418] width 360 height 41
paste input "The Biological Classification"
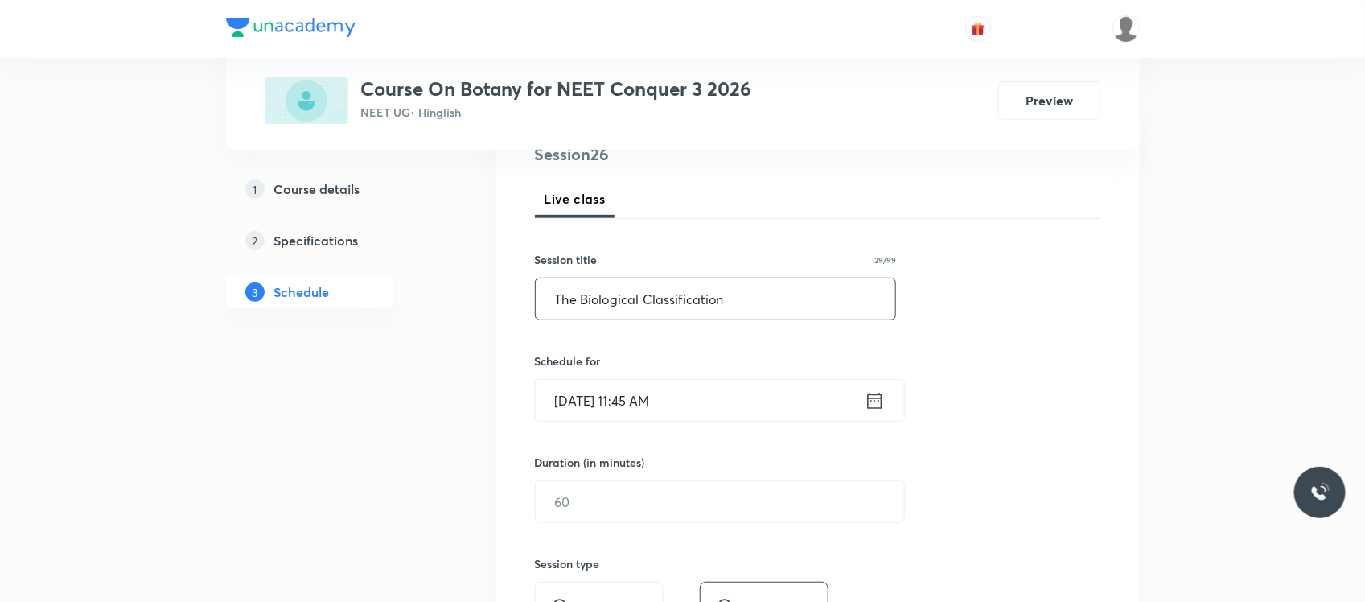
type input "The Biological Classification"
click at [672, 407] on input "[DATE] 11:45 AM" at bounding box center [700, 400] width 329 height 41
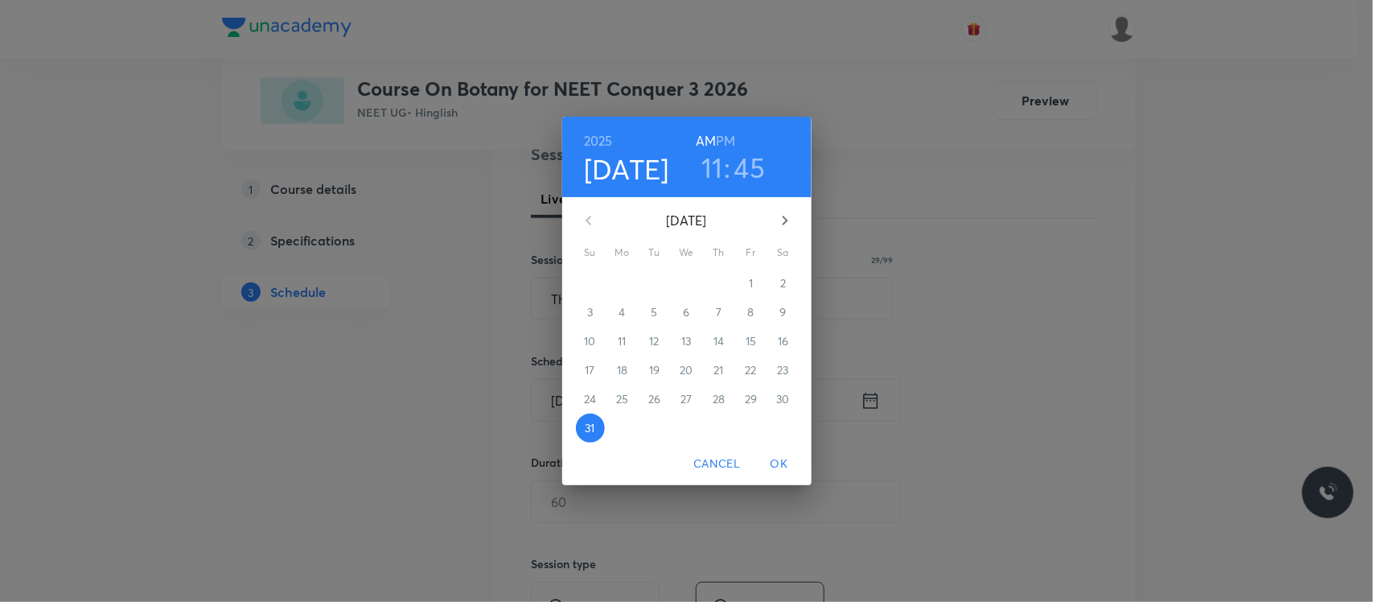
click at [725, 138] on h6 "PM" at bounding box center [725, 141] width 19 height 23
click at [709, 167] on h3 "11" at bounding box center [712, 167] width 22 height 34
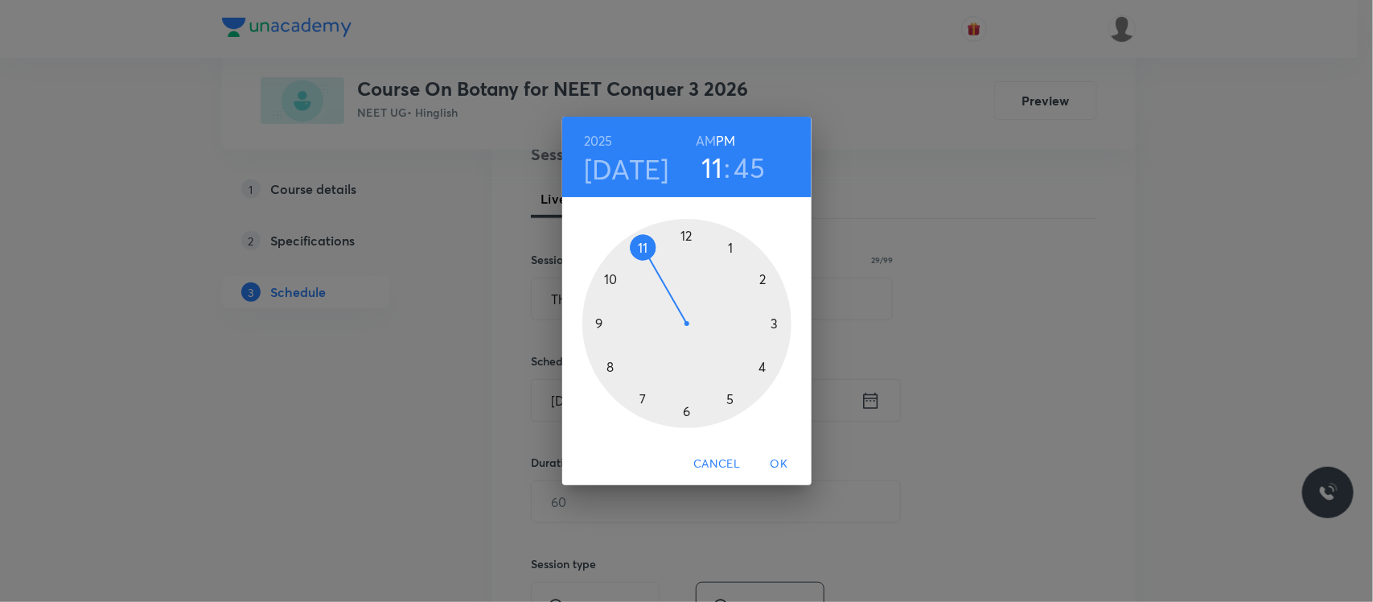
click at [729, 406] on div at bounding box center [686, 323] width 209 height 209
click at [781, 465] on span "OK" at bounding box center [779, 464] width 39 height 20
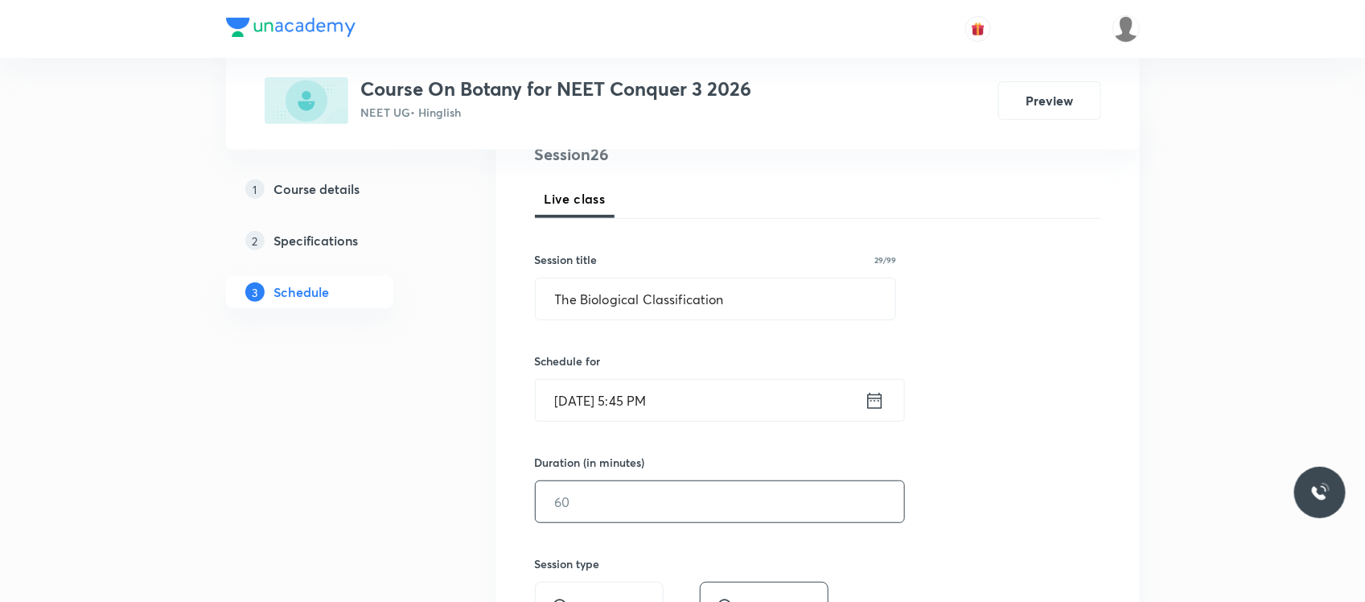
click at [680, 480] on div "​" at bounding box center [720, 501] width 370 height 43
click at [668, 487] on input "text" at bounding box center [720, 501] width 368 height 41
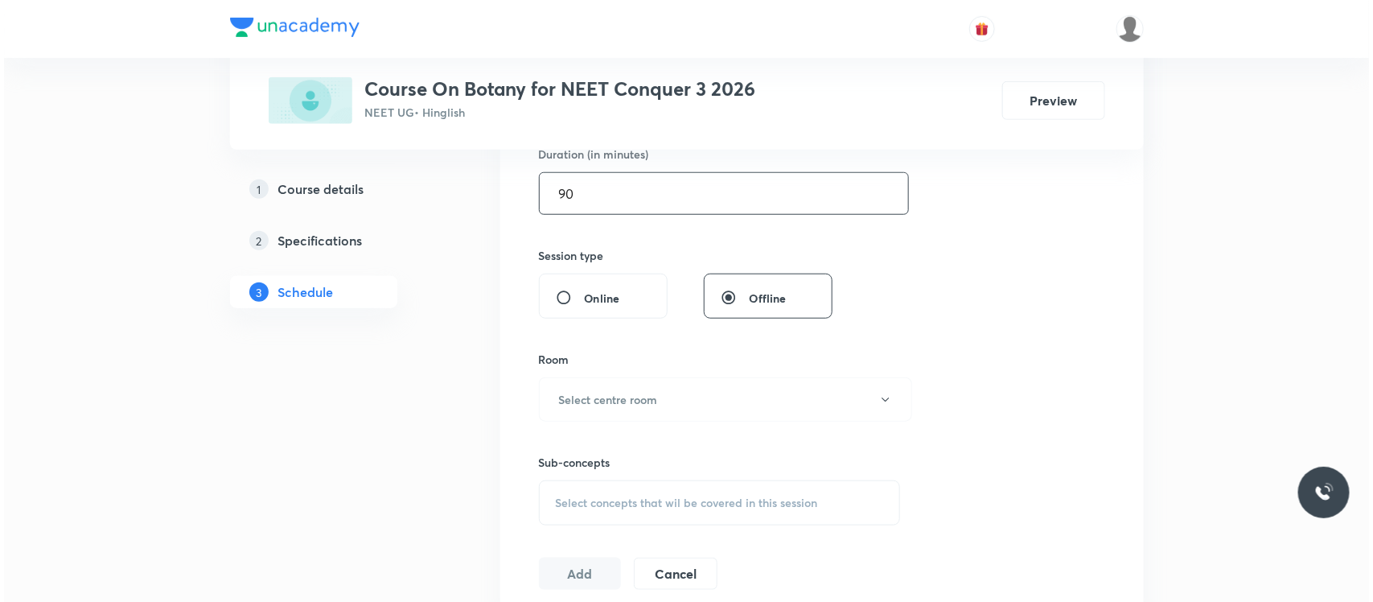
scroll to position [515, 0]
type input "90"
click at [700, 384] on button "Select centre room" at bounding box center [721, 398] width 373 height 44
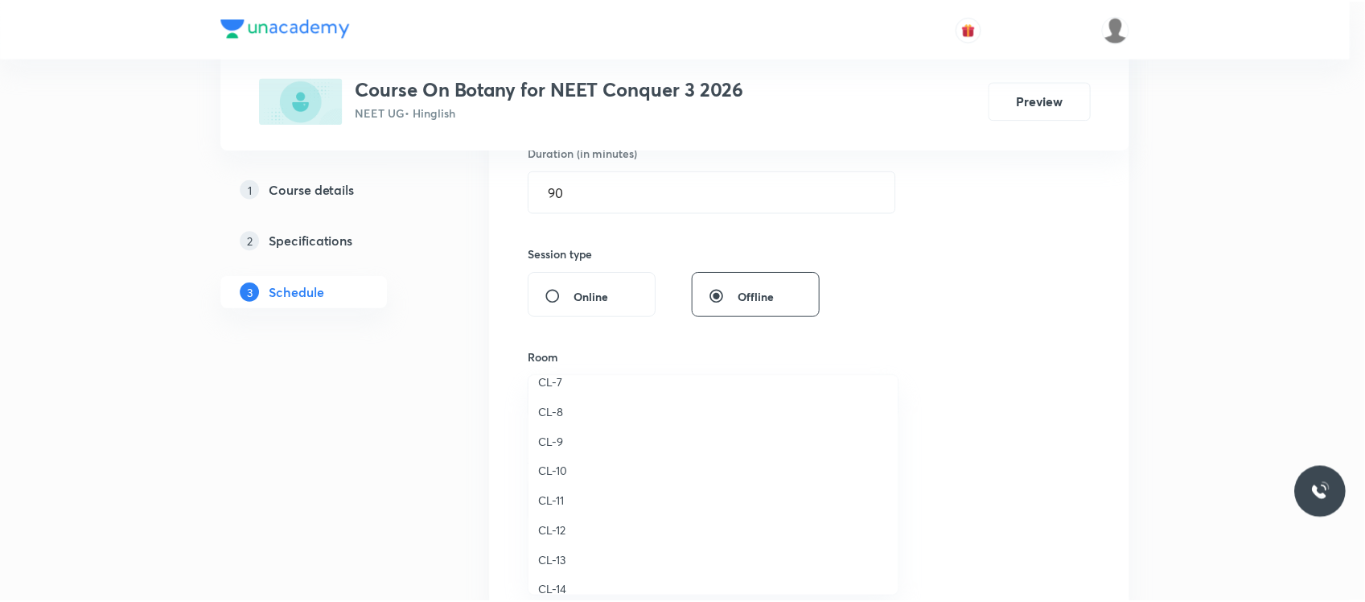
scroll to position [636, 0]
click at [569, 471] on span "CL-10" at bounding box center [717, 475] width 352 height 17
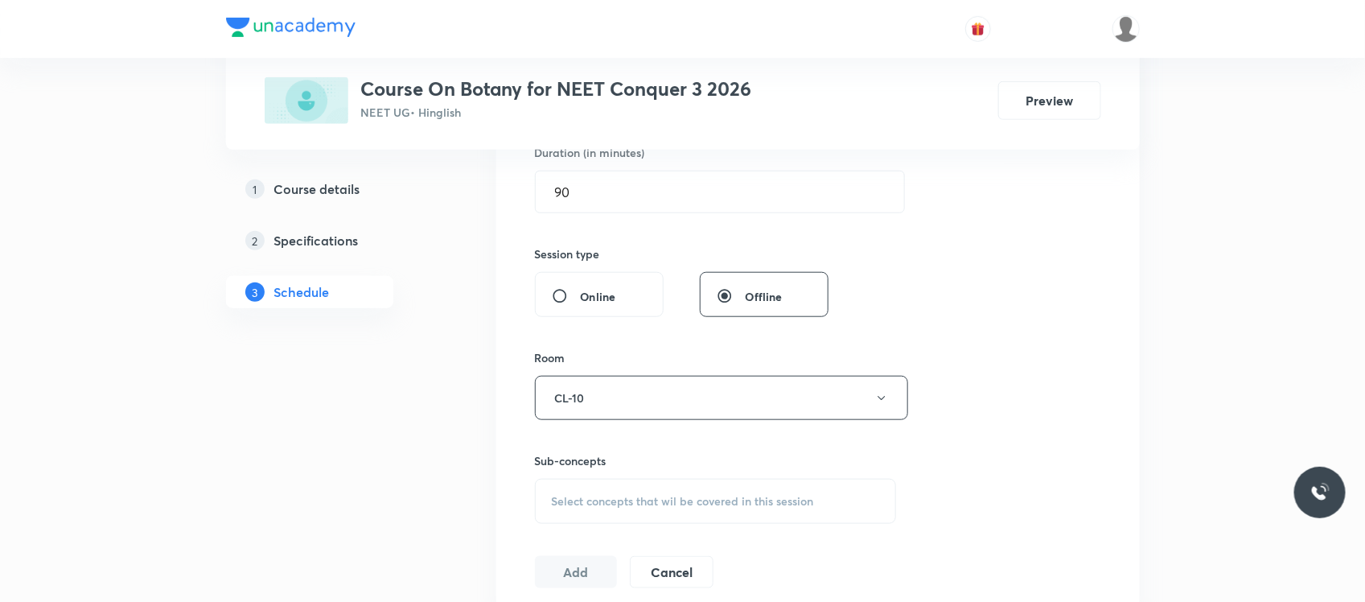
click at [611, 493] on div "Select concepts that wil be covered in this session" at bounding box center [716, 501] width 362 height 45
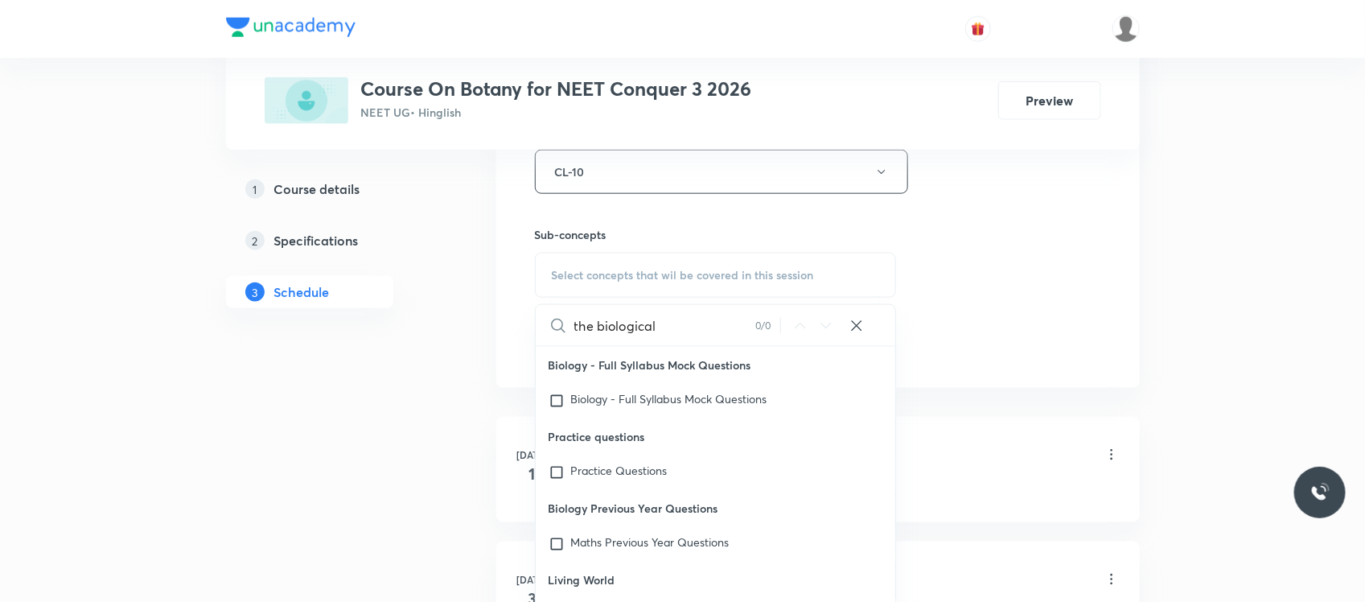
scroll to position [63, 0]
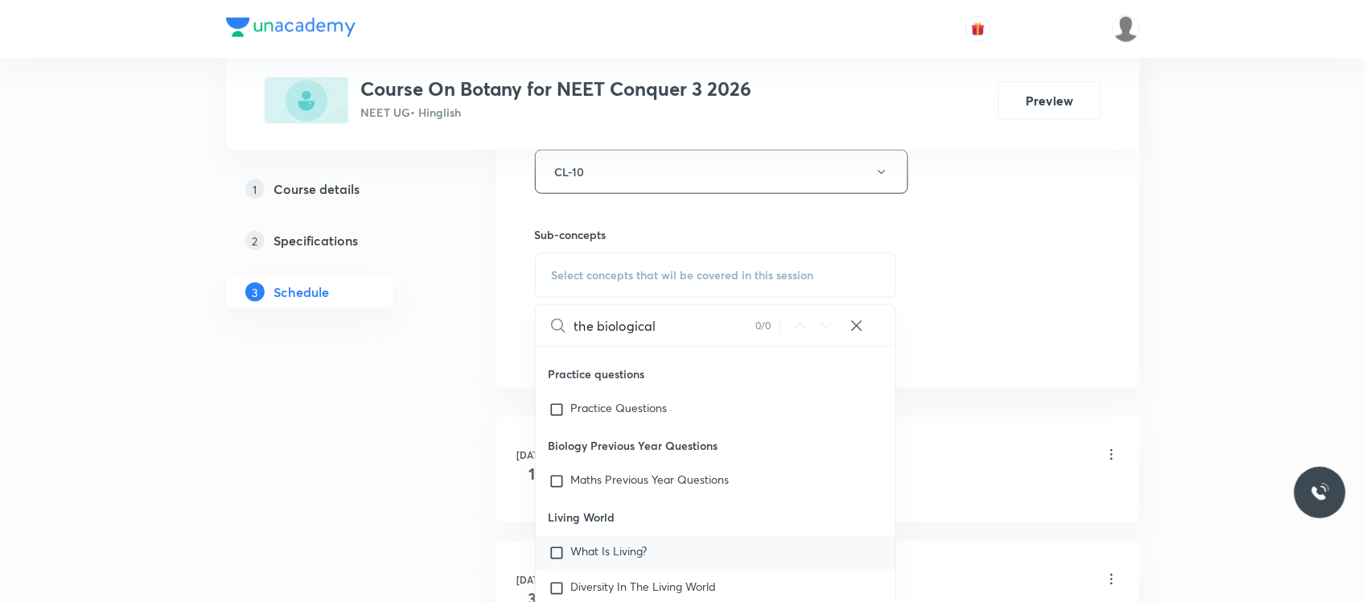
type input "the biological"
click at [598, 547] on span "What Is Living?" at bounding box center [609, 550] width 76 height 15
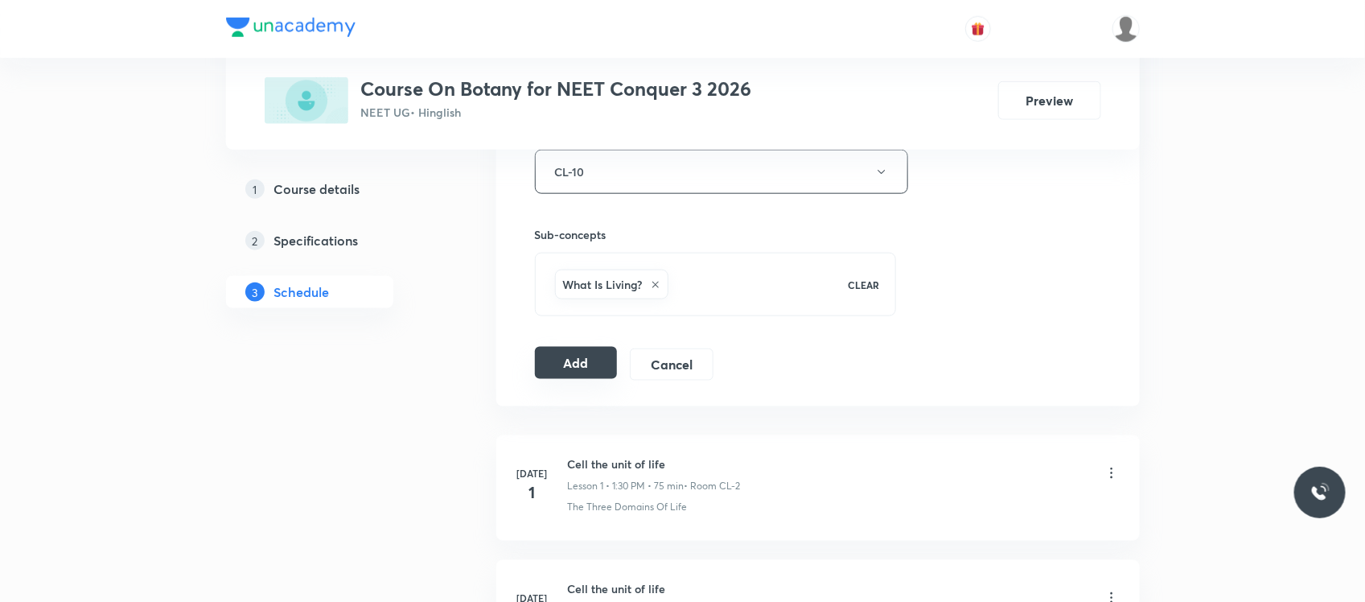
click at [579, 378] on button "Add" at bounding box center [576, 363] width 83 height 32
